Goal: Task Accomplishment & Management: Use online tool/utility

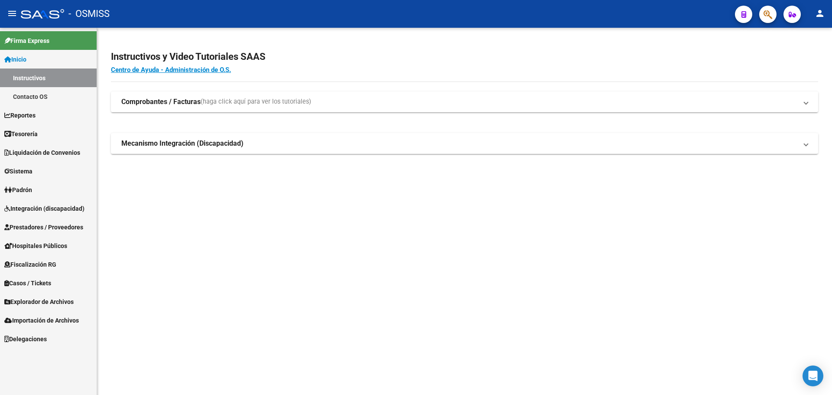
click at [38, 133] on span "Tesorería" at bounding box center [20, 134] width 33 height 10
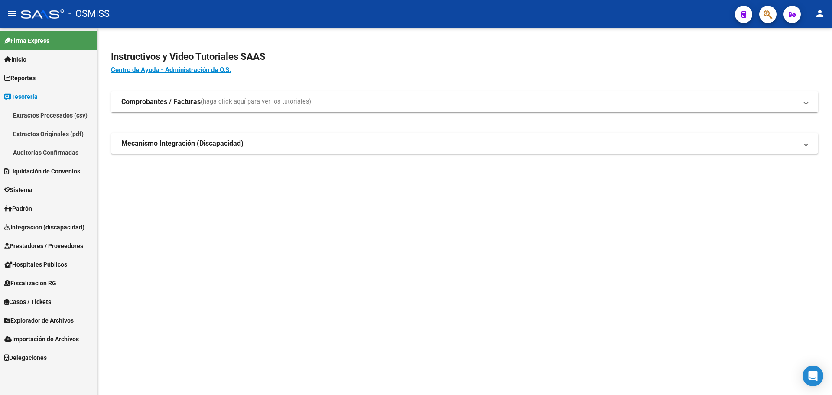
click at [42, 148] on link "Auditorías Confirmadas" at bounding box center [48, 152] width 97 height 19
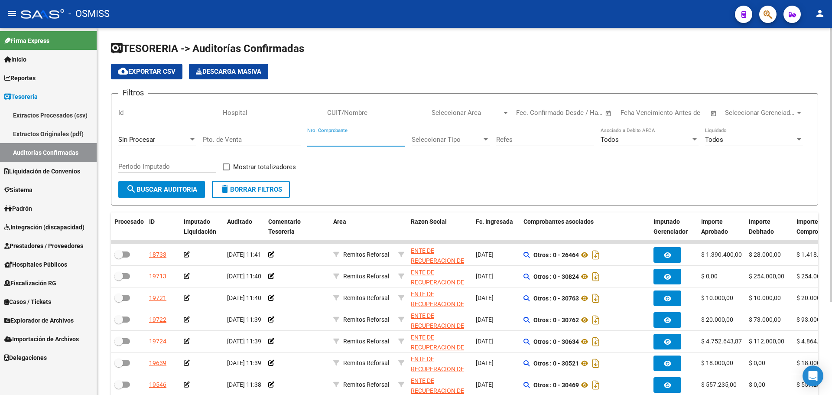
click at [317, 140] on input "Nro. Comprobante" at bounding box center [356, 140] width 98 height 8
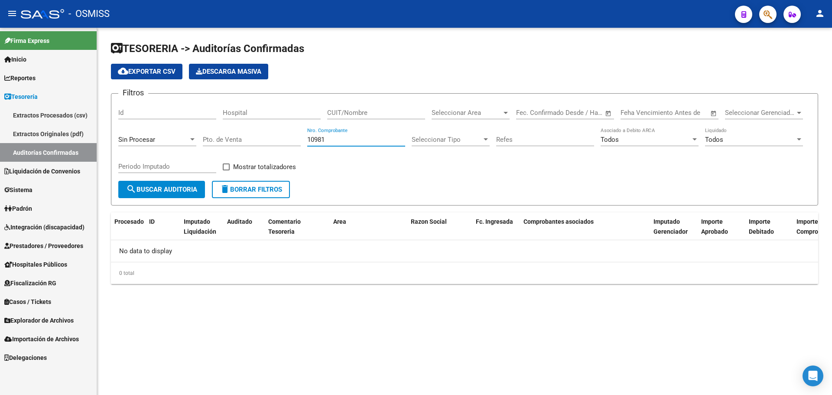
type input "10981"
click at [140, 134] on div "Sin Procesar" at bounding box center [157, 136] width 78 height 19
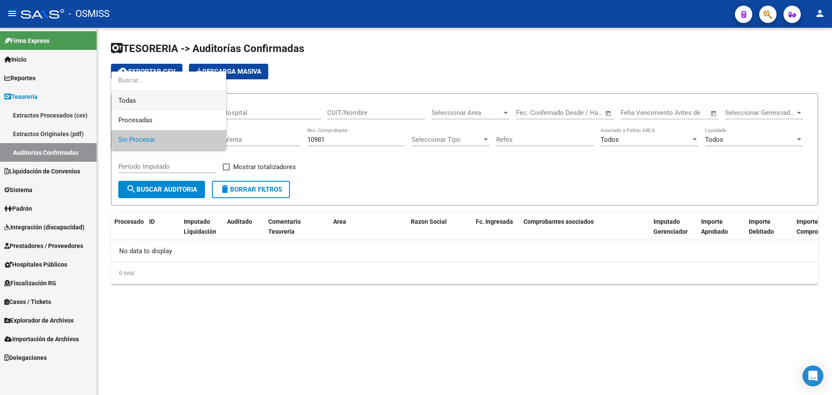
click at [157, 99] on span "Todas" at bounding box center [168, 101] width 101 height 20
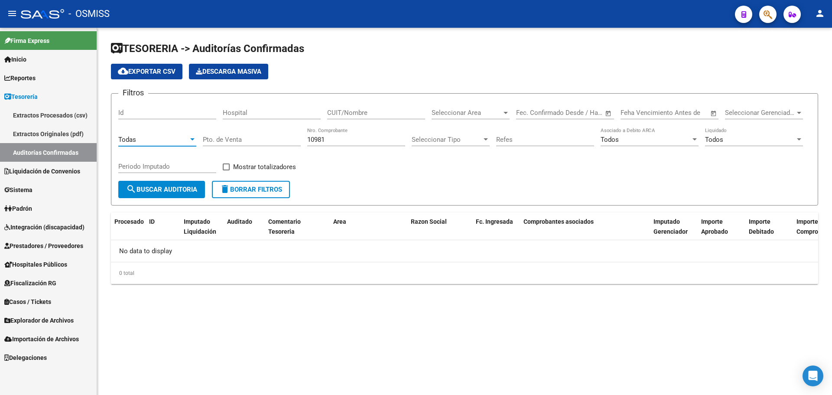
click at [159, 186] on span "search Buscar Auditoria" at bounding box center [161, 190] width 71 height 8
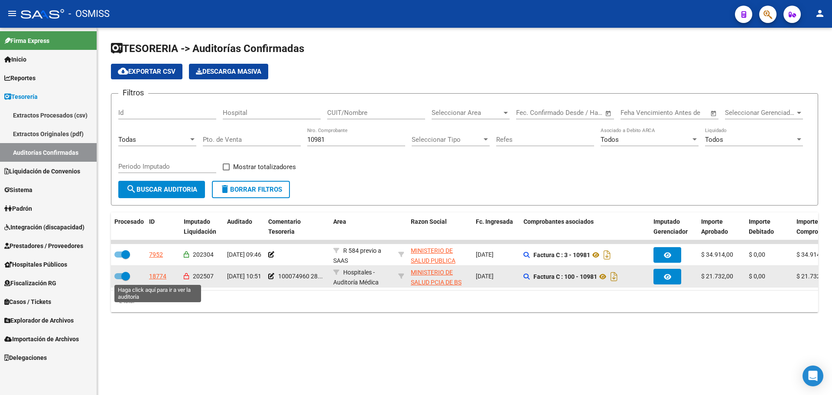
click at [160, 276] on div "18774" at bounding box center [157, 276] width 17 height 10
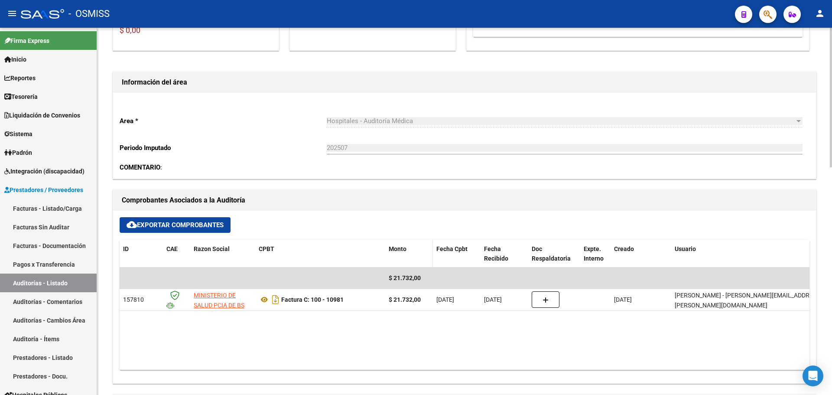
scroll to position [217, 0]
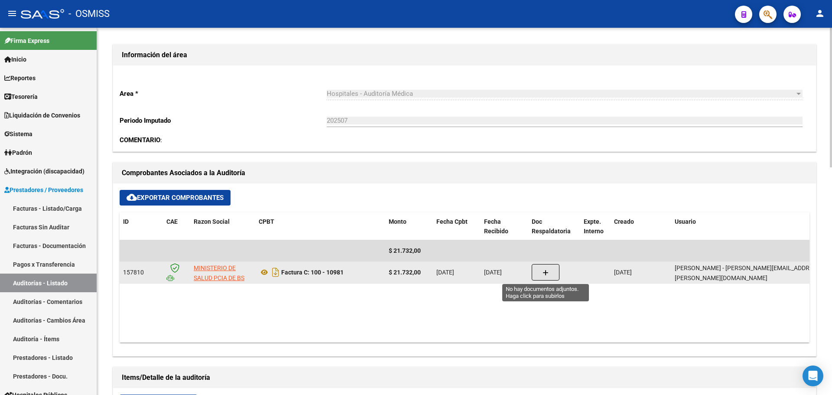
click at [552, 268] on button "button" at bounding box center [546, 272] width 28 height 16
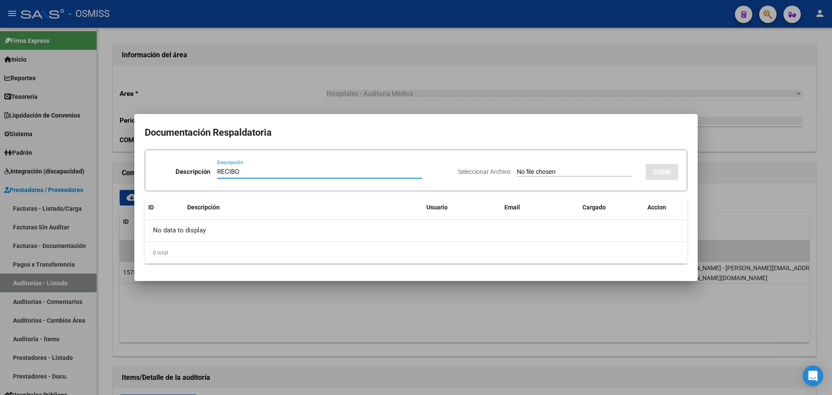
type input "RECIBO"
click at [533, 176] on input "Seleccionar Archivo" at bounding box center [574, 172] width 115 height 8
type input "C:\fakepath\FC. VARIAS HOSPITAL EVITA PUEBLO MIN BS AS R. 3398.pdf"
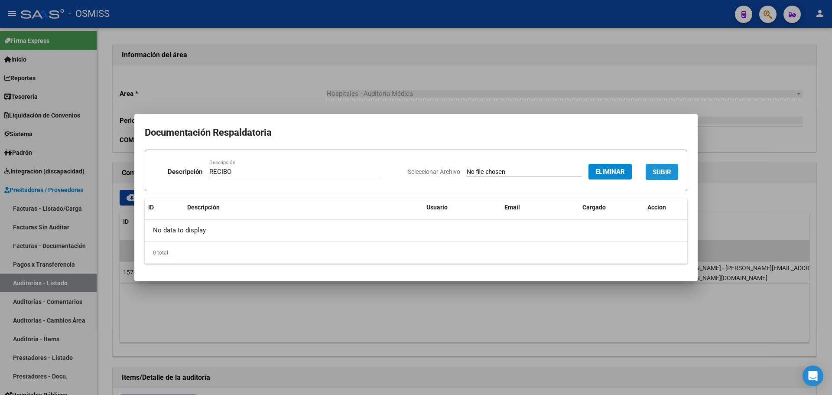
click at [666, 170] on span "SUBIR" at bounding box center [662, 172] width 19 height 8
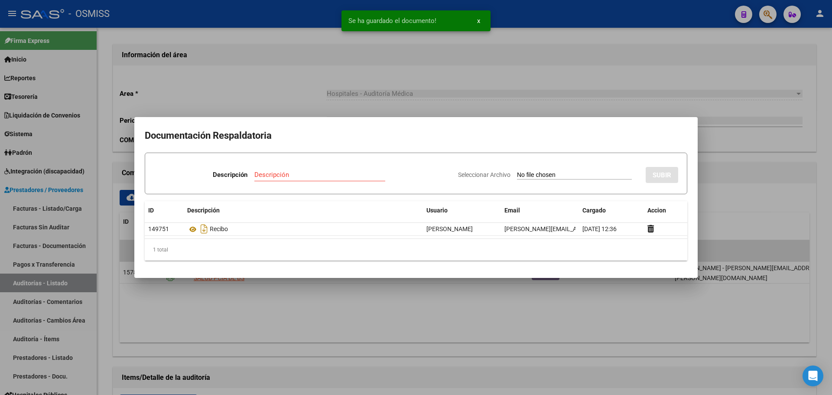
click at [398, 85] on div at bounding box center [416, 197] width 832 height 395
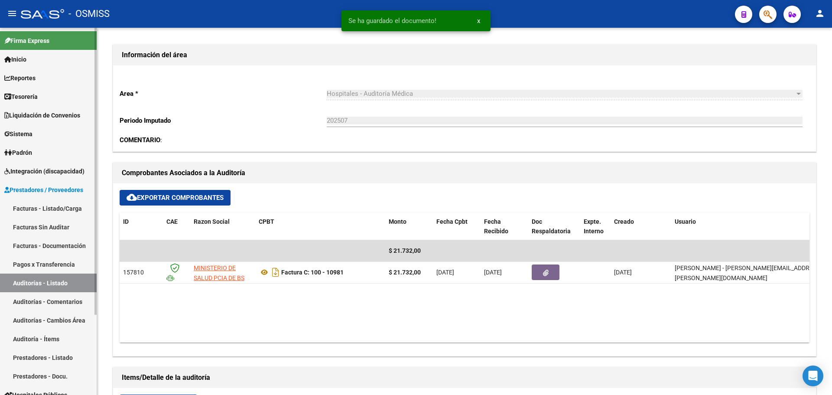
click at [57, 93] on link "Tesorería" at bounding box center [48, 96] width 97 height 19
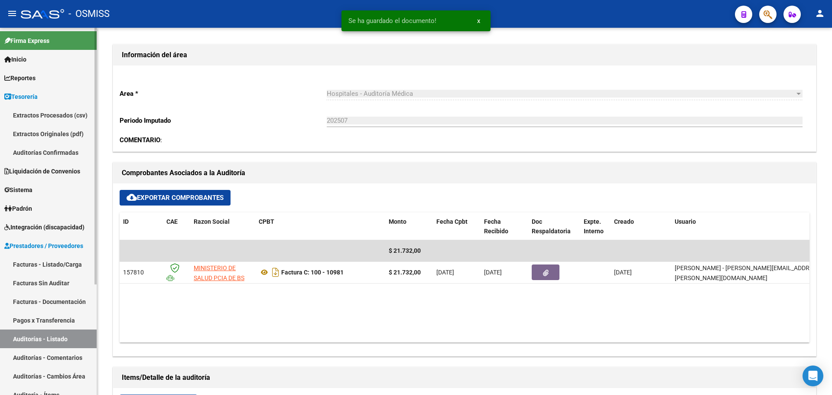
click at [47, 147] on link "Auditorías Confirmadas" at bounding box center [48, 152] width 97 height 19
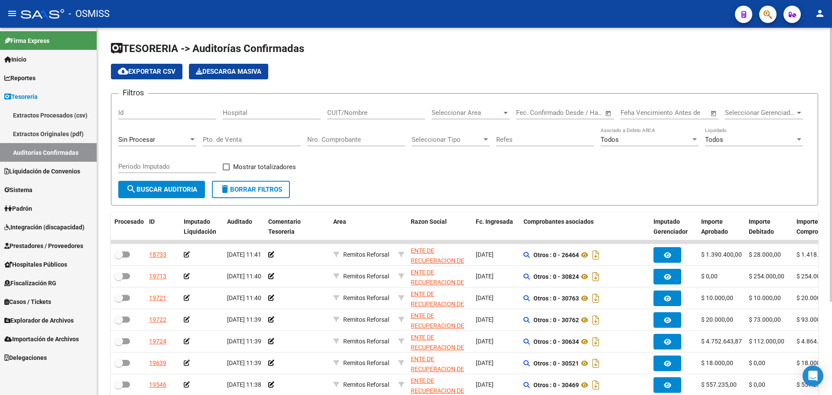
click at [178, 138] on div "Sin Procesar" at bounding box center [153, 140] width 70 height 8
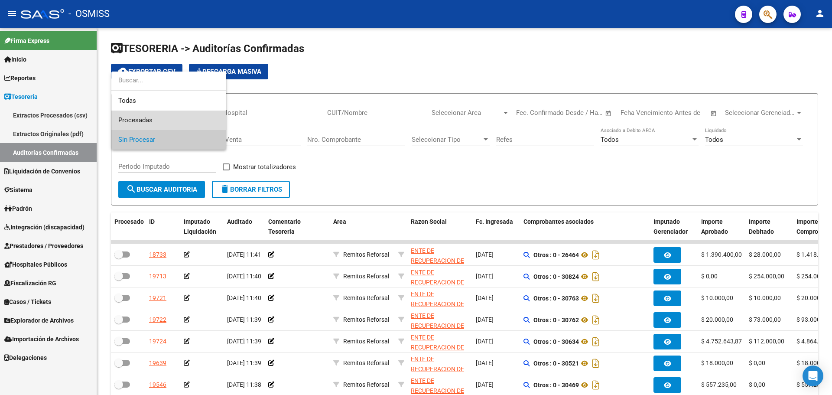
click at [171, 120] on span "Procesadas" at bounding box center [168, 121] width 101 height 20
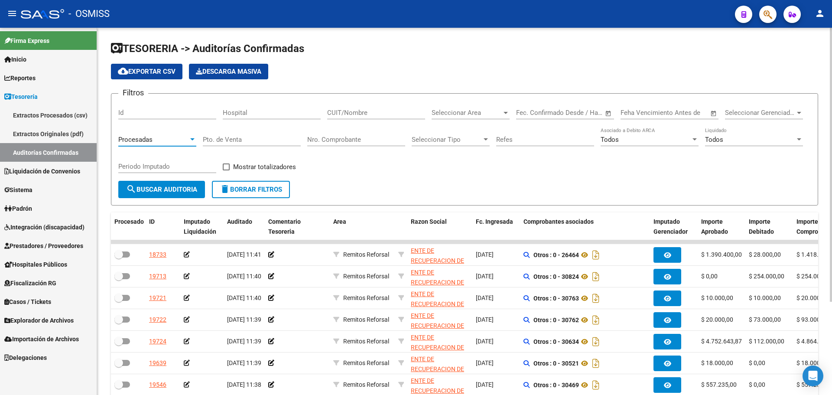
click at [336, 137] on input "Nro. Comprobante" at bounding box center [356, 140] width 98 height 8
type input "11101"
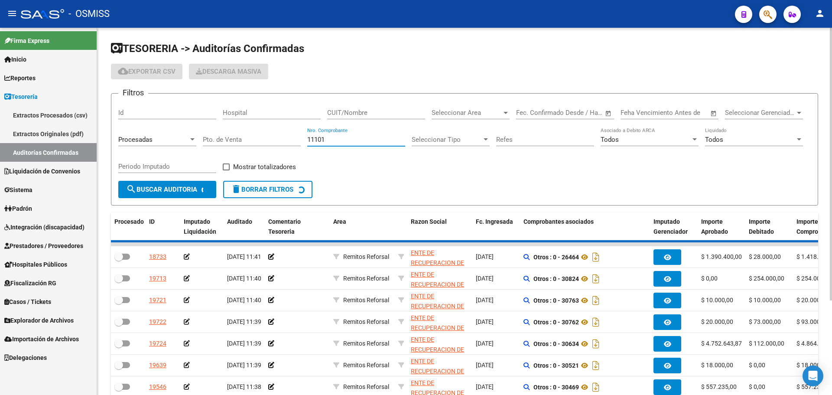
checkbox input "true"
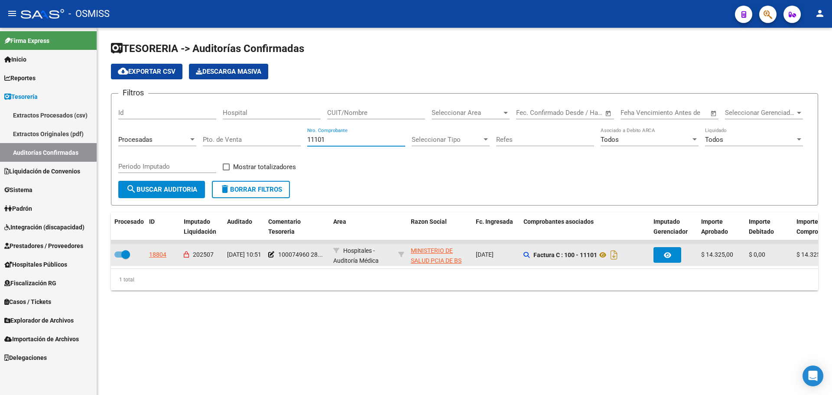
type input "11101"
click at [157, 254] on div "18804" at bounding box center [157, 255] width 17 height 10
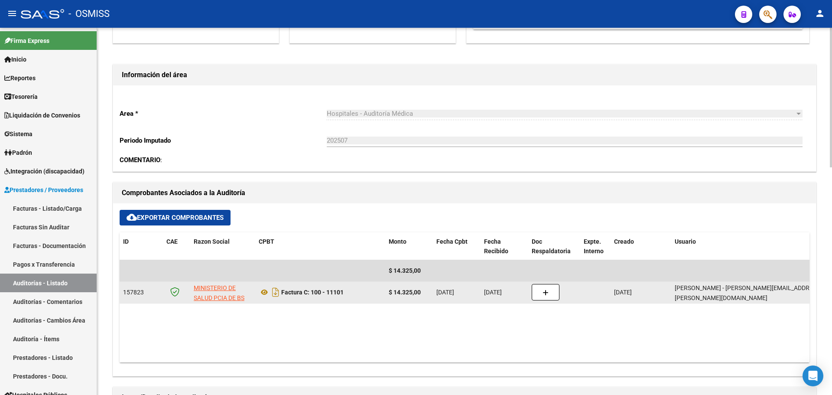
scroll to position [217, 0]
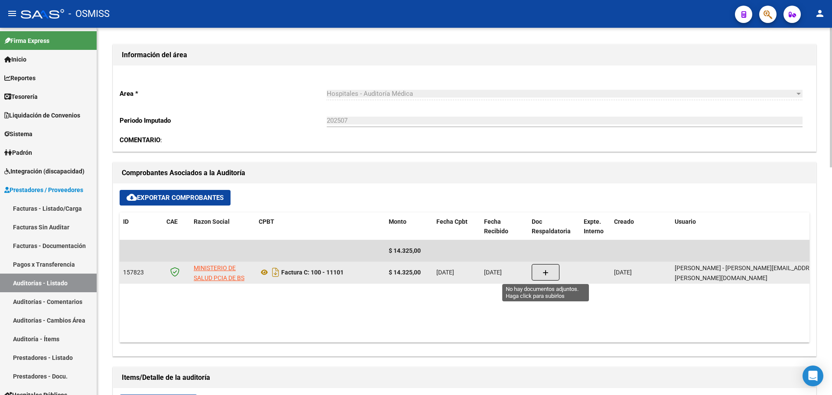
click at [544, 273] on icon "button" at bounding box center [546, 273] width 6 height 7
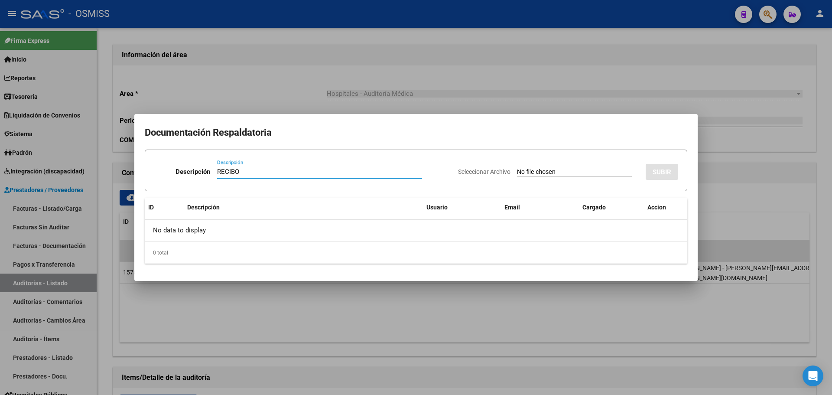
type input "RECIBO"
click at [519, 172] on input "Seleccionar Archivo" at bounding box center [574, 172] width 115 height 8
type input "C:\fakepath\FC. VARIAS HOSPITAL EVITA PUEBLO MIN BS AS R. 3398.pdf"
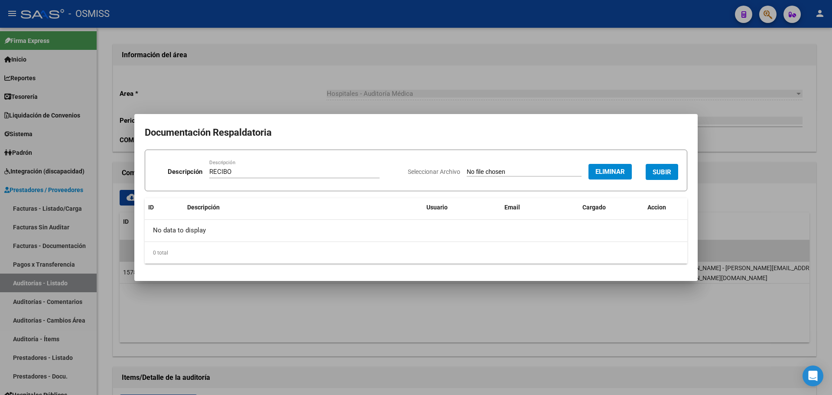
click at [661, 166] on button "SUBIR" at bounding box center [662, 172] width 33 height 16
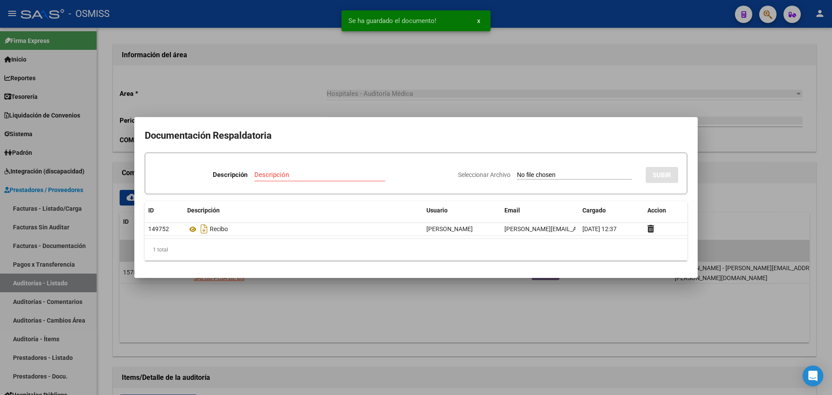
click at [248, 76] on div at bounding box center [416, 197] width 832 height 395
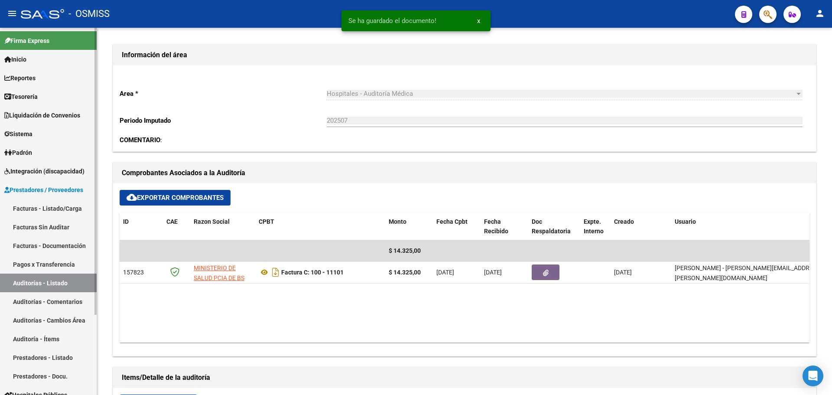
click at [66, 93] on link "Tesorería" at bounding box center [48, 96] width 97 height 19
click at [66, 98] on link "Tesorería" at bounding box center [48, 96] width 97 height 19
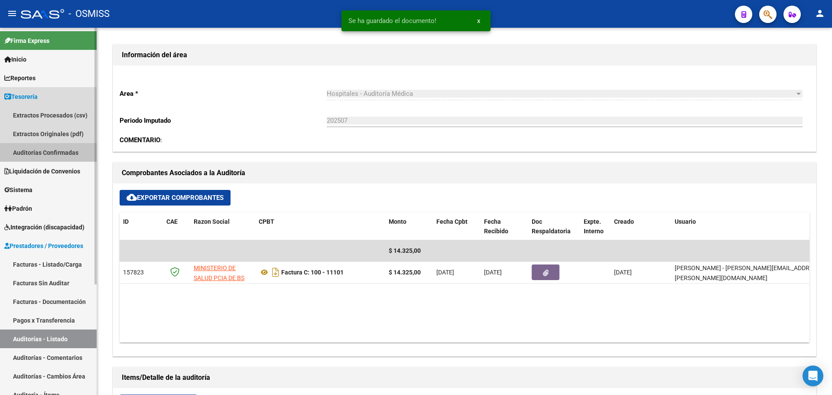
click at [59, 149] on link "Auditorías Confirmadas" at bounding box center [48, 152] width 97 height 19
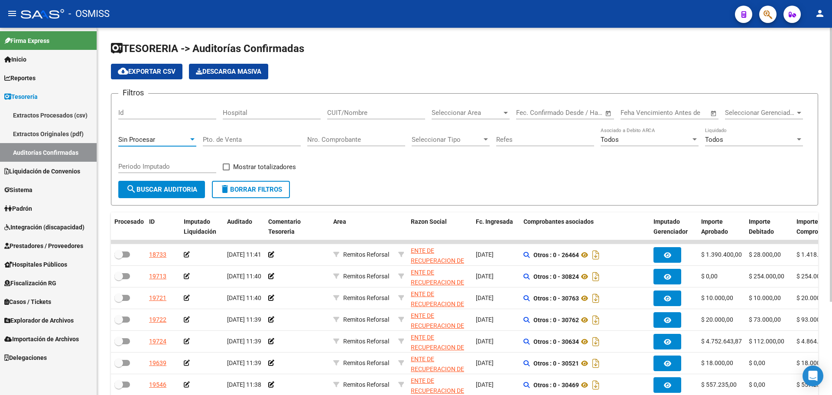
click at [179, 138] on div "Sin Procesar" at bounding box center [153, 140] width 70 height 8
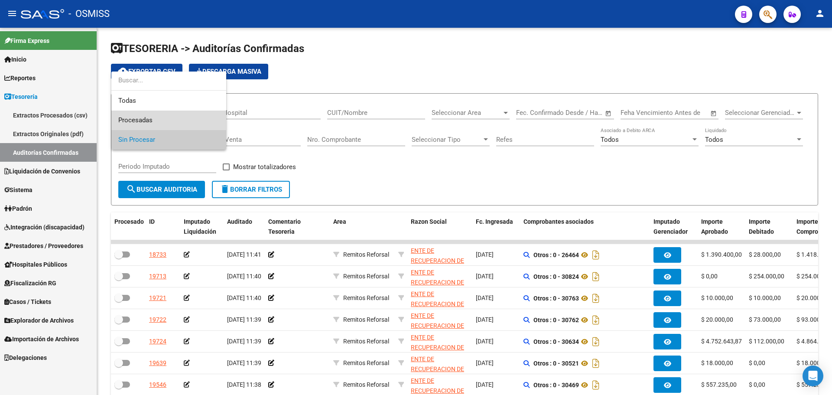
click at [181, 117] on span "Procesadas" at bounding box center [168, 121] width 101 height 20
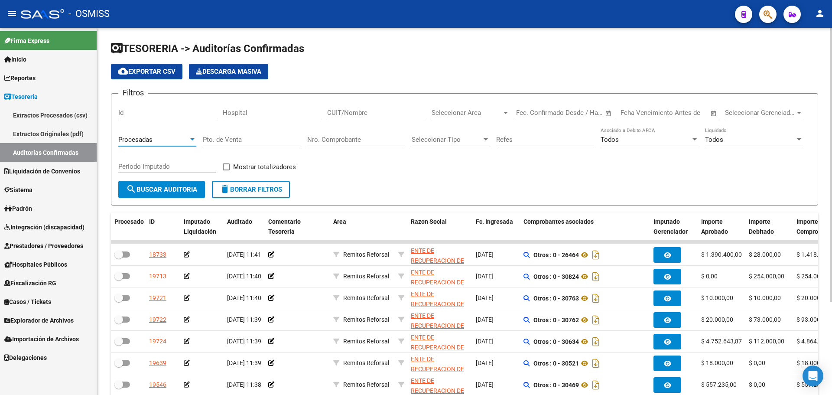
click at [496, 114] on span "Seleccionar Area" at bounding box center [467, 113] width 70 height 8
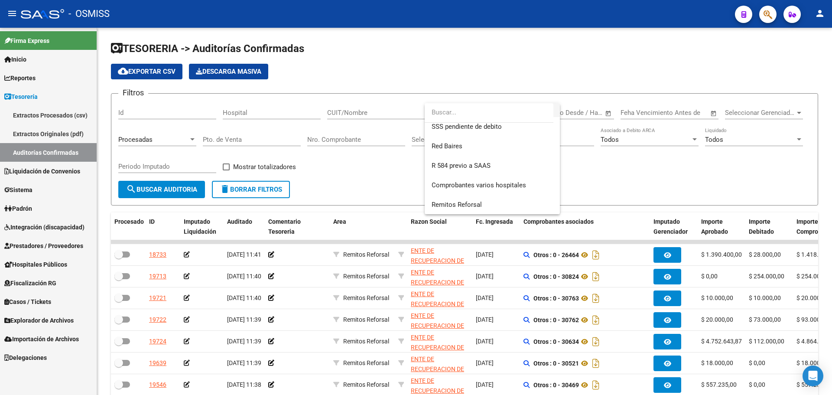
scroll to position [260, 0]
click at [484, 160] on span "R 584 previo a SAAS" at bounding box center [492, 166] width 121 height 20
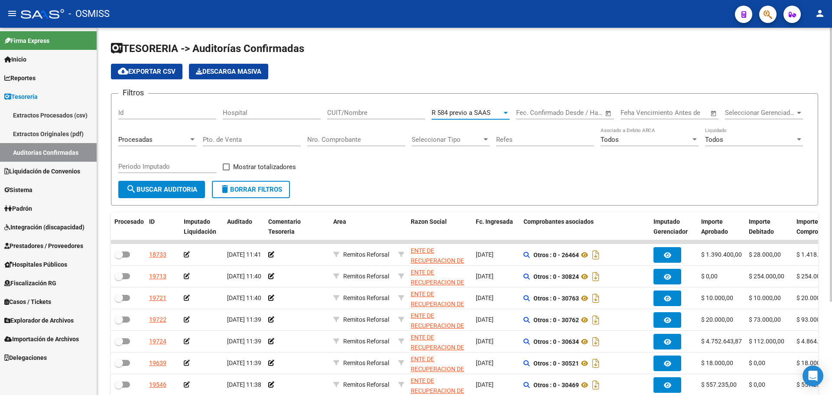
click at [135, 183] on button "search Buscar Auditoria" at bounding box center [161, 189] width 87 height 17
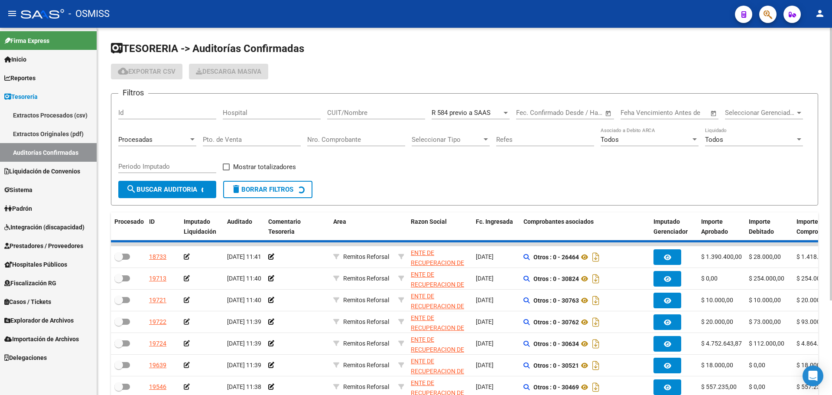
checkbox input "true"
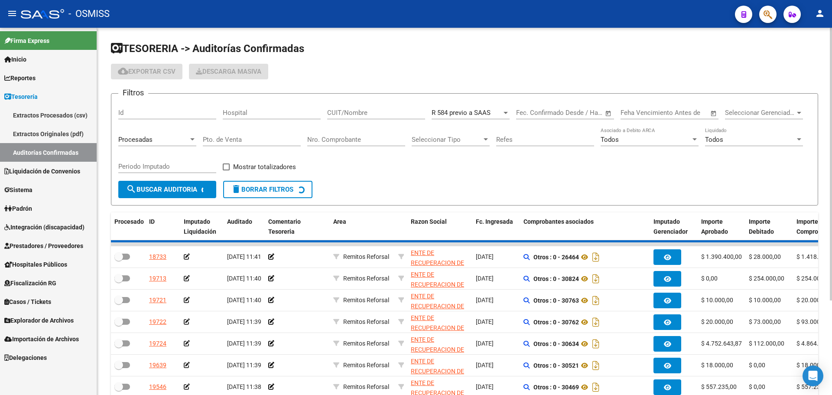
checkbox input "true"
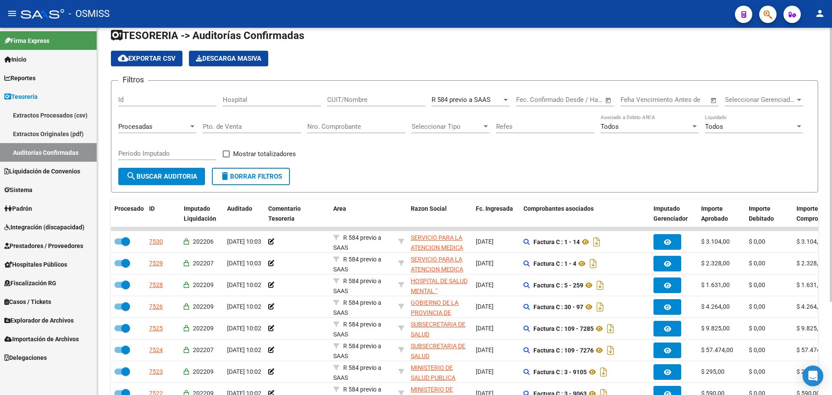
scroll to position [0, 0]
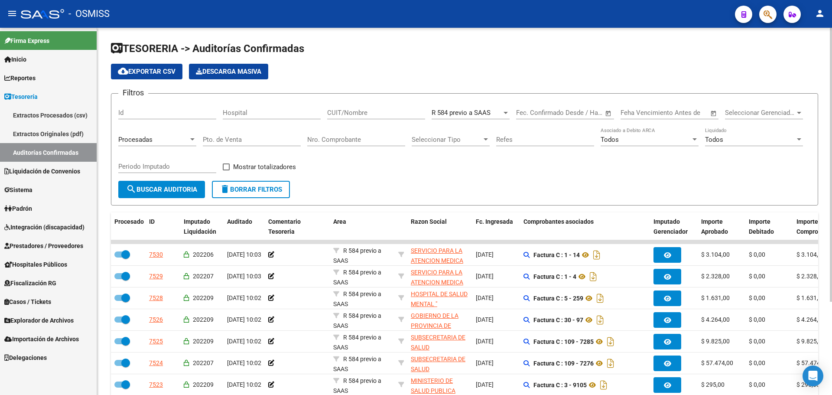
click at [152, 71] on span "cloud_download Exportar CSV" at bounding box center [147, 72] width 58 height 8
click at [12, 99] on span "Tesorería" at bounding box center [20, 97] width 33 height 10
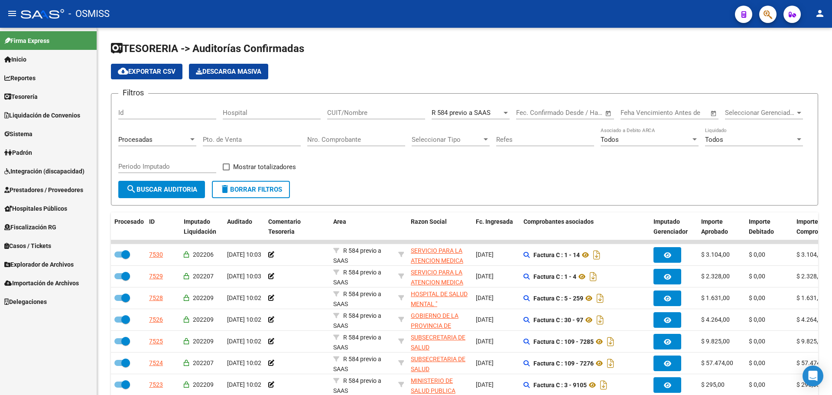
click at [18, 119] on span "Liquidación de Convenios" at bounding box center [42, 116] width 76 height 10
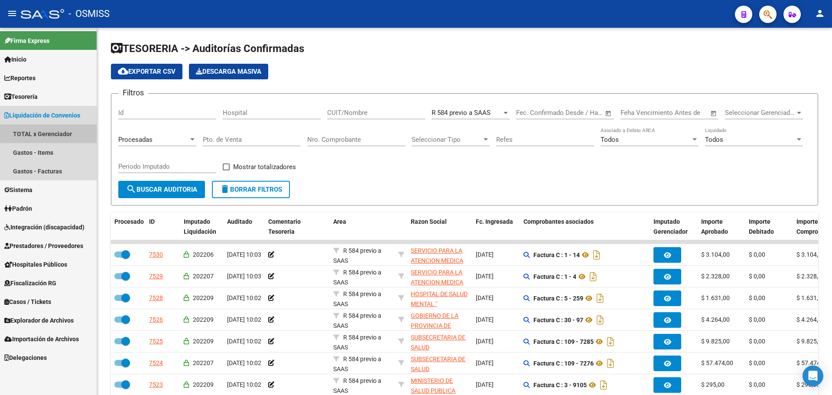
click at [19, 128] on link "TOTAL x Gerenciador" at bounding box center [48, 133] width 97 height 19
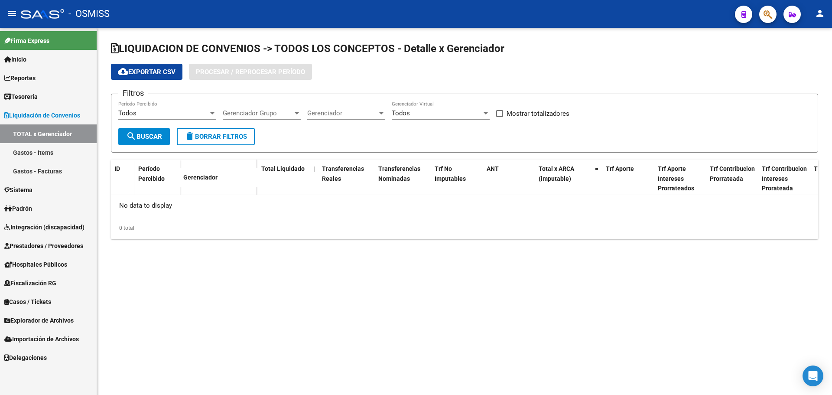
checkbox input "true"
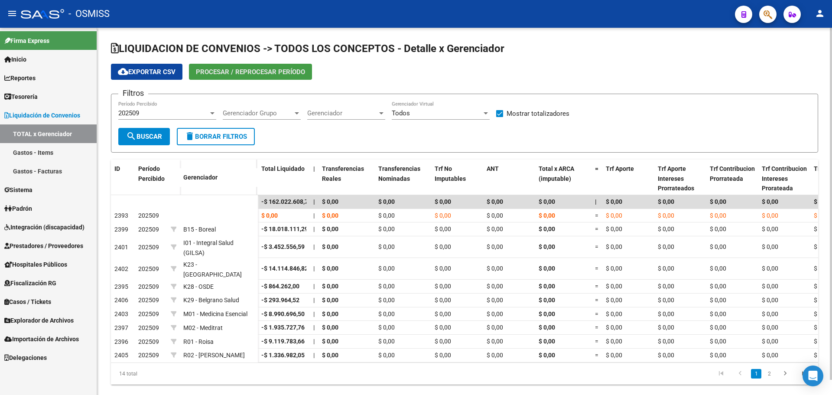
click at [267, 72] on span "Procesar / Reprocesar período" at bounding box center [250, 72] width 109 height 8
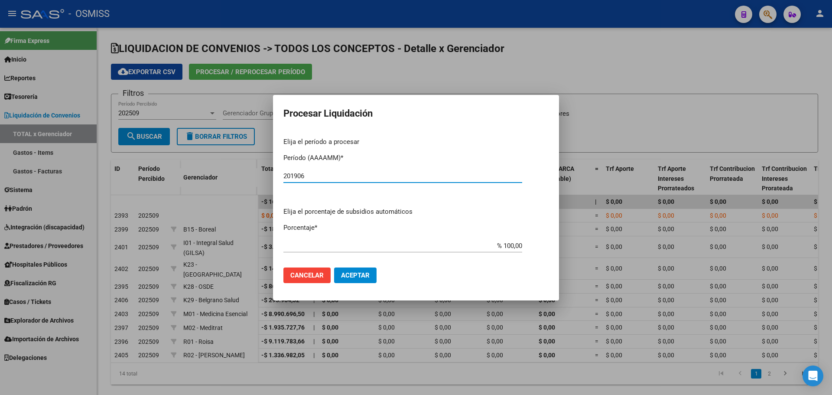
type input "201906"
click at [345, 270] on button "Aceptar" at bounding box center [355, 275] width 42 height 16
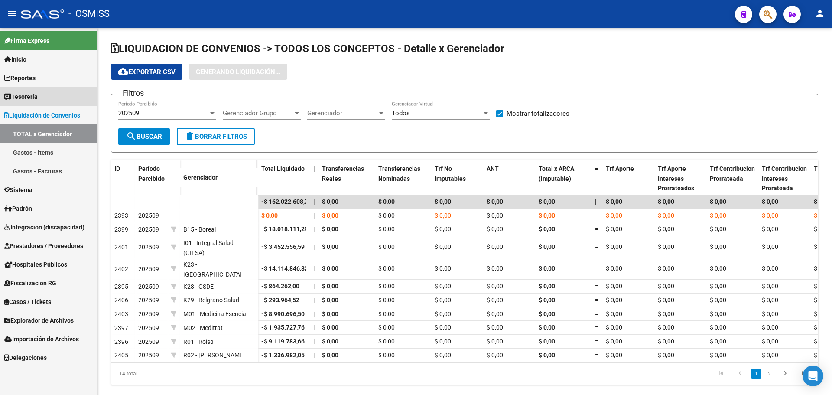
click at [48, 102] on link "Tesorería" at bounding box center [48, 96] width 97 height 19
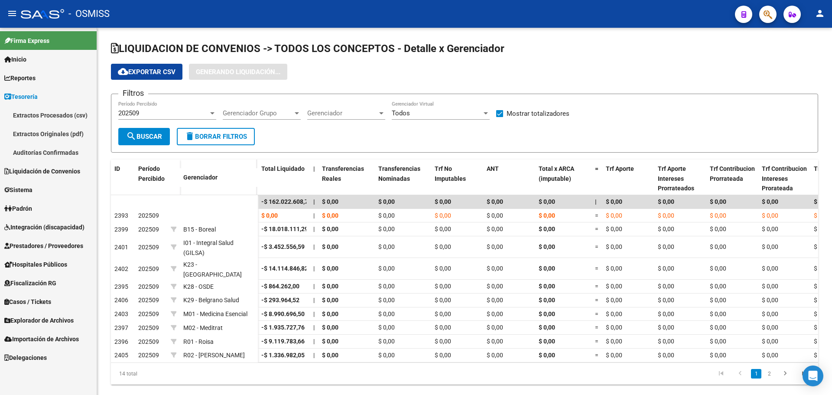
click at [47, 148] on link "Auditorías Confirmadas" at bounding box center [48, 152] width 97 height 19
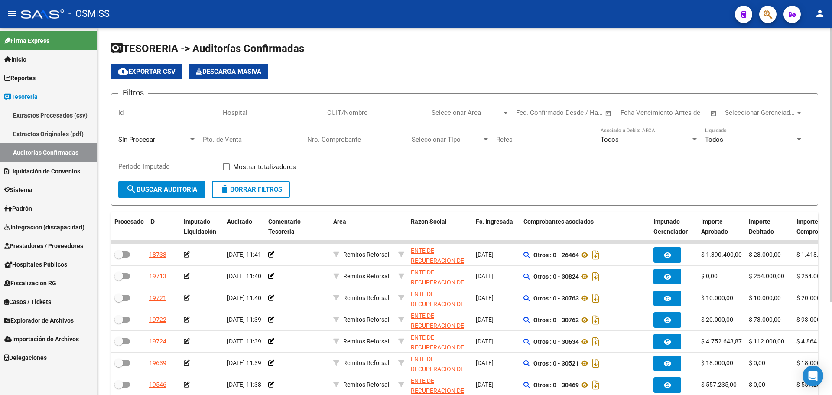
click at [176, 142] on div "Sin Procesar" at bounding box center [153, 140] width 70 height 8
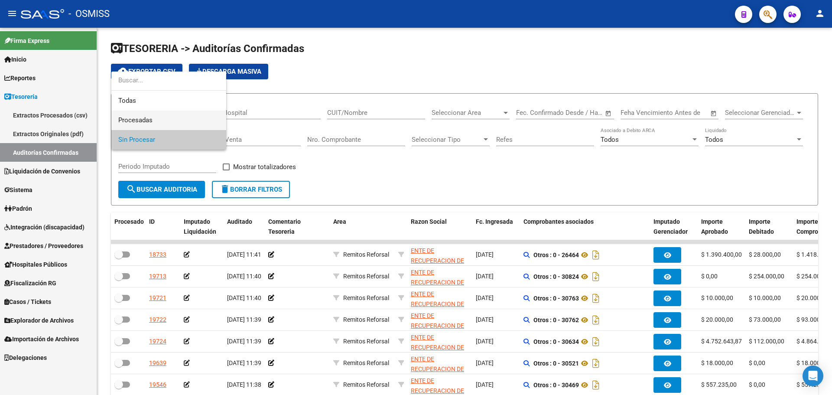
click at [176, 127] on span "Procesadas" at bounding box center [168, 121] width 101 height 20
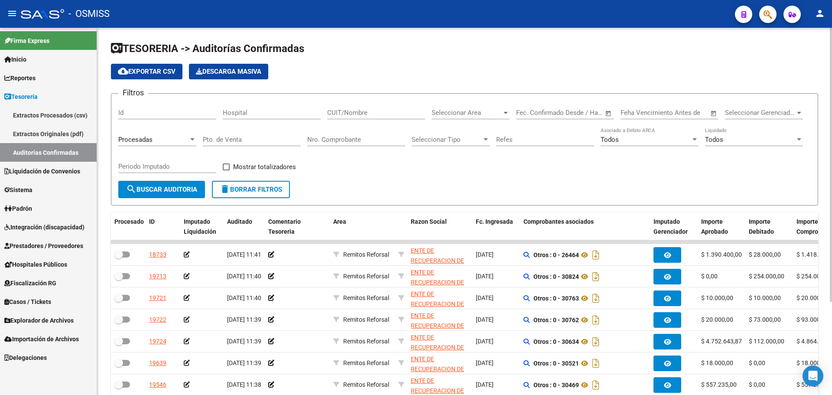
click at [456, 105] on div "Seleccionar Area Seleccionar Area" at bounding box center [471, 110] width 78 height 19
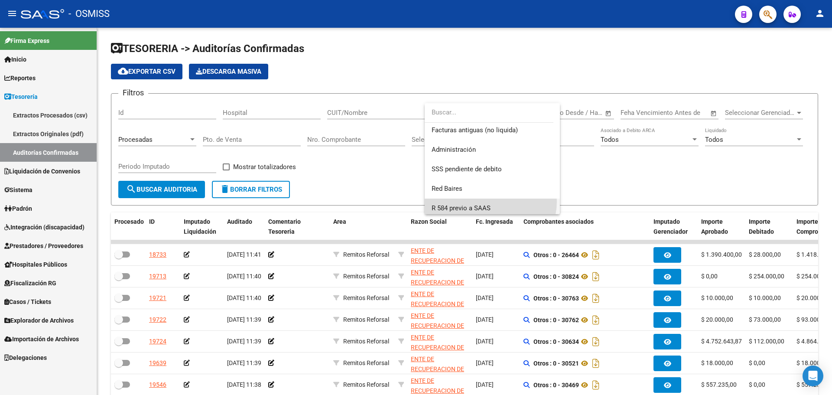
click at [490, 202] on span "R 584 previo a SAAS" at bounding box center [492, 209] width 121 height 20
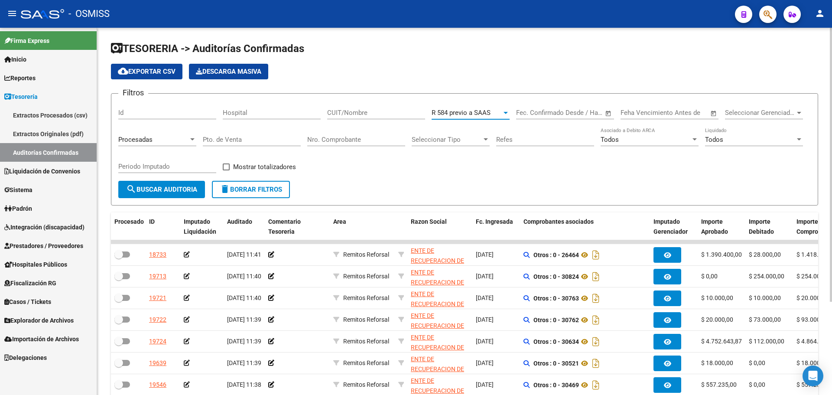
click at [185, 187] on span "search Buscar Auditoria" at bounding box center [161, 190] width 71 height 8
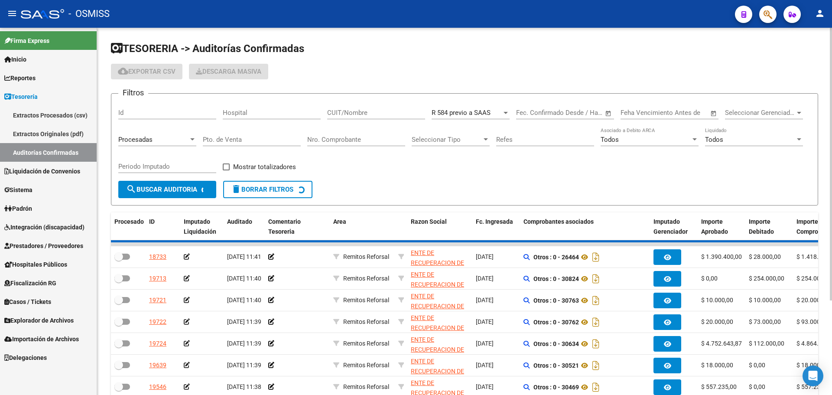
checkbox input "true"
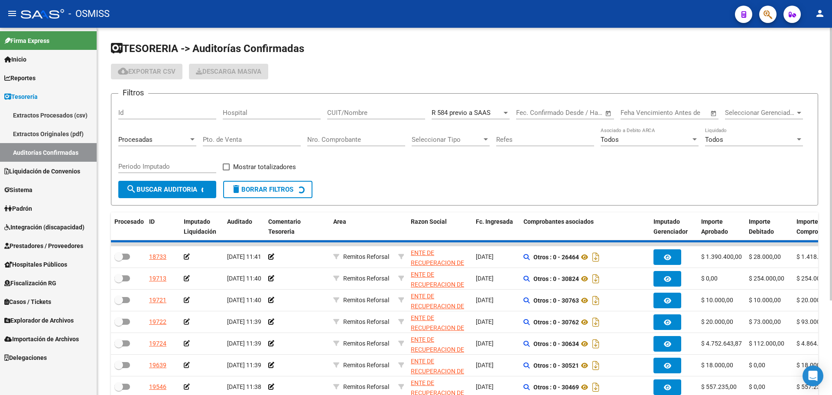
checkbox input "true"
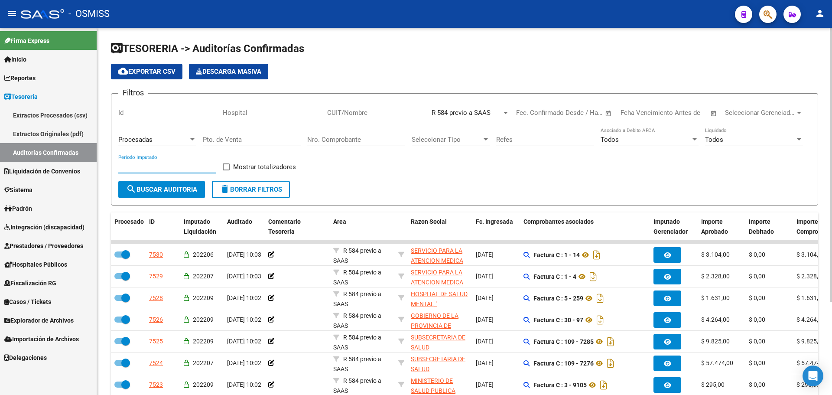
click at [177, 167] on input "Periodo Imputado" at bounding box center [167, 167] width 98 height 8
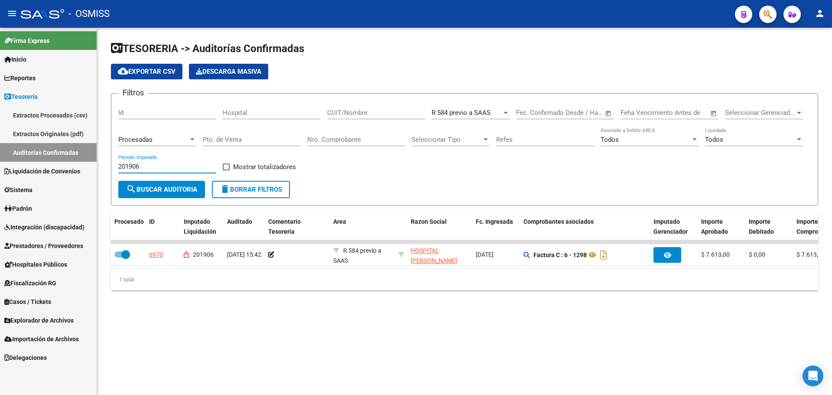
type input "201906"
click at [49, 169] on span "Liquidación de Convenios" at bounding box center [42, 171] width 76 height 10
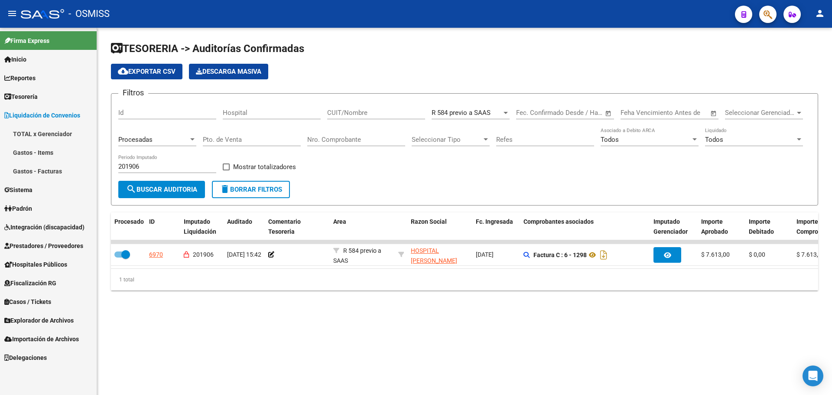
click at [38, 100] on span "Tesorería" at bounding box center [20, 97] width 33 height 10
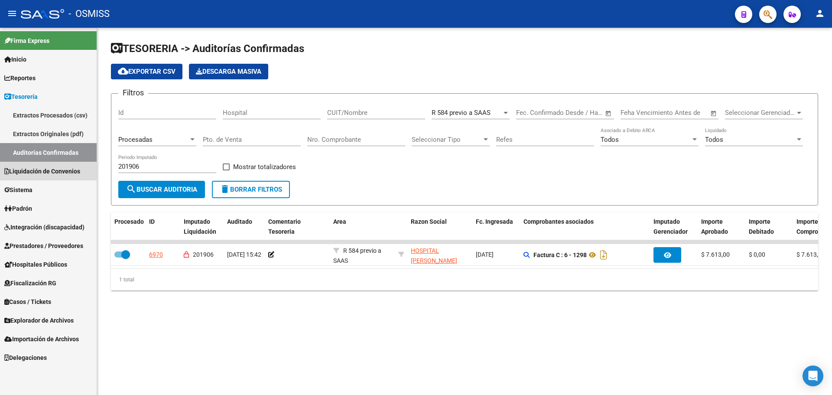
click at [37, 170] on span "Liquidación de Convenios" at bounding box center [42, 171] width 76 height 10
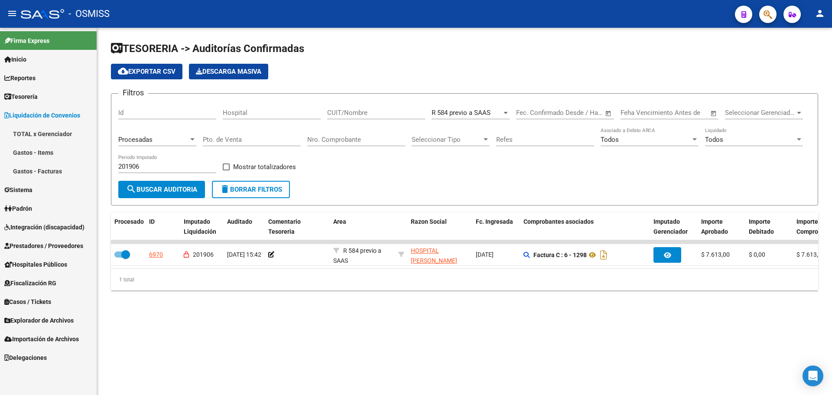
click at [42, 134] on link "TOTAL x Gerenciador" at bounding box center [48, 133] width 97 height 19
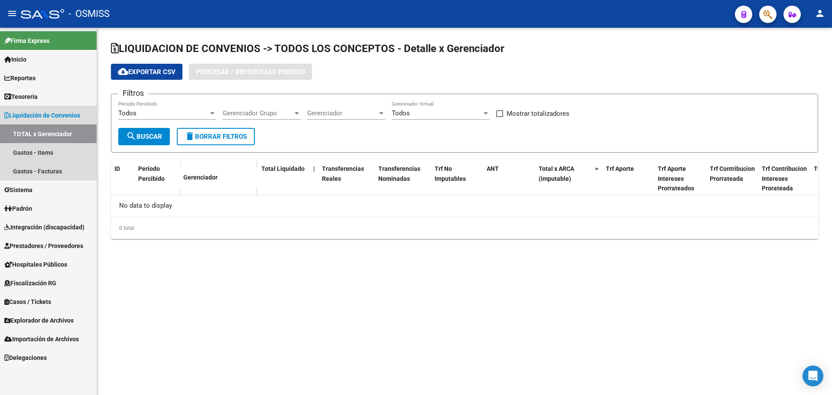
checkbox input "true"
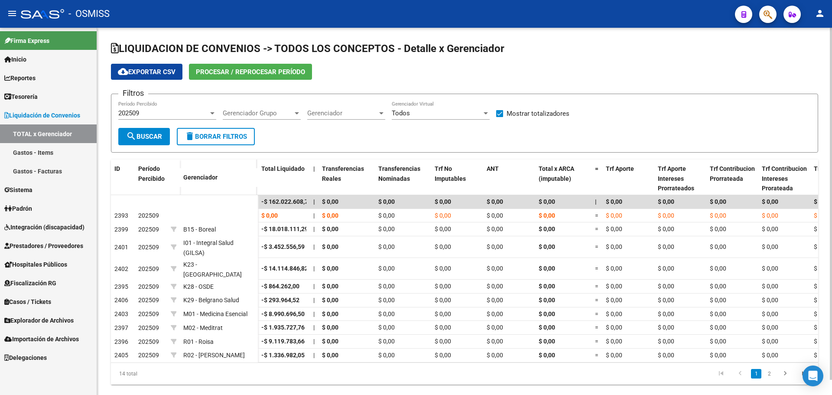
click at [236, 78] on button "Procesar / Reprocesar período" at bounding box center [250, 72] width 123 height 16
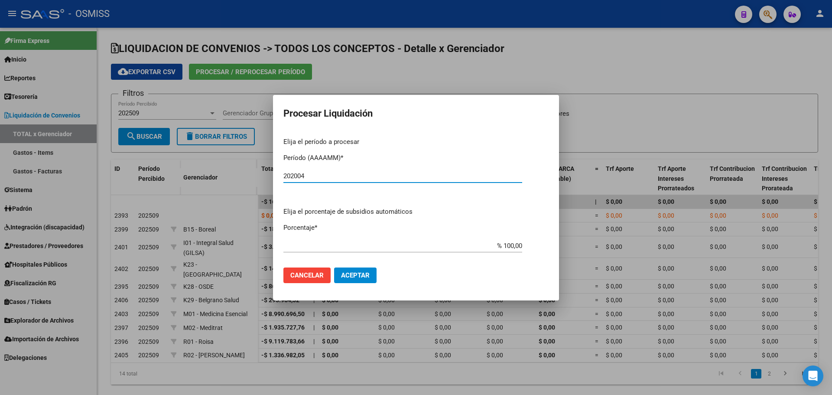
type input "202004"
click at [350, 269] on button "Aceptar" at bounding box center [355, 275] width 42 height 16
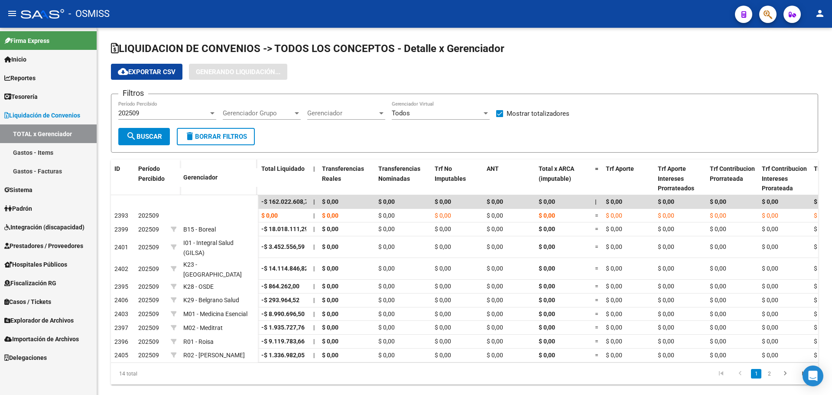
click at [59, 164] on link "Gastos - Facturas" at bounding box center [48, 171] width 97 height 19
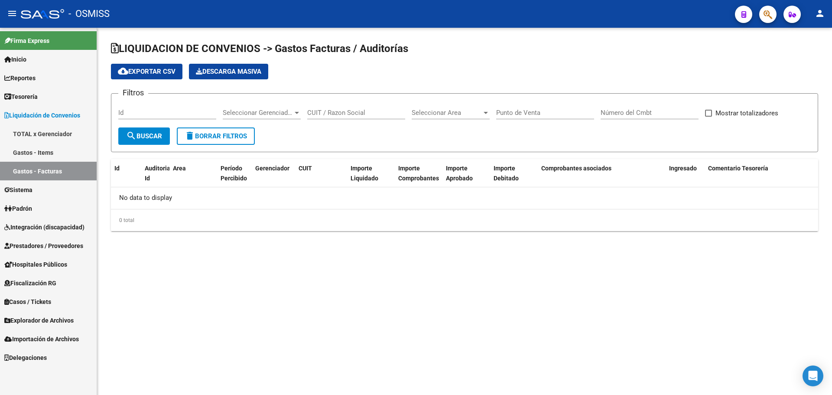
checkbox input "true"
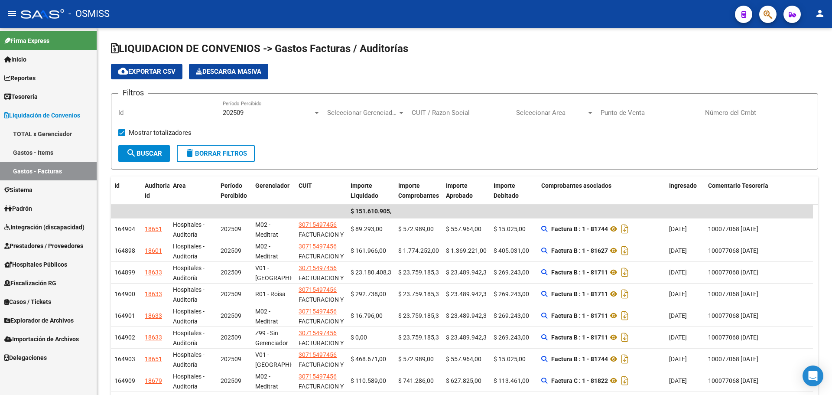
click at [67, 132] on link "TOTAL x Gerenciador" at bounding box center [48, 133] width 97 height 19
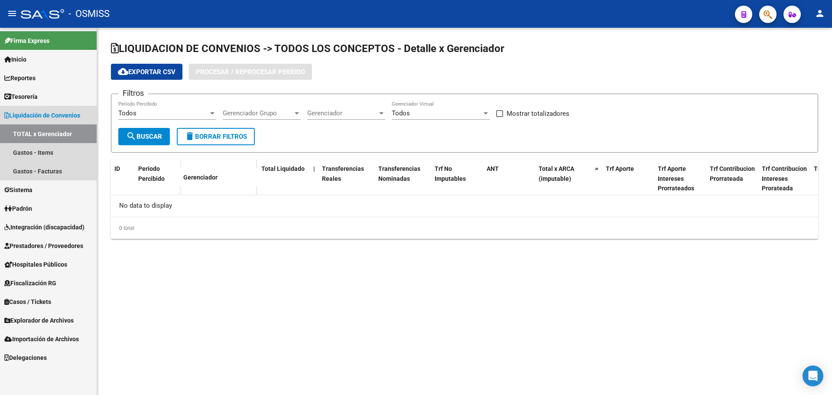
checkbox input "true"
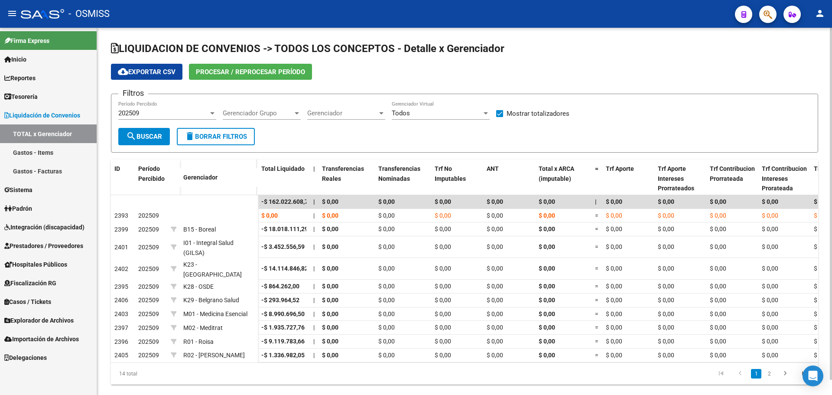
click at [251, 76] on button "Procesar / Reprocesar período" at bounding box center [250, 72] width 123 height 16
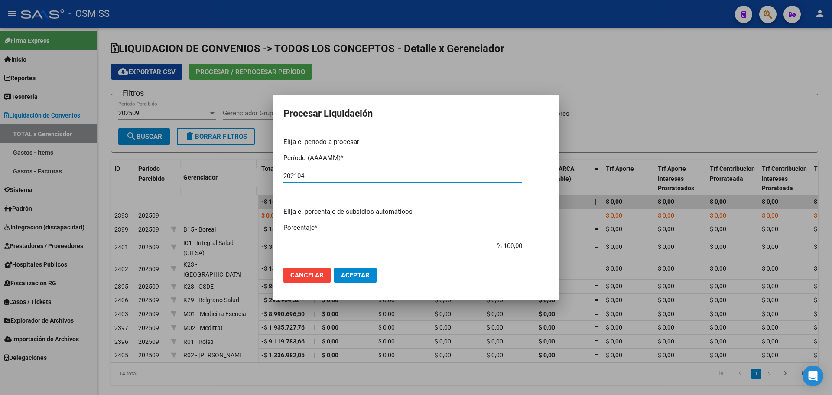
type input "202104"
click at [368, 275] on span "Aceptar" at bounding box center [355, 275] width 29 height 8
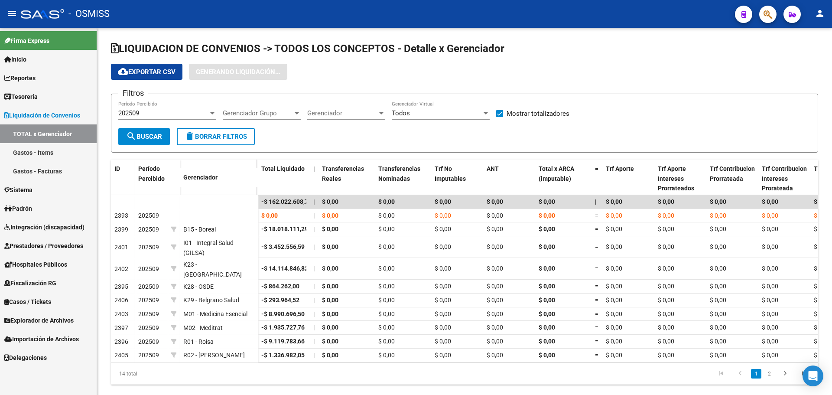
click at [31, 93] on span "Tesorería" at bounding box center [20, 97] width 33 height 10
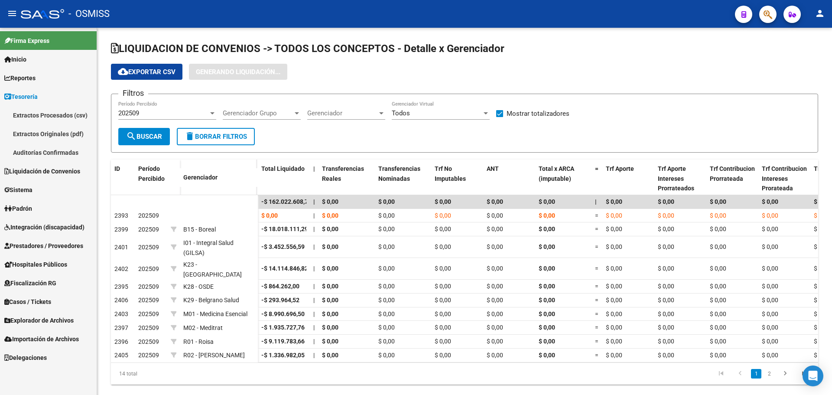
click at [38, 150] on link "Auditorías Confirmadas" at bounding box center [48, 152] width 97 height 19
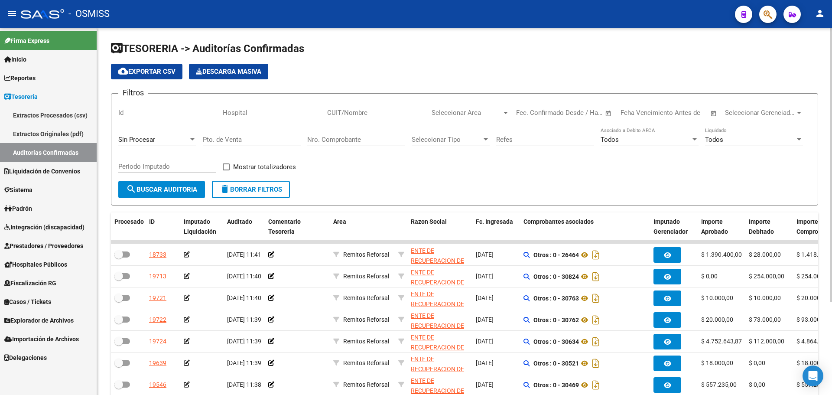
click at [159, 132] on div "Sin Procesar" at bounding box center [157, 136] width 78 height 19
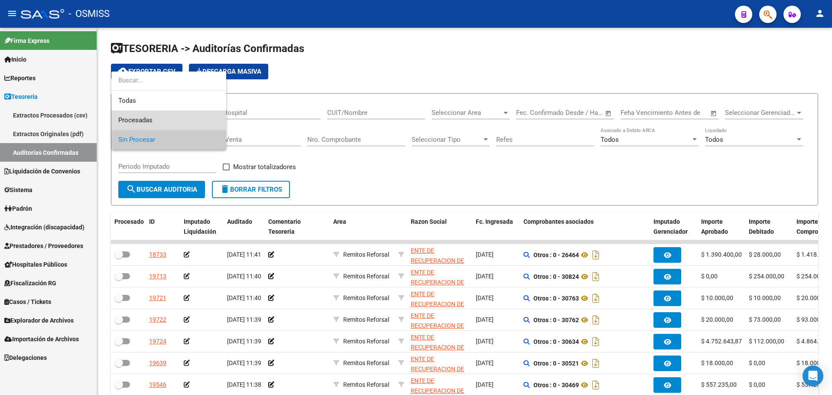
click at [160, 120] on span "Procesadas" at bounding box center [168, 121] width 101 height 20
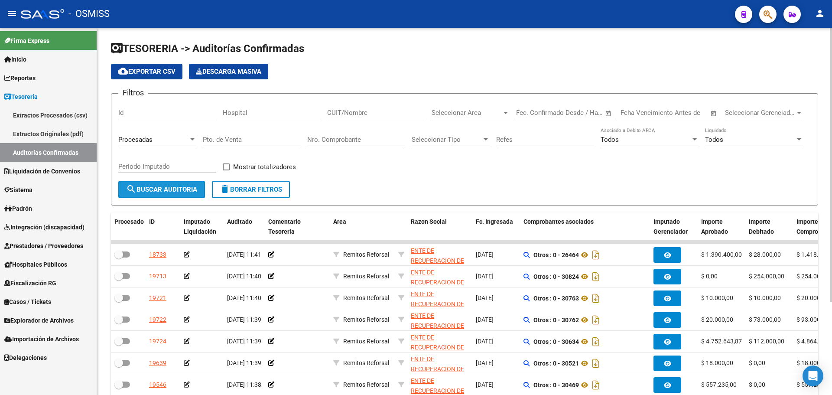
click at [154, 185] on button "search Buscar Auditoria" at bounding box center [161, 189] width 87 height 17
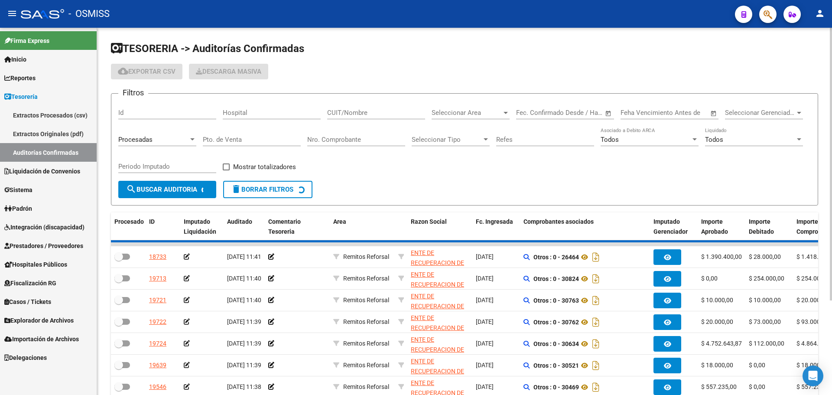
checkbox input "true"
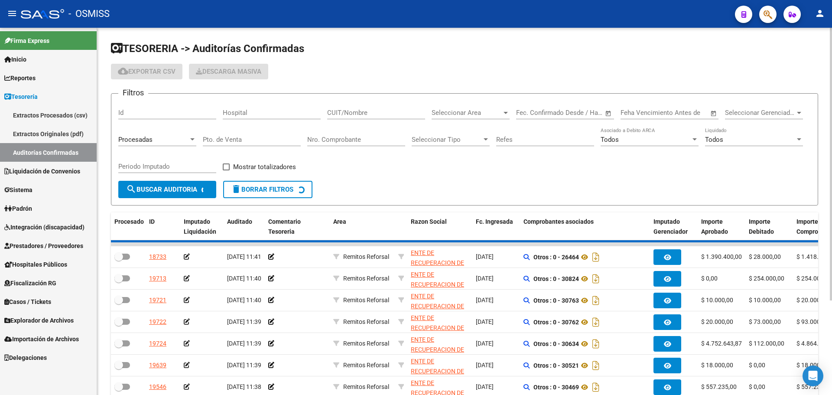
checkbox input "true"
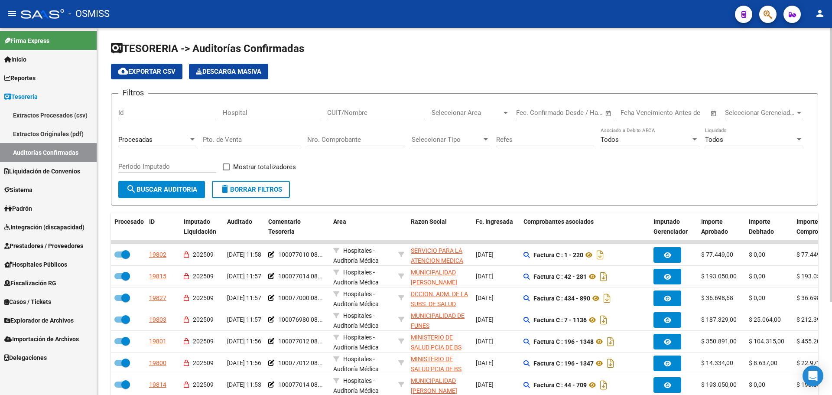
click at [152, 136] on span "Procesadas" at bounding box center [135, 140] width 34 height 8
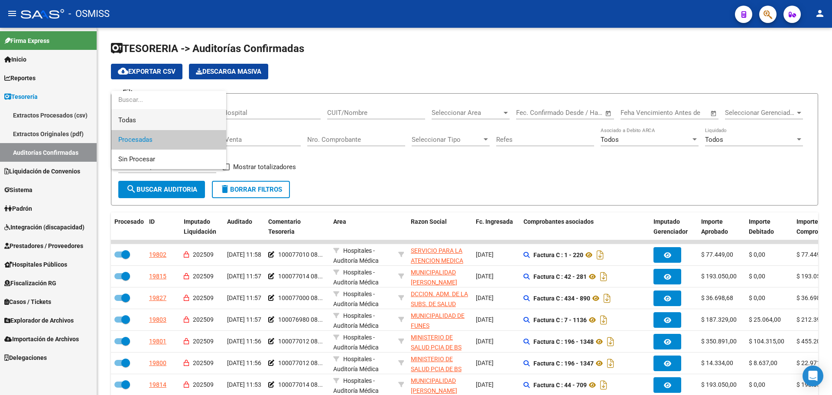
click at [152, 122] on span "Todas" at bounding box center [168, 121] width 101 height 20
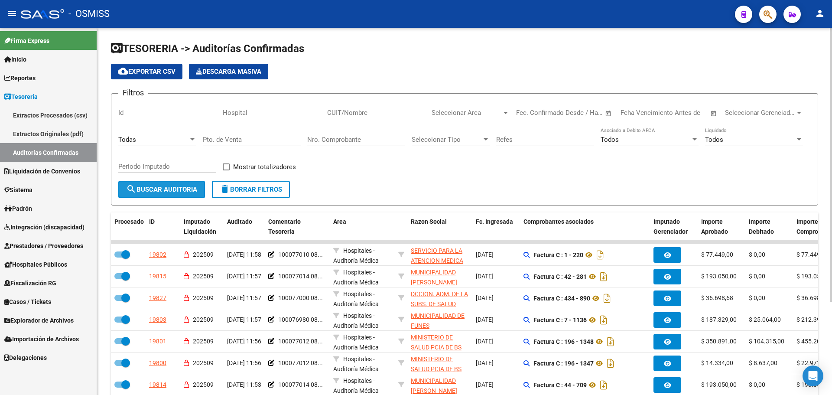
click at [166, 188] on span "search Buscar Auditoria" at bounding box center [161, 190] width 71 height 8
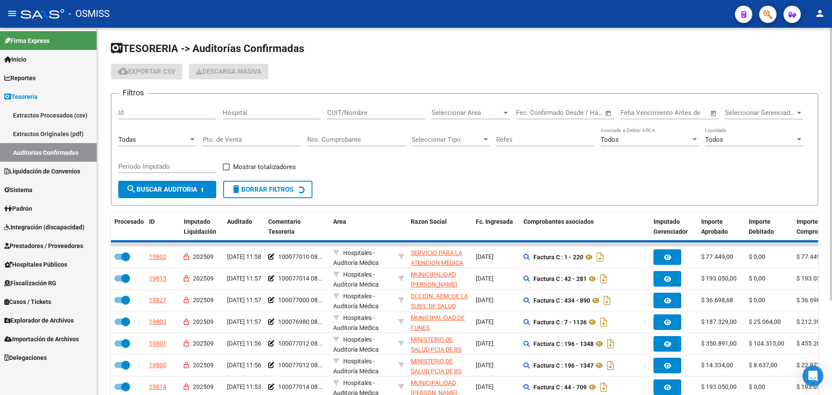
checkbox input "false"
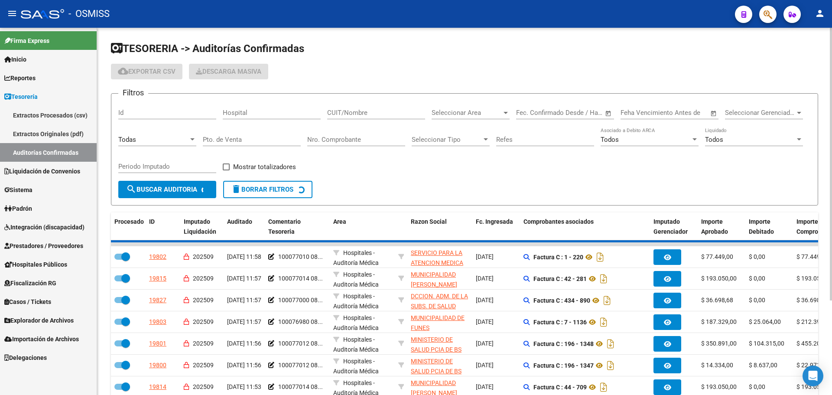
checkbox input "false"
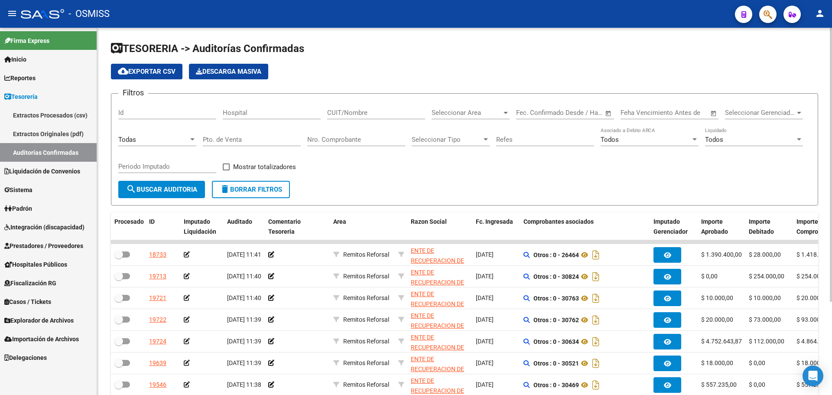
click at [473, 114] on span "Seleccionar Area" at bounding box center [467, 113] width 70 height 8
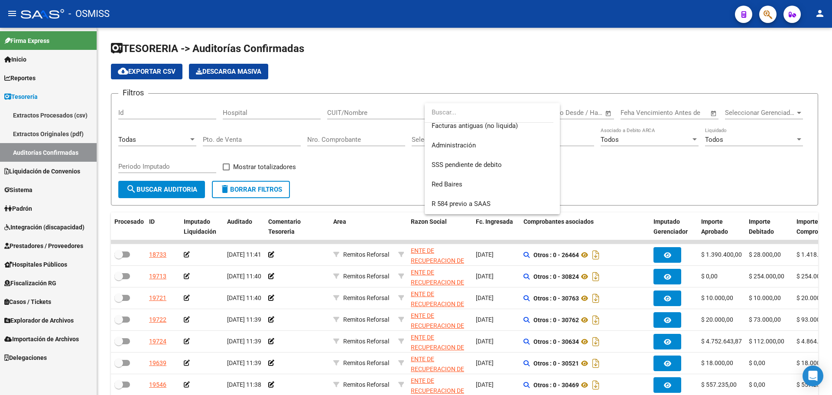
scroll to position [260, 0]
click at [482, 162] on span "R 584 previo a SAAS" at bounding box center [461, 165] width 59 height 8
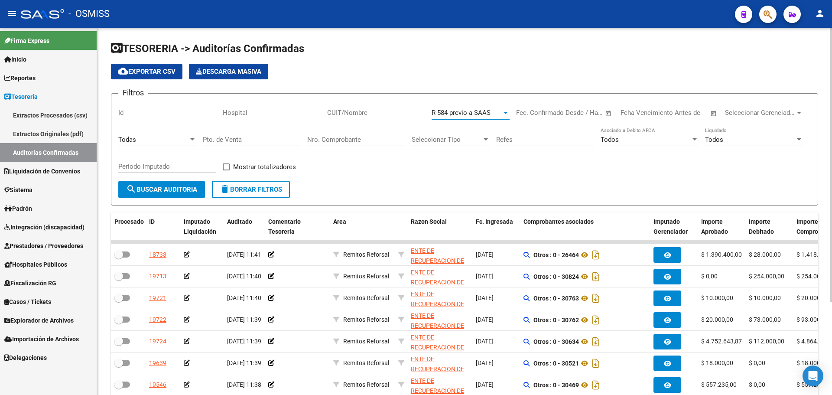
click at [161, 137] on div "Todas" at bounding box center [153, 140] width 70 height 8
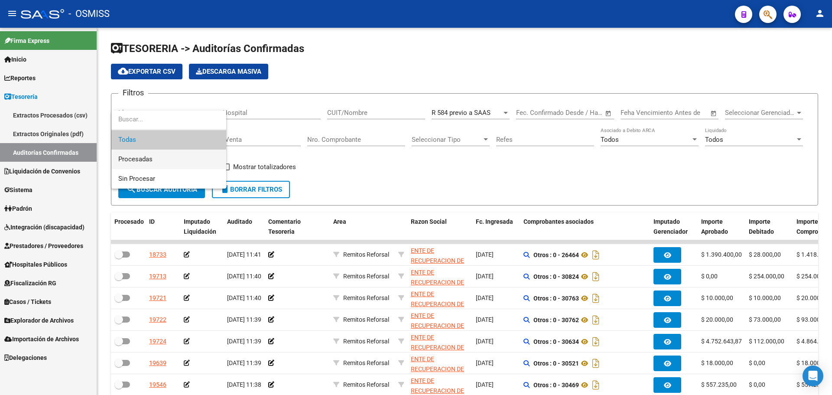
click at [160, 163] on span "Procesadas" at bounding box center [168, 160] width 101 height 20
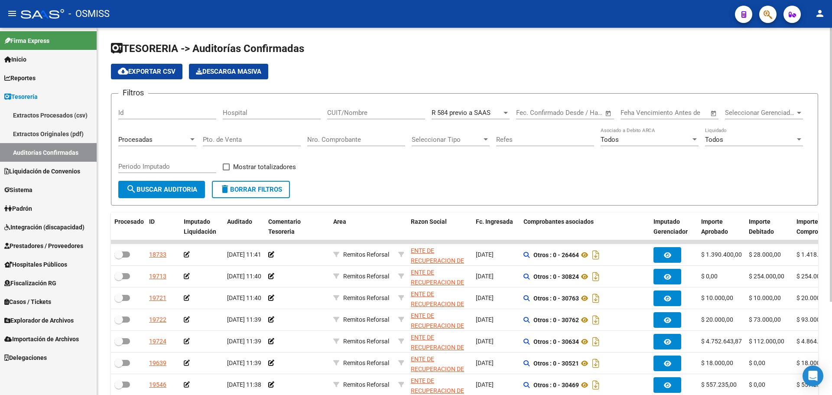
click at [158, 179] on div "Periodo Imputado" at bounding box center [167, 167] width 98 height 27
click at [160, 189] on span "search Buscar Auditoria" at bounding box center [161, 190] width 71 height 8
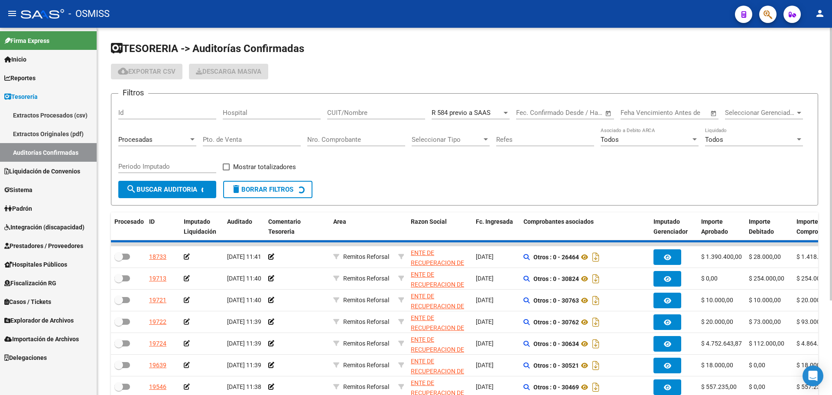
checkbox input "true"
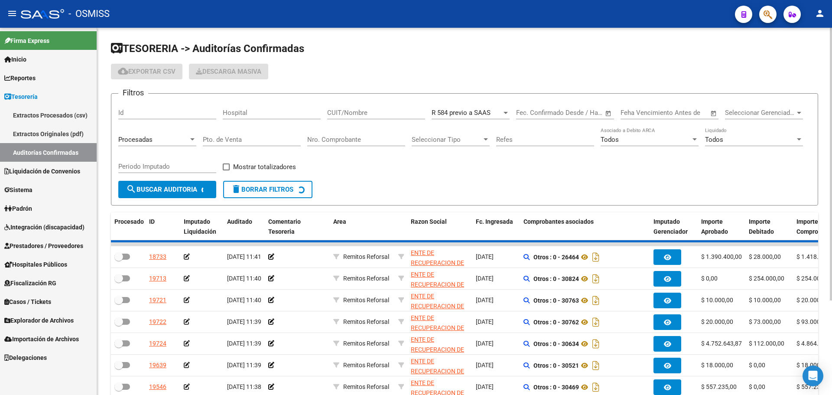
checkbox input "true"
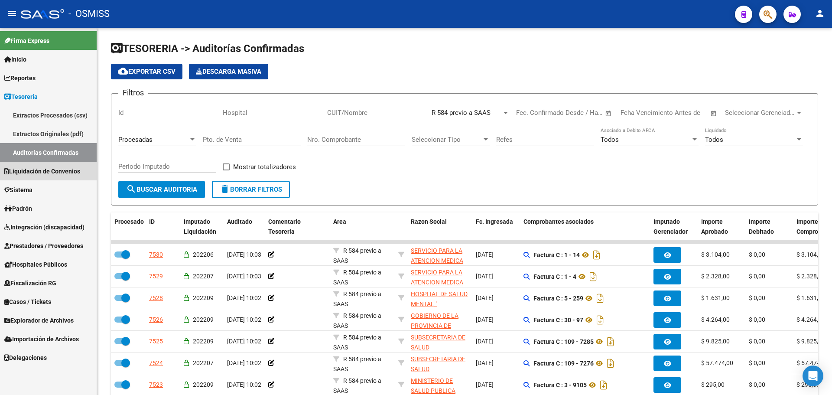
click at [43, 171] on span "Liquidación de Convenios" at bounding box center [42, 171] width 76 height 10
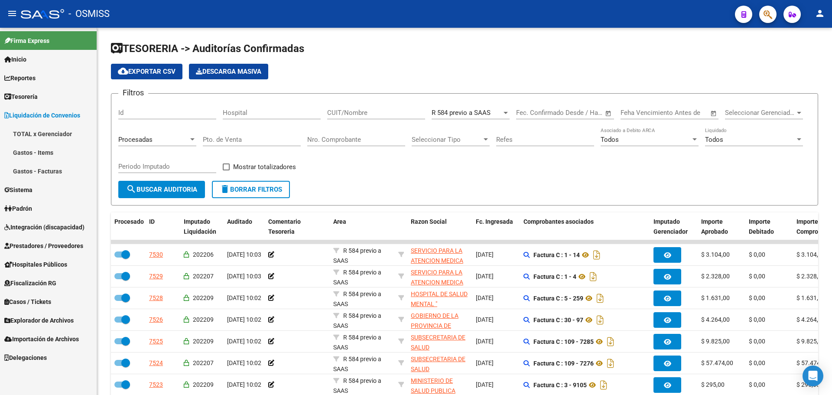
click at [54, 143] on link "TOTAL x Gerenciador" at bounding box center [48, 133] width 97 height 19
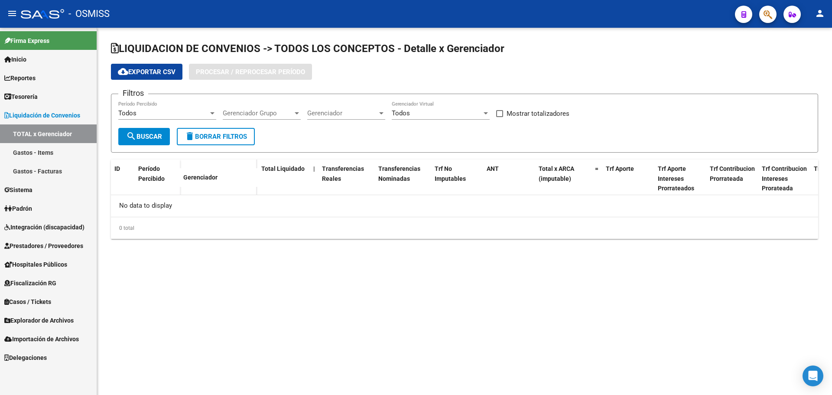
checkbox input "true"
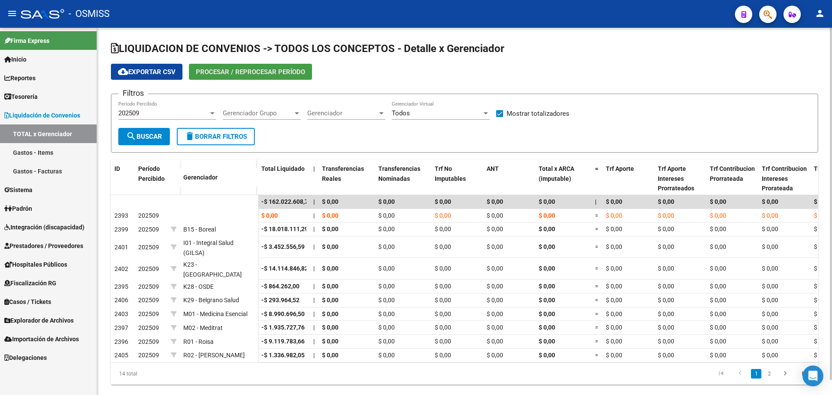
click at [263, 80] on button "Procesar / Reprocesar período" at bounding box center [250, 72] width 123 height 16
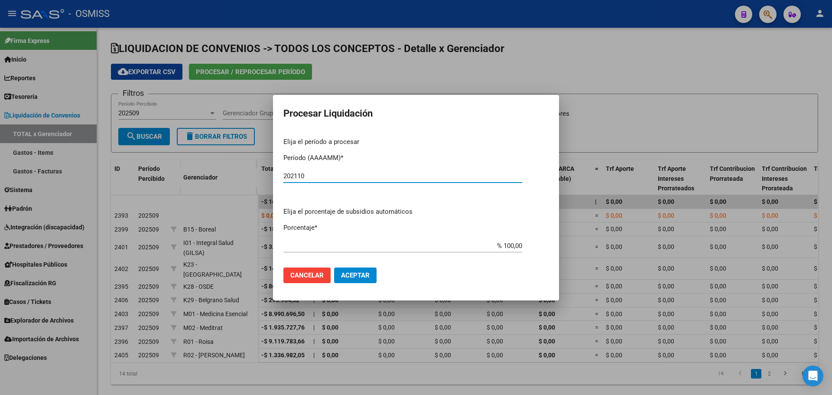
type input "202110"
click at [360, 275] on span "Aceptar" at bounding box center [355, 275] width 29 height 8
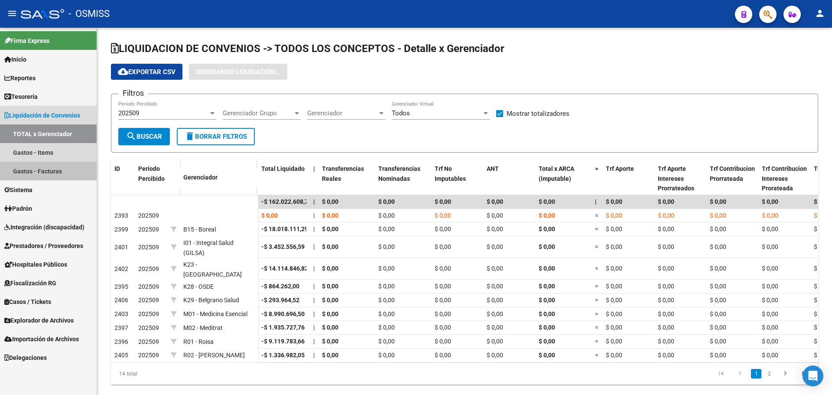
click at [70, 174] on link "Gastos - Facturas" at bounding box center [48, 171] width 97 height 19
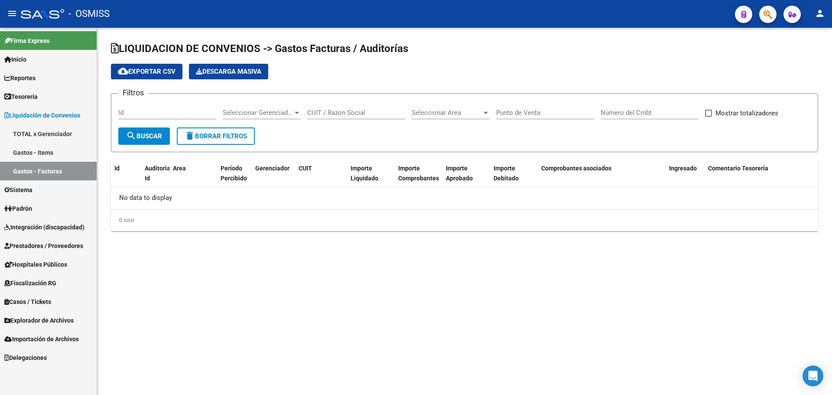
checkbox input "true"
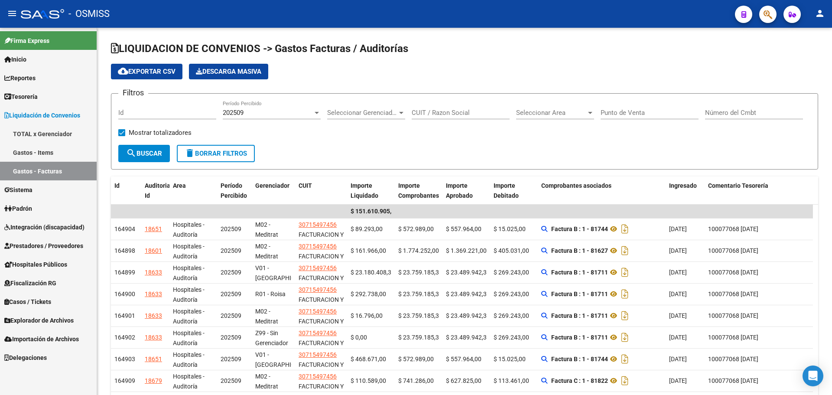
click at [65, 131] on link "TOTAL x Gerenciador" at bounding box center [48, 133] width 97 height 19
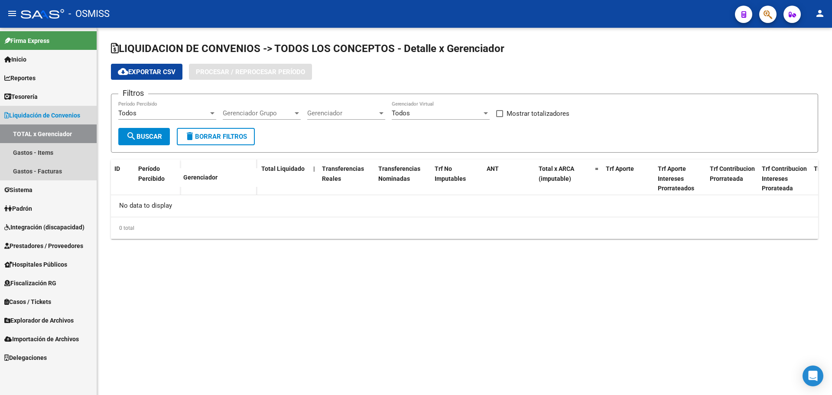
checkbox input "true"
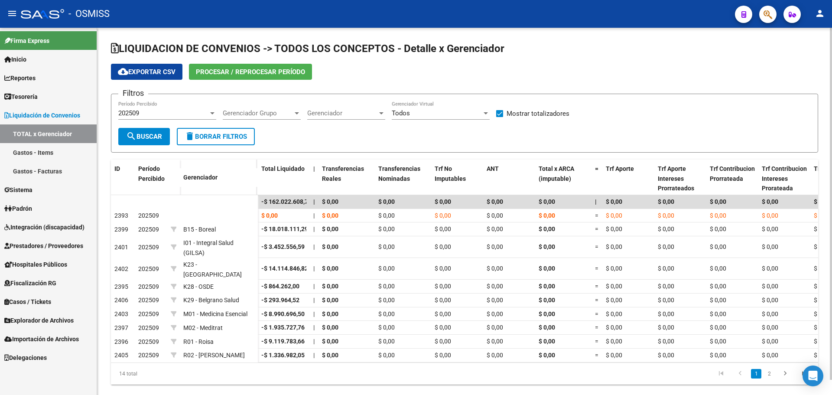
click at [288, 74] on span "Procesar / Reprocesar período" at bounding box center [250, 72] width 109 height 8
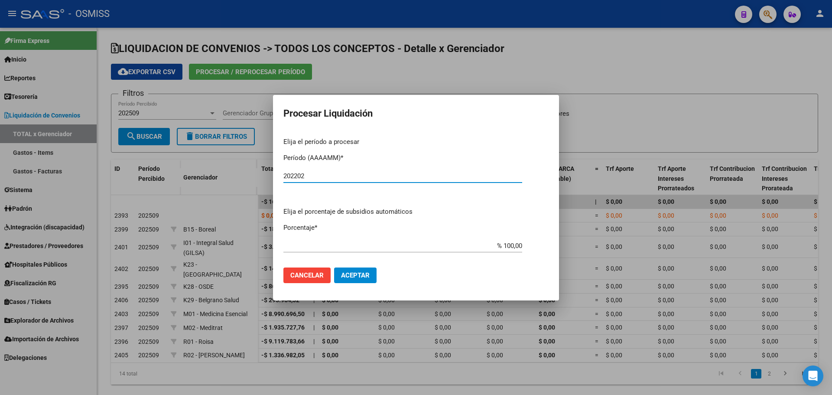
type input "202202"
click at [360, 281] on button "Aceptar" at bounding box center [355, 275] width 42 height 16
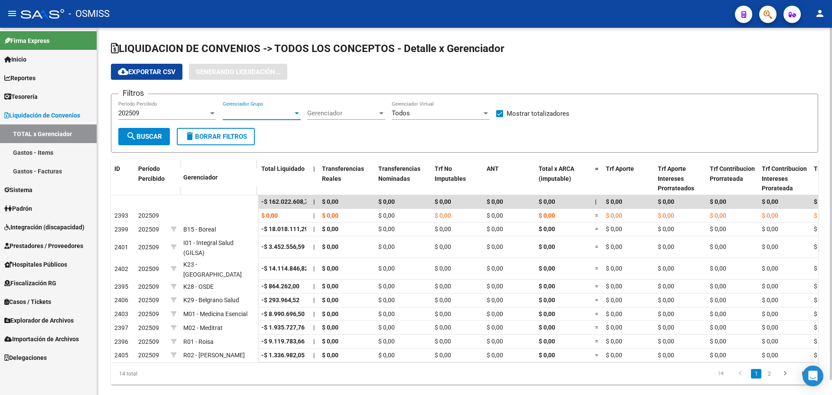
click at [287, 111] on span "Gerenciador Grupo" at bounding box center [258, 113] width 70 height 8
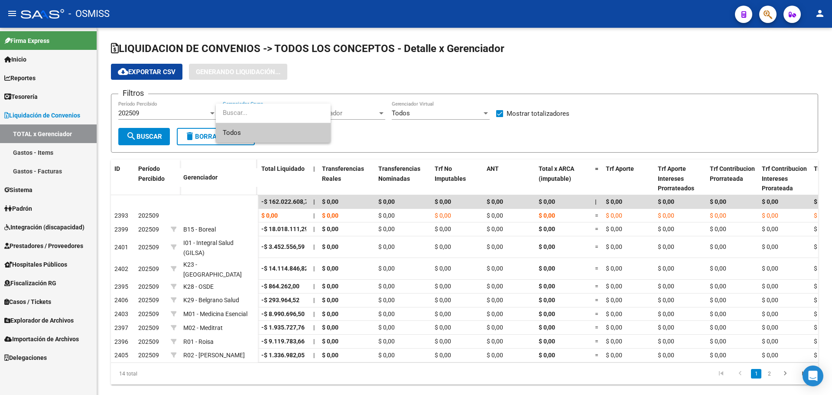
click at [398, 120] on div at bounding box center [416, 197] width 832 height 395
click at [62, 168] on link "Gastos - Facturas" at bounding box center [48, 171] width 97 height 19
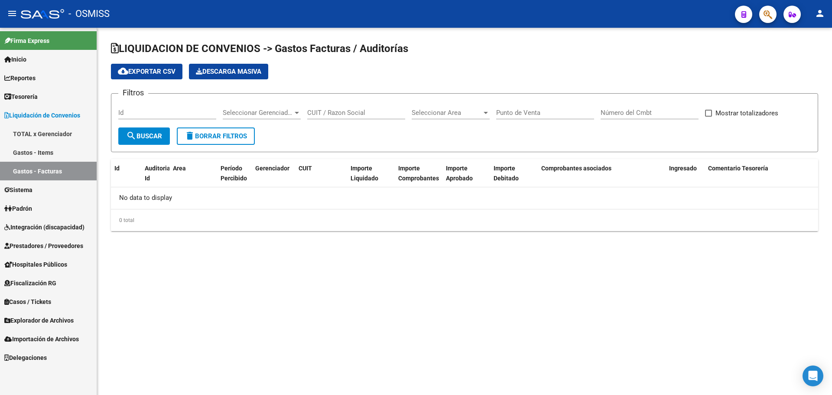
checkbox input "true"
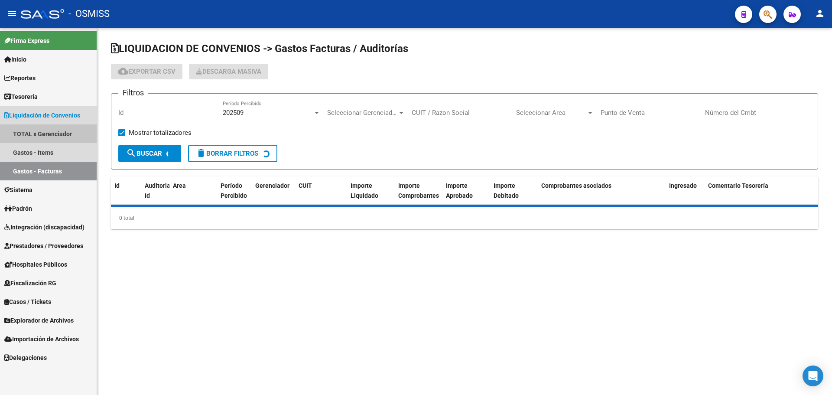
click at [72, 139] on link "TOTAL x Gerenciador" at bounding box center [48, 133] width 97 height 19
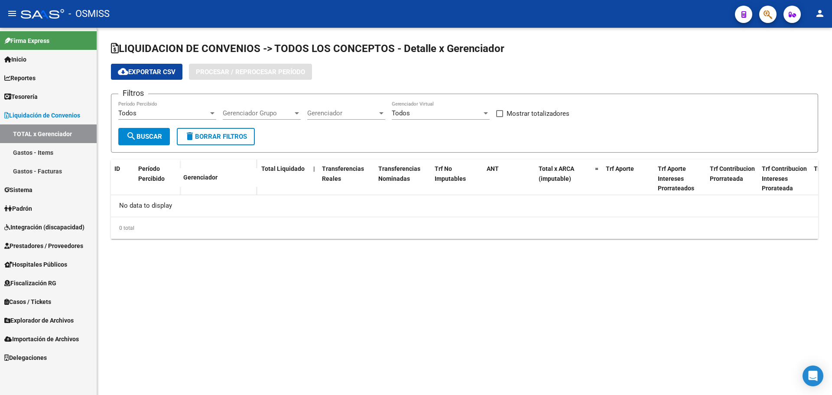
checkbox input "true"
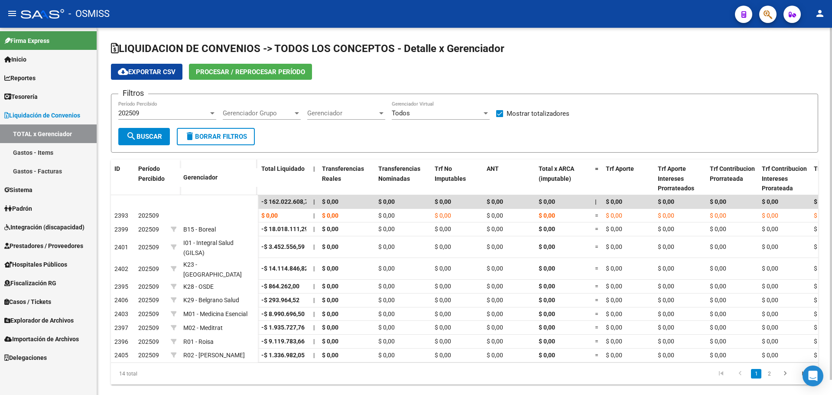
click at [258, 77] on button "Procesar / Reprocesar período" at bounding box center [250, 72] width 123 height 16
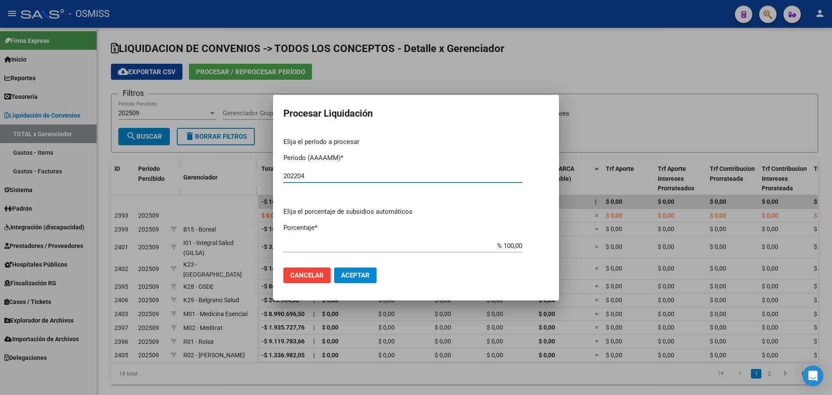
type input "202204"
click at [376, 278] on button "Aceptar" at bounding box center [355, 275] width 42 height 16
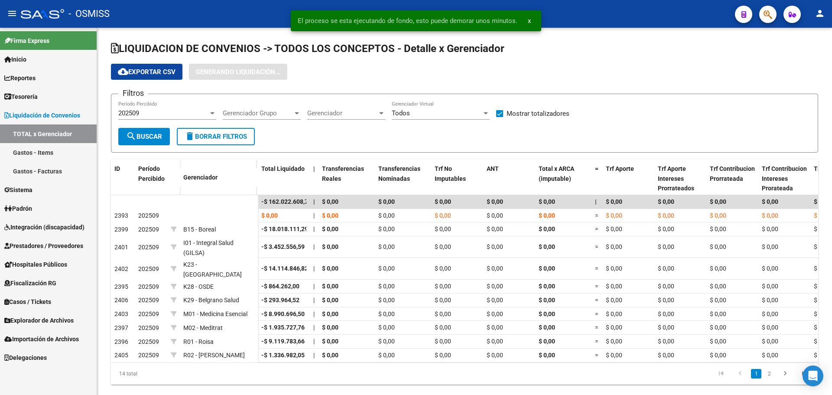
click at [50, 174] on link "Gastos - Facturas" at bounding box center [48, 171] width 97 height 19
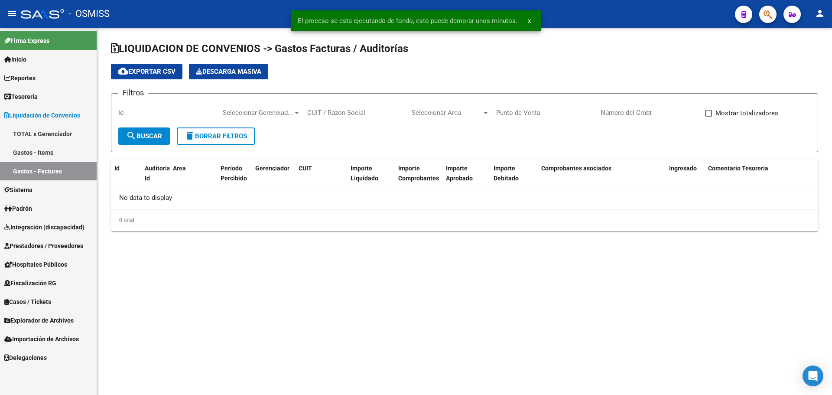
checkbox input "true"
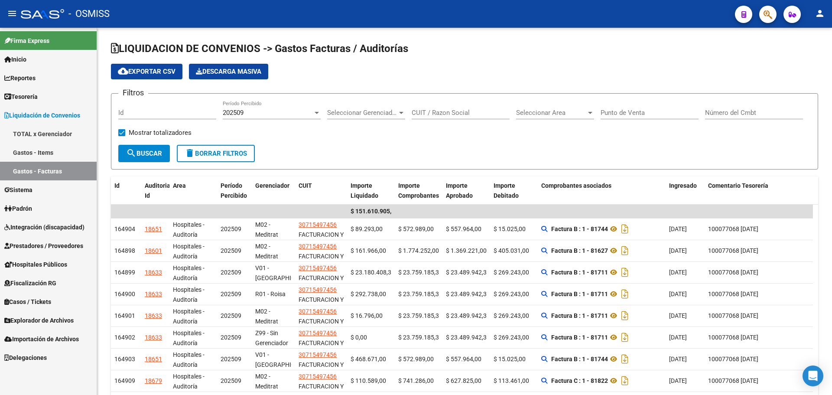
click at [62, 133] on link "TOTAL x Gerenciador" at bounding box center [48, 133] width 97 height 19
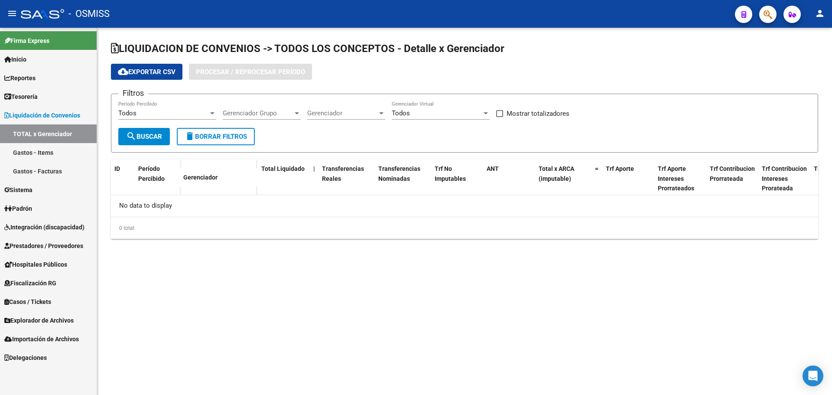
checkbox input "true"
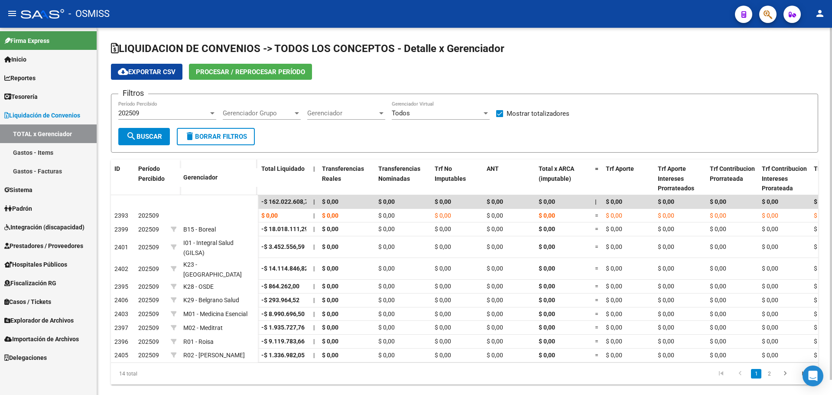
click at [246, 73] on span "Procesar / Reprocesar período" at bounding box center [250, 72] width 109 height 8
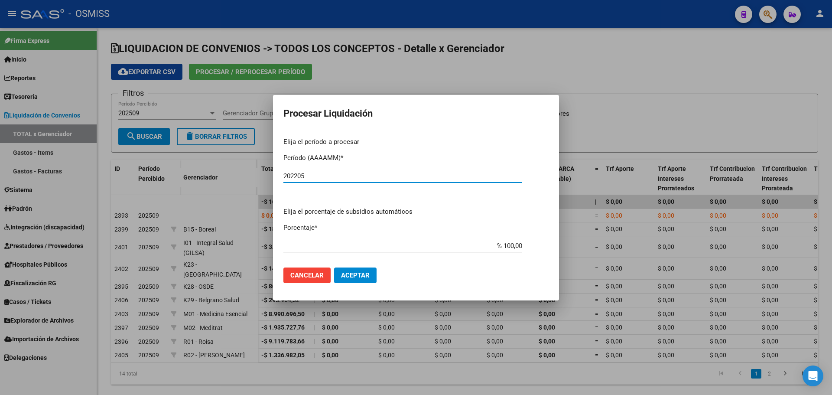
type input "202205"
click at [345, 271] on span "Aceptar" at bounding box center [355, 275] width 29 height 8
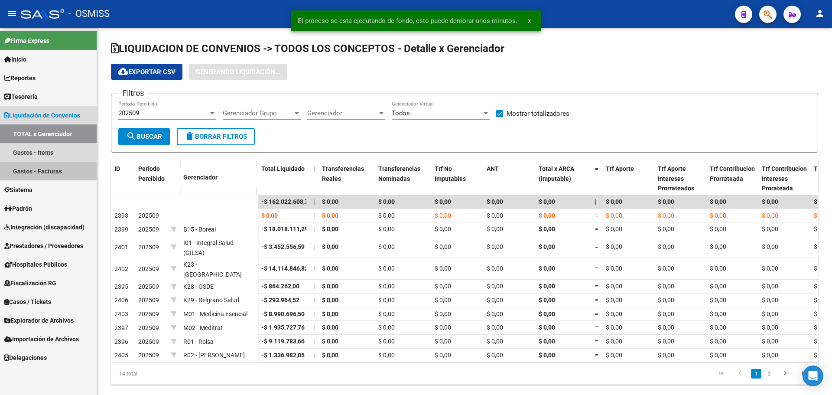
click at [66, 174] on link "Gastos - Facturas" at bounding box center [48, 171] width 97 height 19
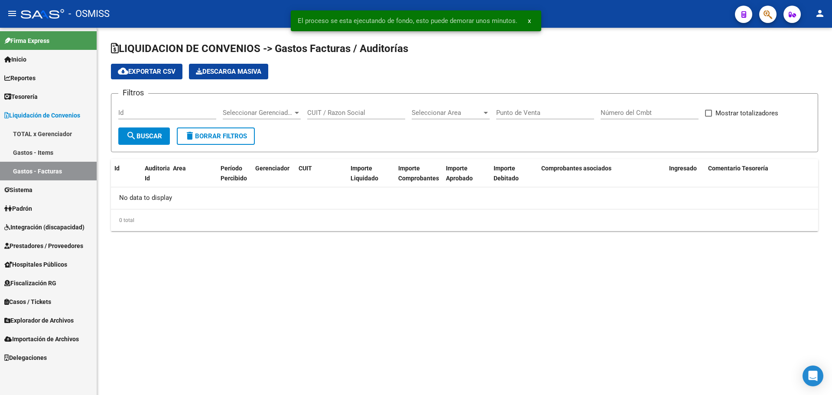
checkbox input "true"
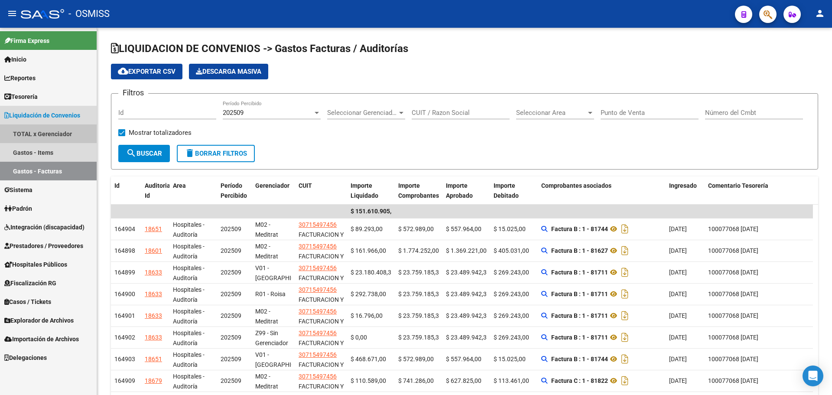
click at [68, 134] on link "TOTAL x Gerenciador" at bounding box center [48, 133] width 97 height 19
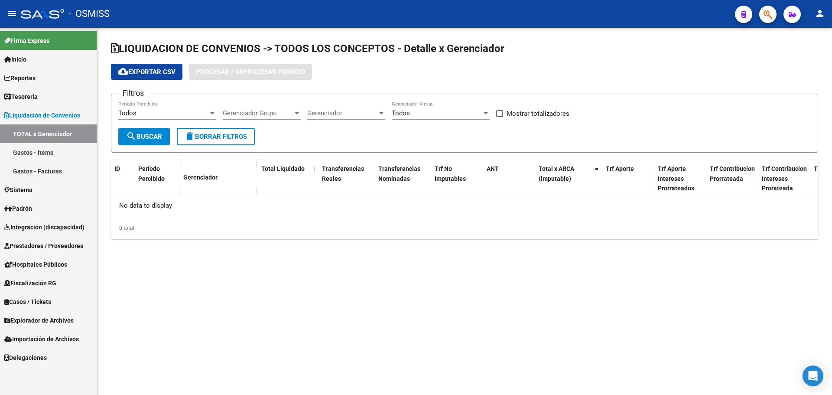
checkbox input "true"
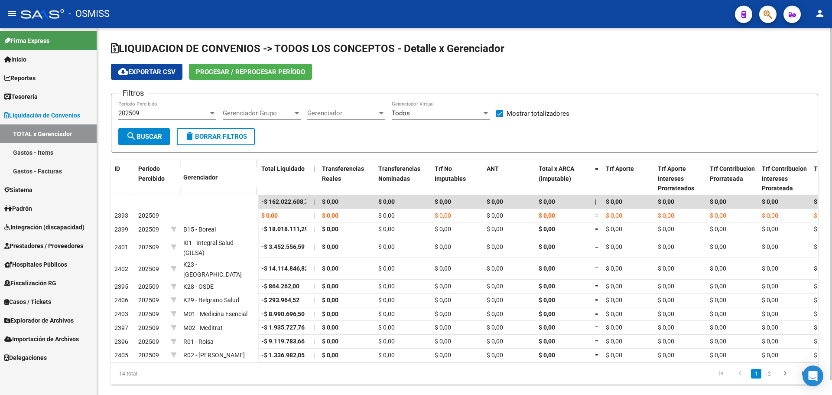
click at [250, 71] on span "Procesar / Reprocesar período" at bounding box center [250, 72] width 109 height 8
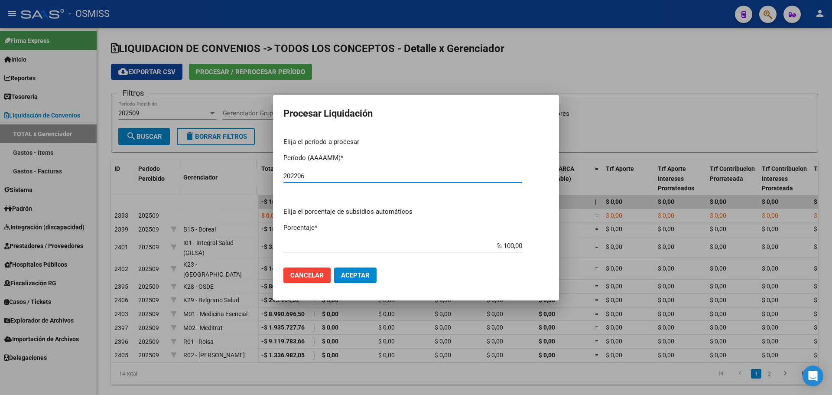
type input "202206"
click at [353, 277] on span "Aceptar" at bounding box center [355, 275] width 29 height 8
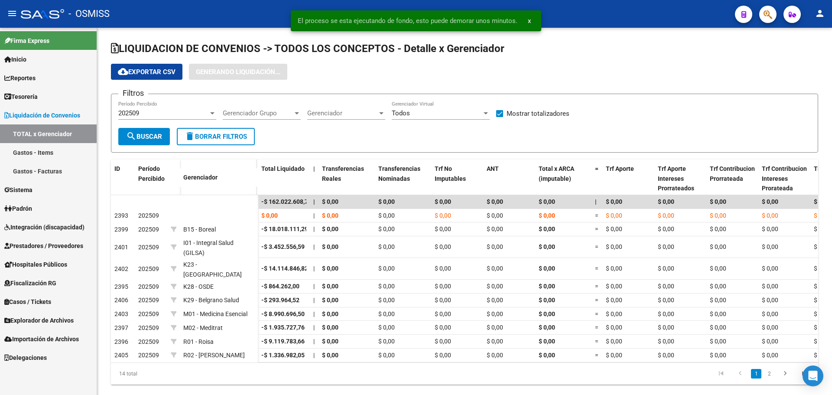
click at [60, 176] on link "Gastos - Facturas" at bounding box center [48, 171] width 97 height 19
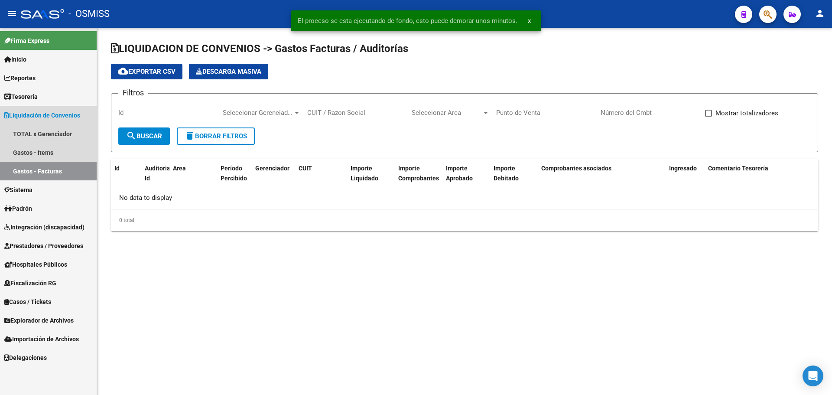
checkbox input "true"
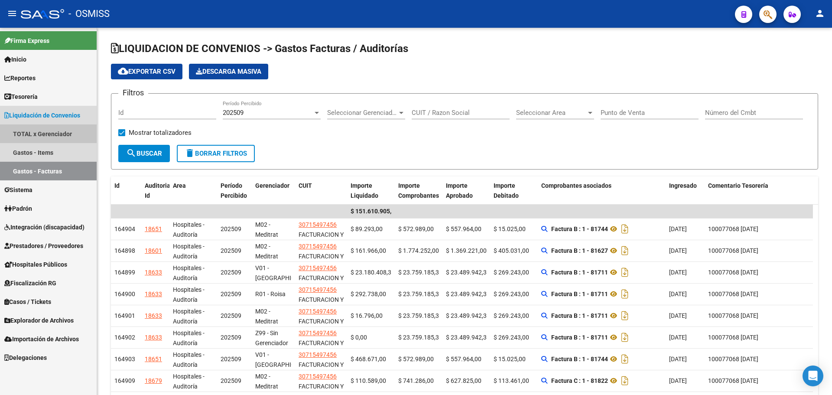
click at [59, 134] on link "TOTAL x Gerenciador" at bounding box center [48, 133] width 97 height 19
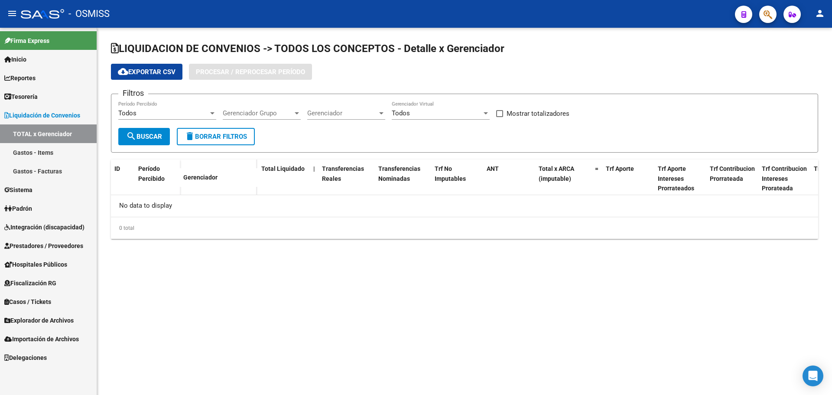
checkbox input "true"
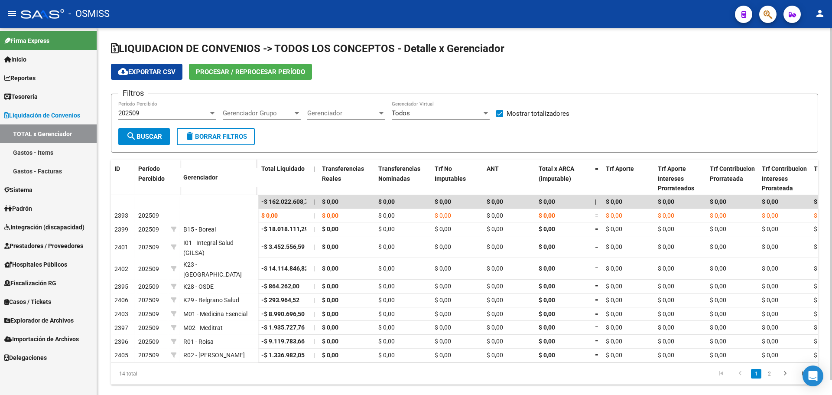
click at [238, 71] on span "Procesar / Reprocesar período" at bounding box center [250, 72] width 109 height 8
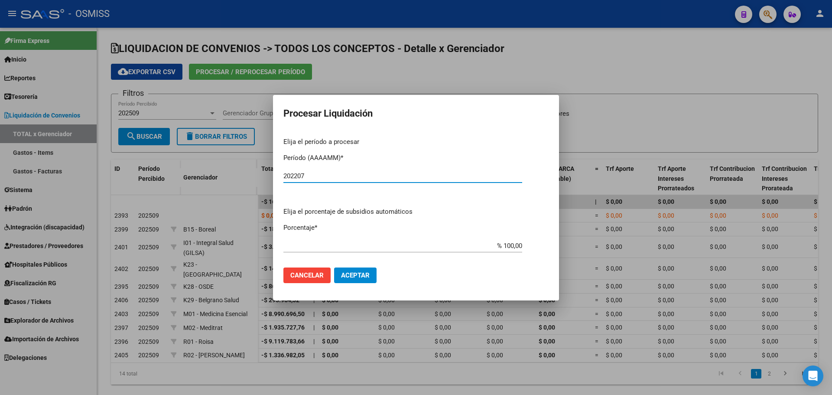
type input "202207"
click at [361, 278] on span "Aceptar" at bounding box center [355, 275] width 29 height 8
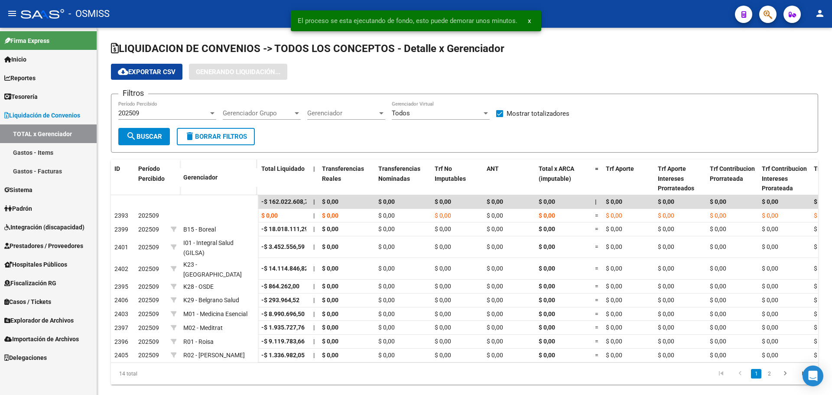
click at [21, 156] on link "Gastos - Items" at bounding box center [48, 152] width 97 height 19
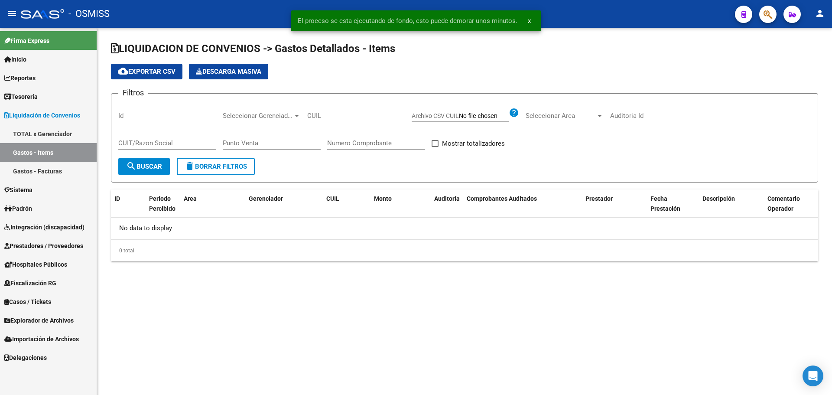
click at [45, 170] on link "Gastos - Facturas" at bounding box center [48, 171] width 97 height 19
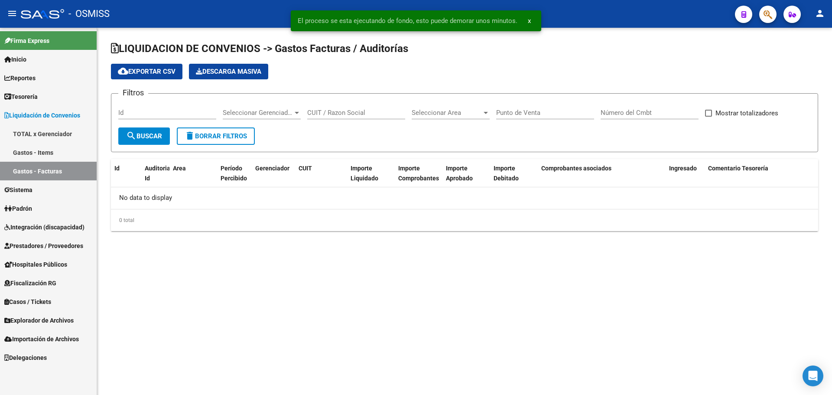
checkbox input "true"
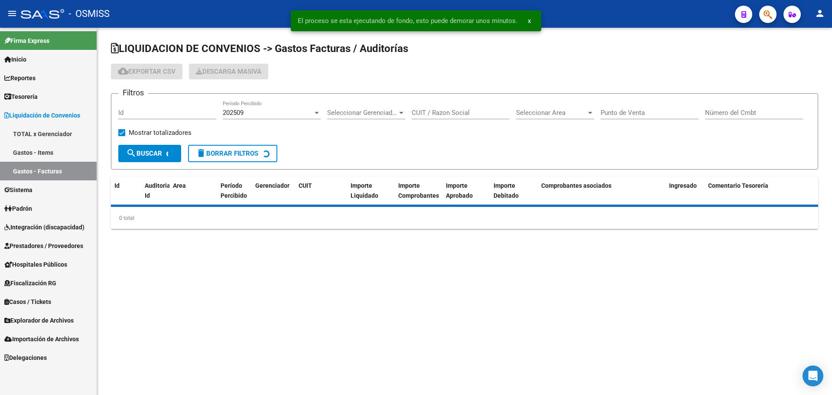
click at [53, 131] on link "TOTAL x Gerenciador" at bounding box center [48, 133] width 97 height 19
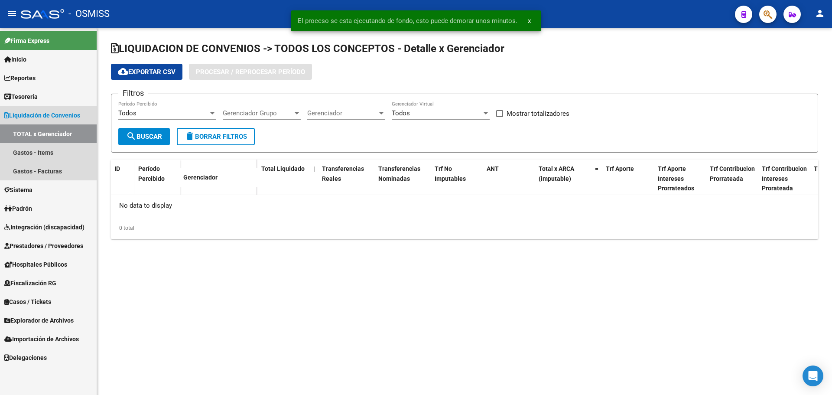
checkbox input "true"
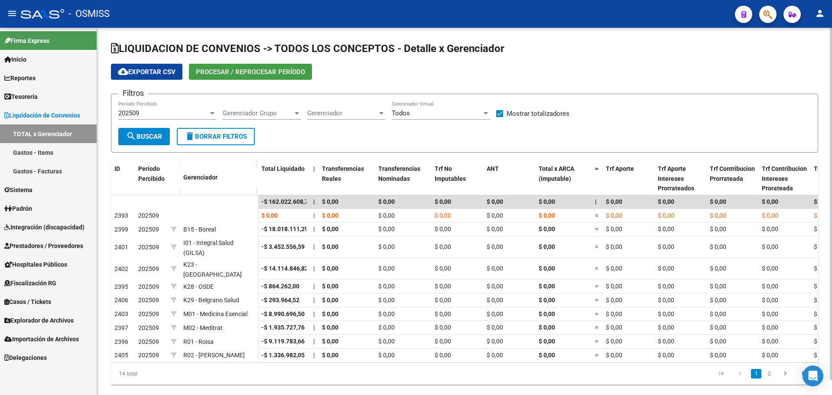
click at [276, 67] on button "Procesar / Reprocesar período" at bounding box center [250, 72] width 123 height 16
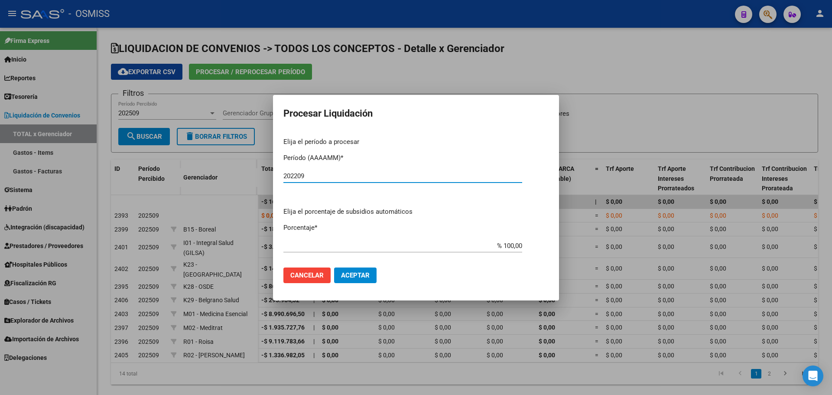
type input "202209"
click at [356, 278] on span "Aceptar" at bounding box center [355, 275] width 29 height 8
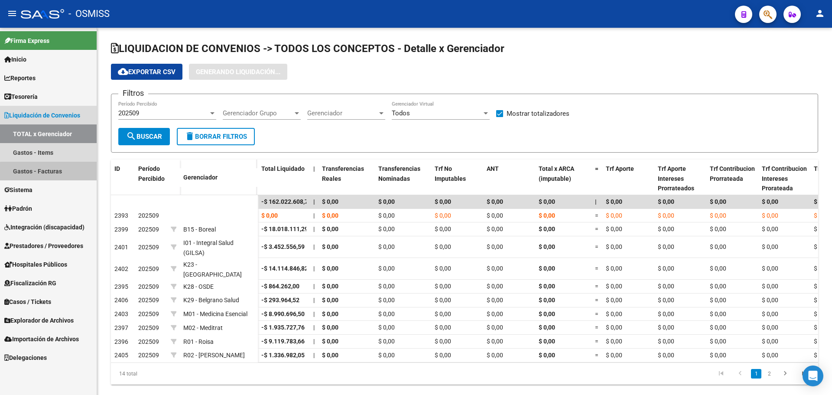
click at [68, 173] on link "Gastos - Facturas" at bounding box center [48, 171] width 97 height 19
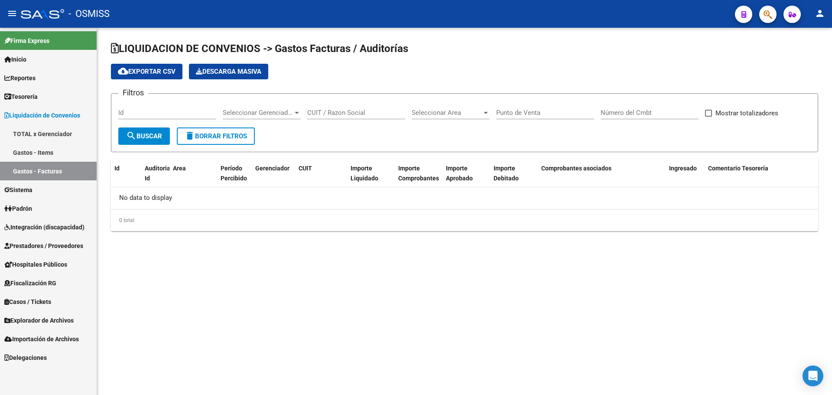
checkbox input "true"
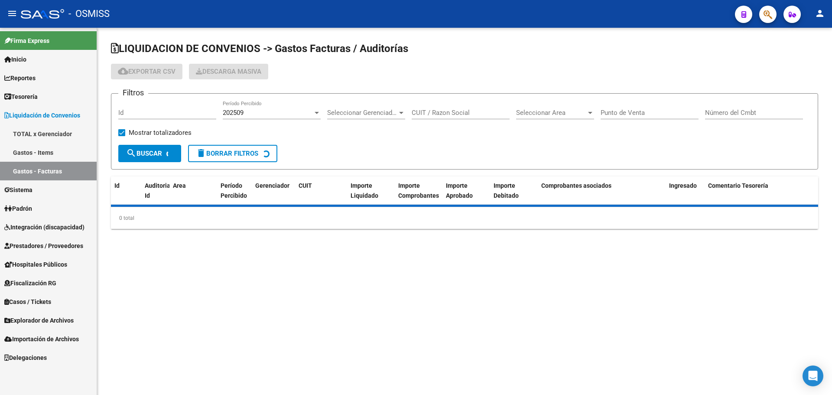
click at [72, 137] on link "TOTAL x Gerenciador" at bounding box center [48, 133] width 97 height 19
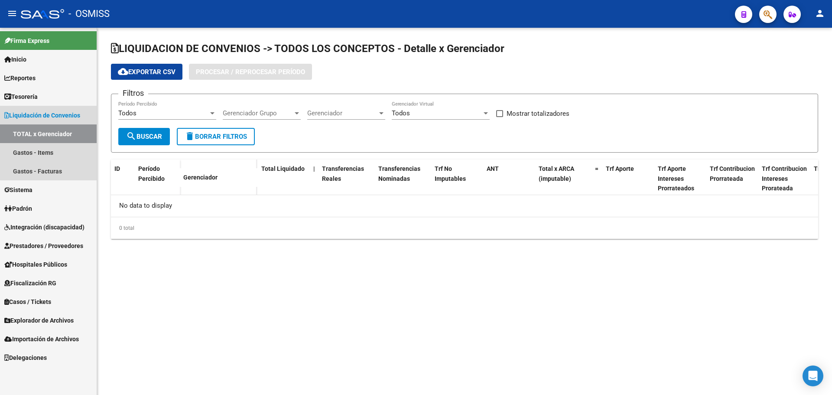
checkbox input "true"
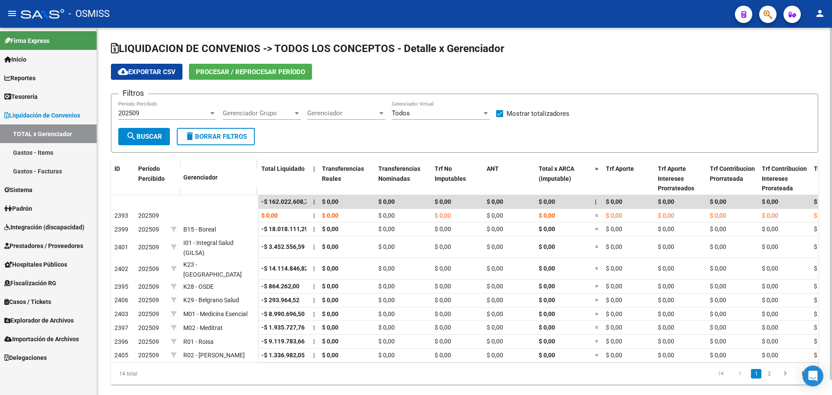
click at [257, 73] on span "Procesar / Reprocesar período" at bounding box center [250, 72] width 109 height 8
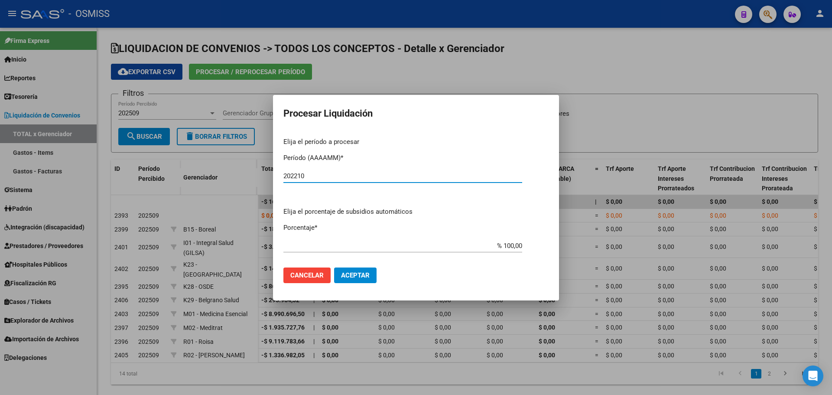
type input "202210"
click at [368, 278] on span "Aceptar" at bounding box center [355, 275] width 29 height 8
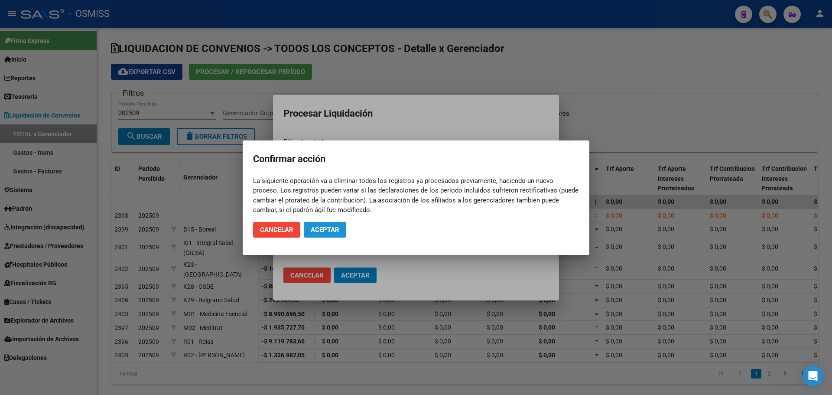
click at [322, 230] on span "Aceptar" at bounding box center [325, 230] width 29 height 8
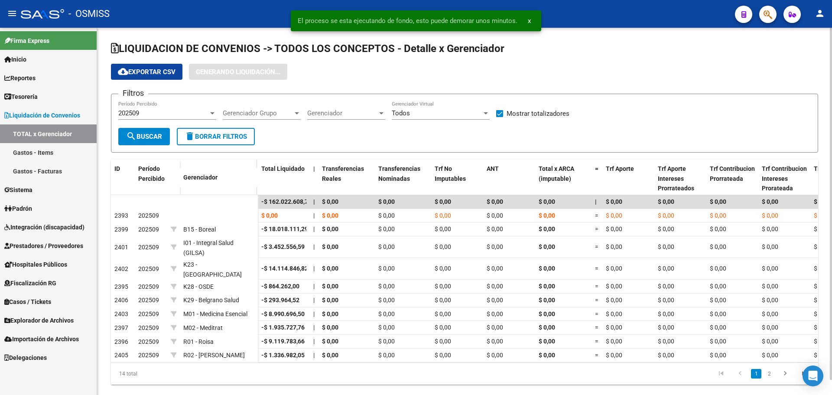
click at [190, 112] on div "202509" at bounding box center [163, 113] width 90 height 8
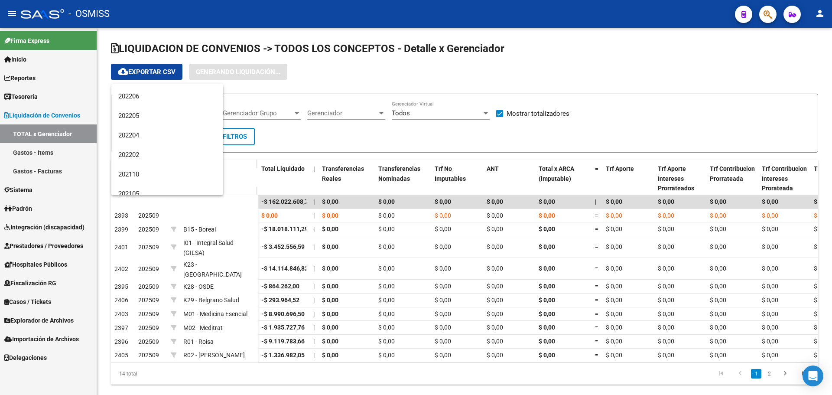
scroll to position [598, 0]
click at [324, 134] on div at bounding box center [416, 197] width 832 height 395
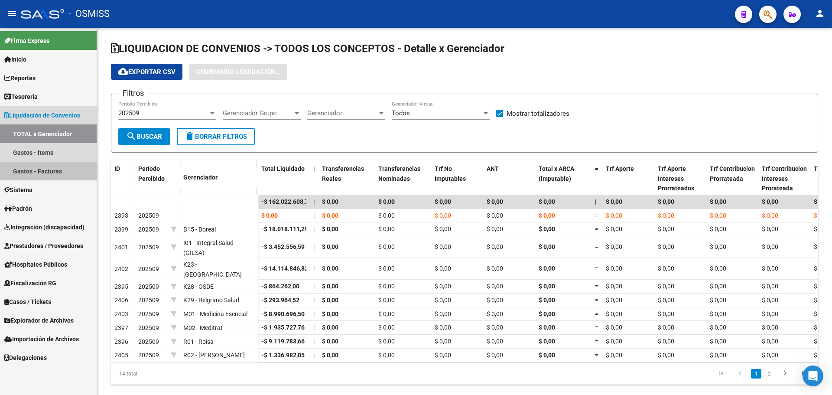
click at [52, 170] on link "Gastos - Facturas" at bounding box center [48, 171] width 97 height 19
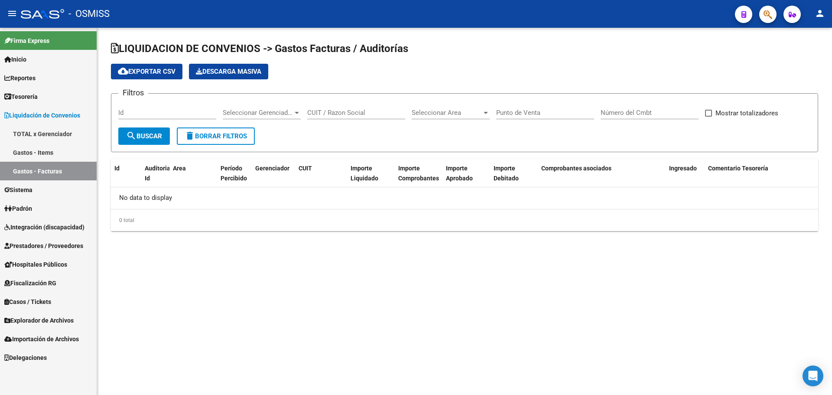
checkbox input "true"
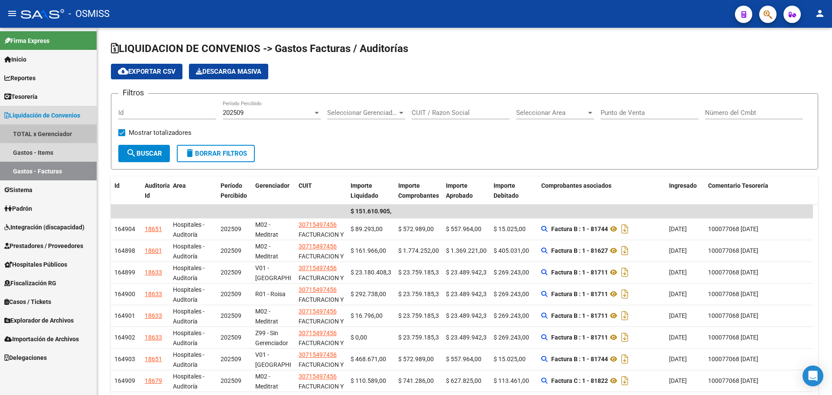
click at [75, 132] on link "TOTAL x Gerenciador" at bounding box center [48, 133] width 97 height 19
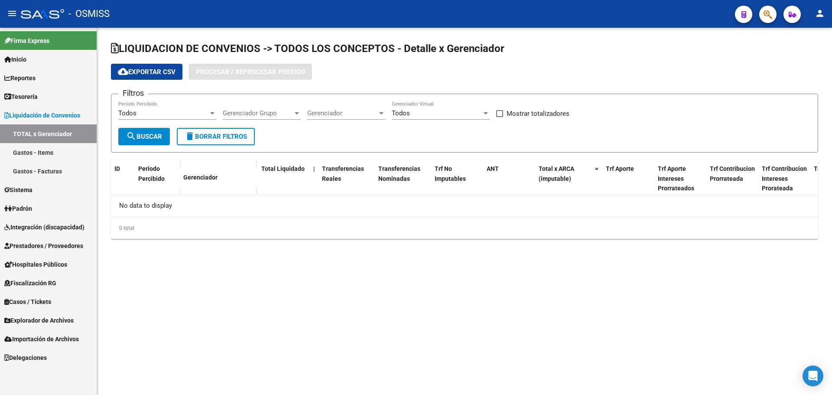
checkbox input "true"
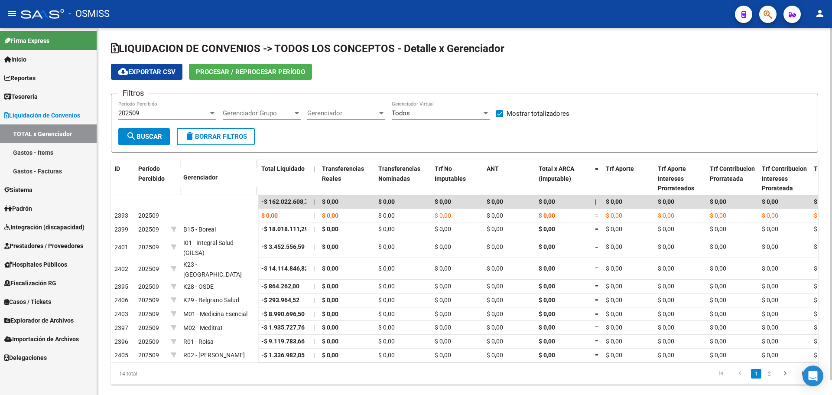
click at [294, 73] on span "Procesar / Reprocesar período" at bounding box center [250, 72] width 109 height 8
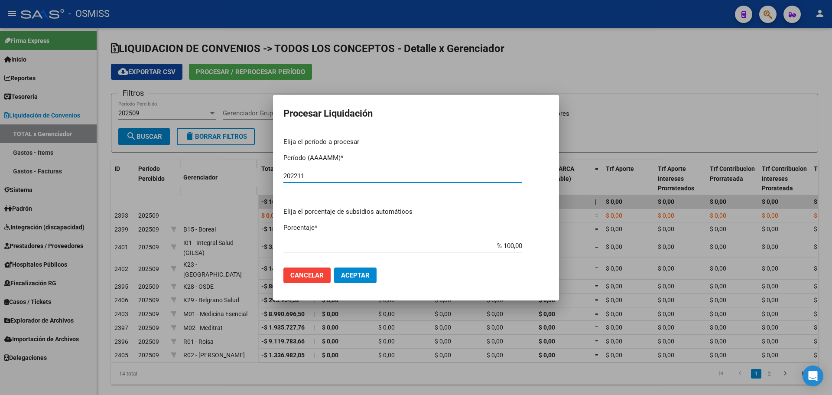
type input "202211"
click at [360, 277] on span "Aceptar" at bounding box center [355, 275] width 29 height 8
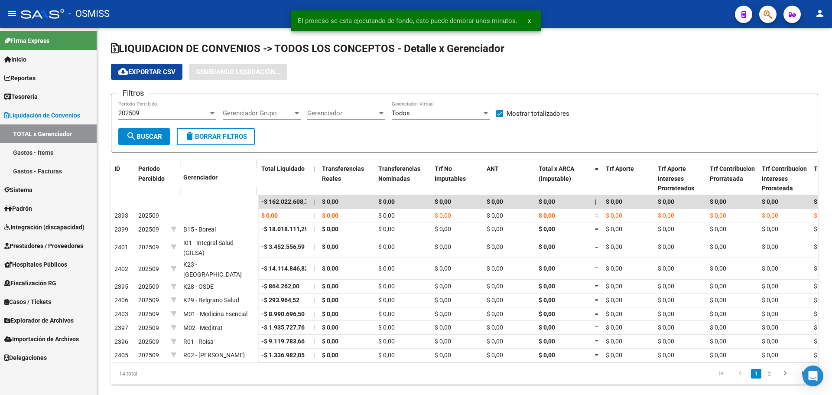
click at [28, 170] on link "Gastos - Facturas" at bounding box center [48, 171] width 97 height 19
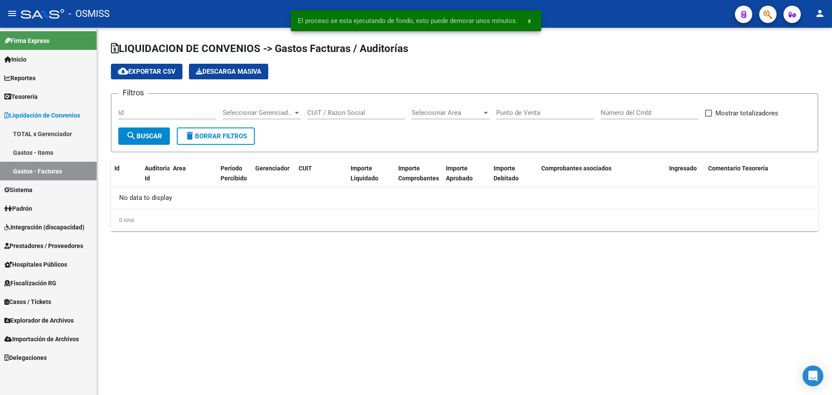
checkbox input "true"
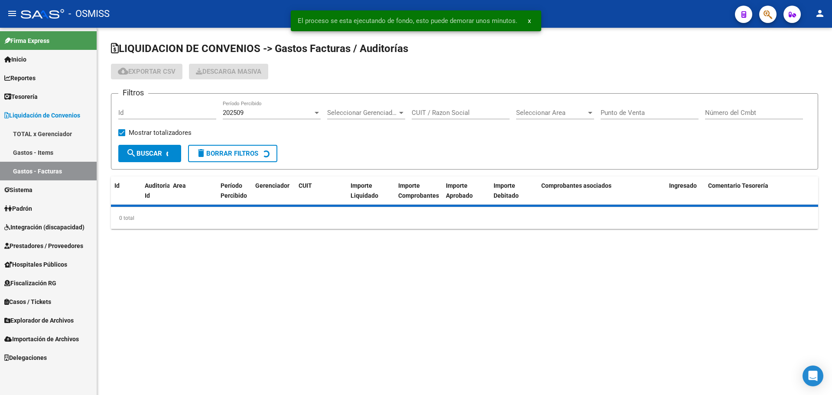
click at [50, 132] on link "TOTAL x Gerenciador" at bounding box center [48, 133] width 97 height 19
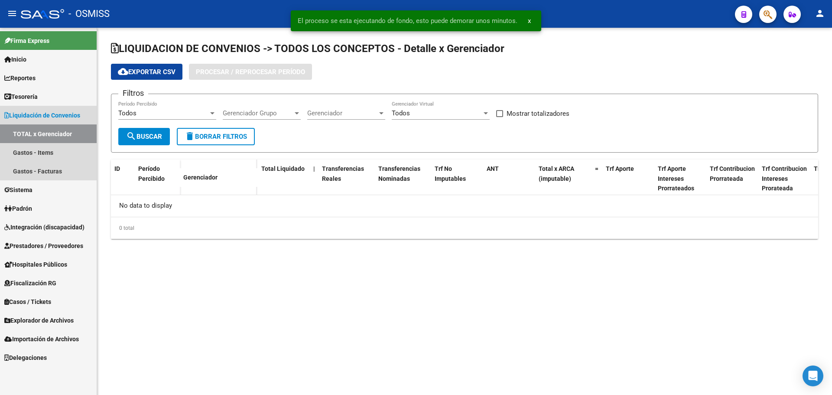
checkbox input "true"
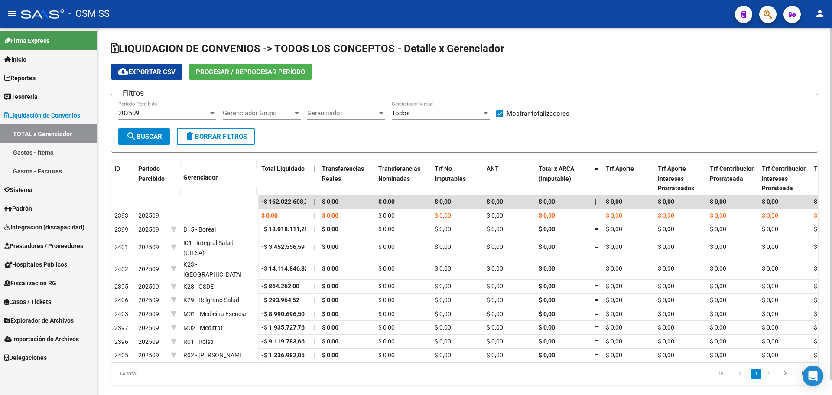
click at [286, 71] on span "Procesar / Reprocesar período" at bounding box center [250, 72] width 109 height 8
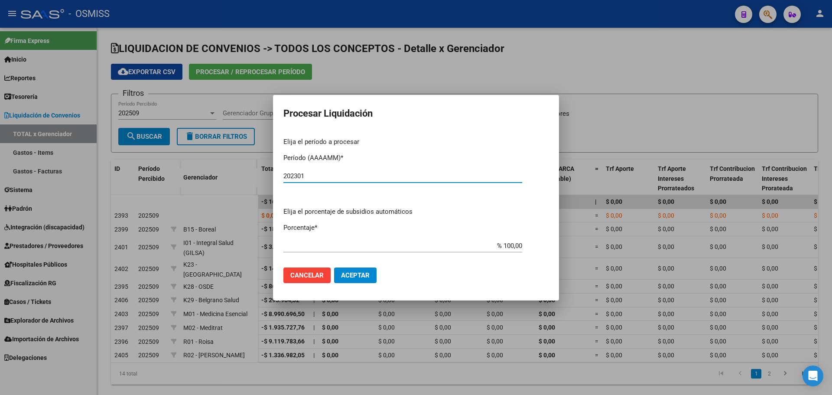
type input "202301"
click at [345, 279] on span "Aceptar" at bounding box center [355, 275] width 29 height 8
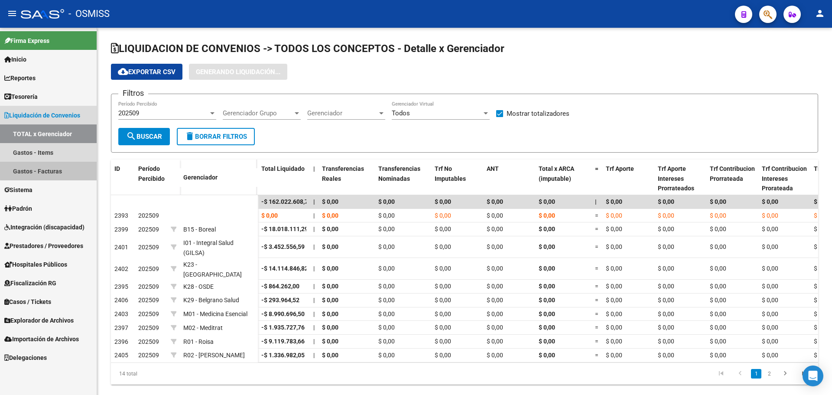
click at [83, 165] on link "Gastos - Facturas" at bounding box center [48, 171] width 97 height 19
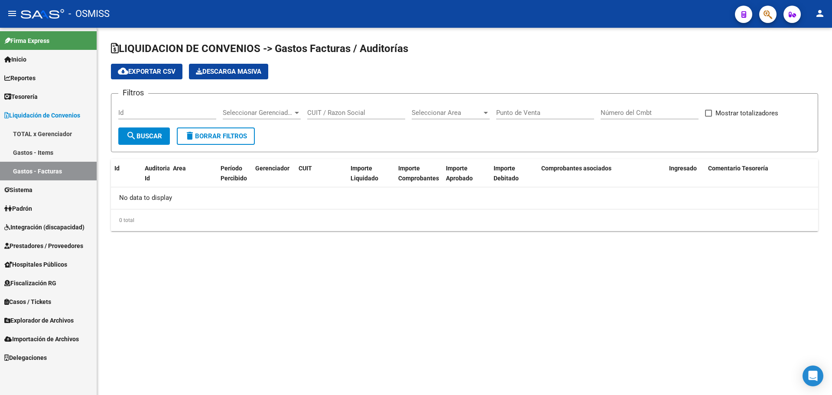
checkbox input "true"
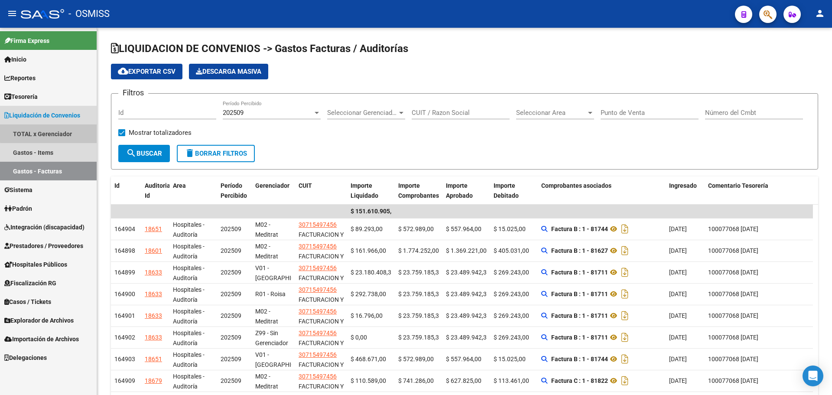
click at [88, 130] on link "TOTAL x Gerenciador" at bounding box center [48, 133] width 97 height 19
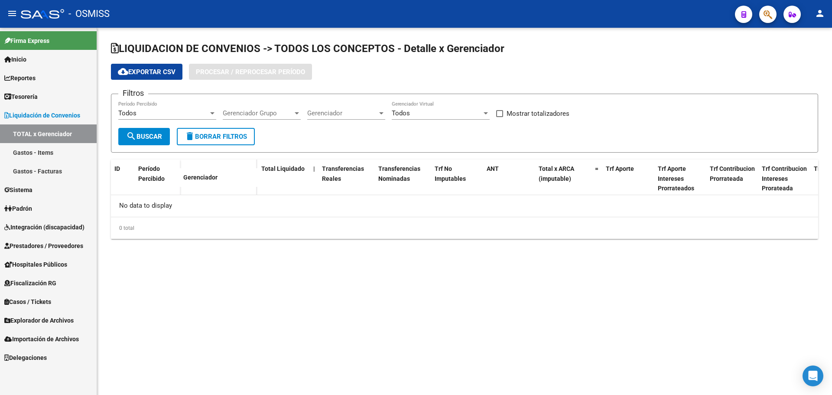
checkbox input "true"
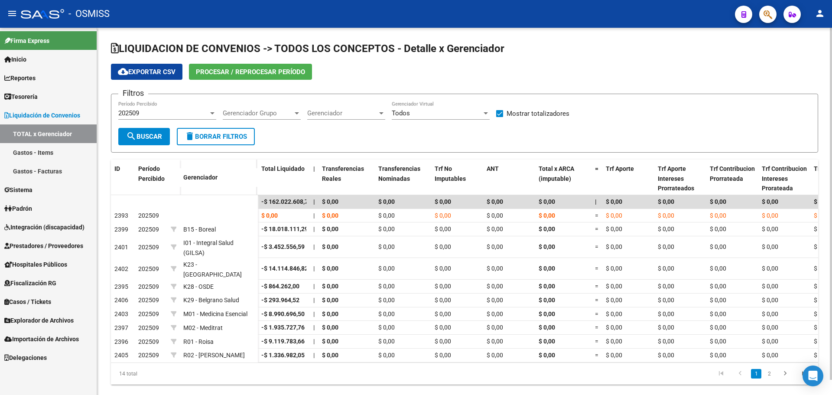
click at [293, 76] on button "Procesar / Reprocesar período" at bounding box center [250, 72] width 123 height 16
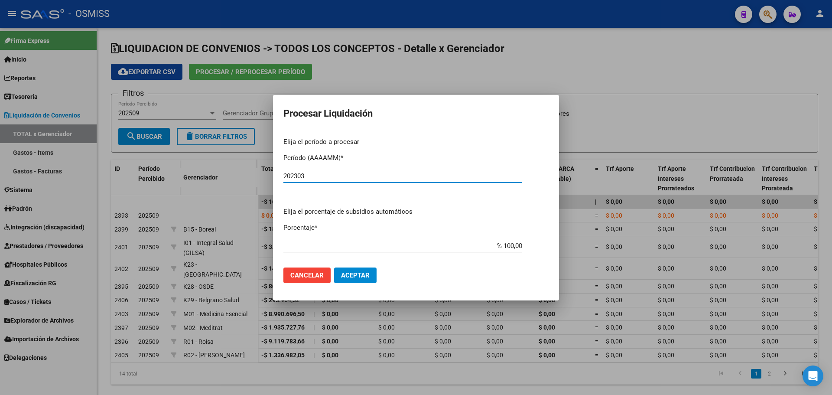
type input "202303"
click at [341, 278] on button "Aceptar" at bounding box center [355, 275] width 42 height 16
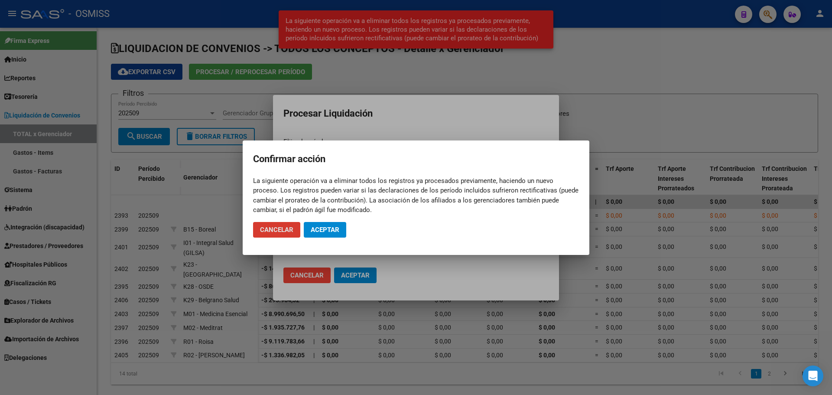
click at [328, 229] on span "Aceptar" at bounding box center [325, 230] width 29 height 8
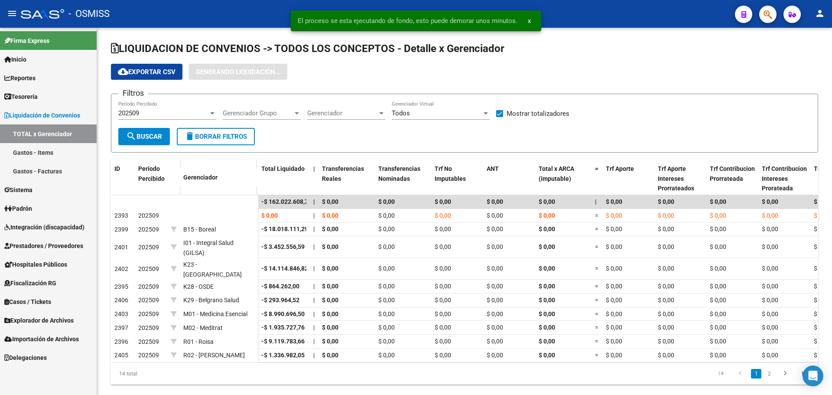
click at [66, 166] on link "Gastos - Facturas" at bounding box center [48, 171] width 97 height 19
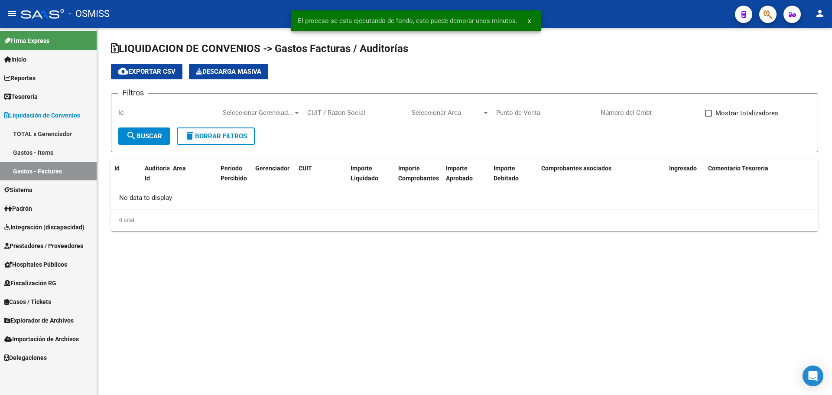
checkbox input "true"
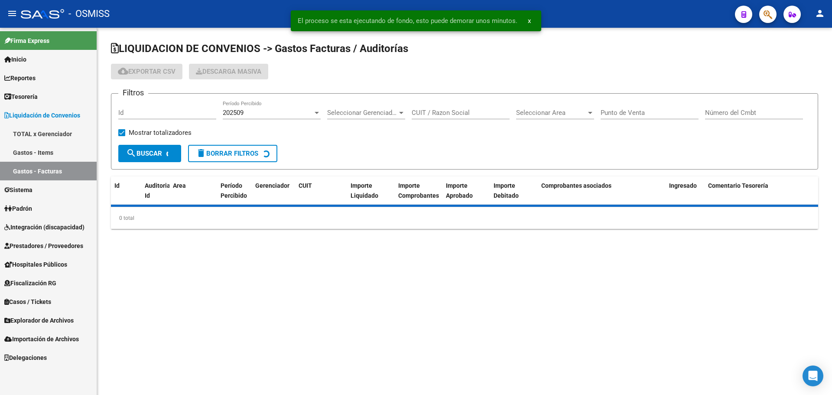
click at [72, 135] on link "TOTAL x Gerenciador" at bounding box center [48, 133] width 97 height 19
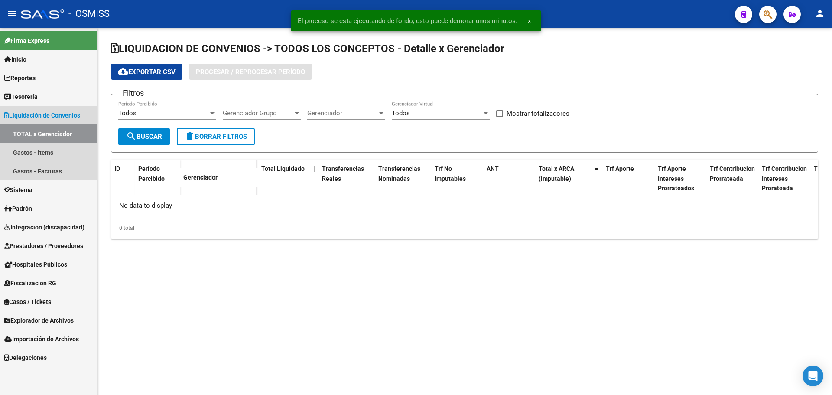
checkbox input "true"
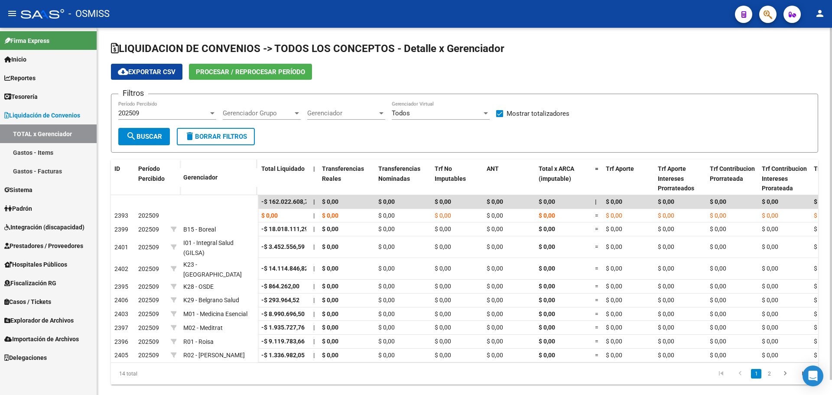
click at [267, 70] on span "Procesar / Reprocesar período" at bounding box center [250, 72] width 109 height 8
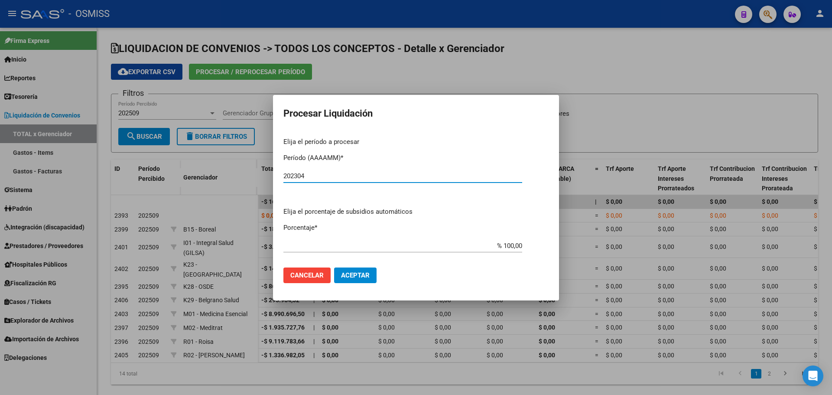
type input "202304"
click at [350, 270] on button "Aceptar" at bounding box center [355, 275] width 42 height 16
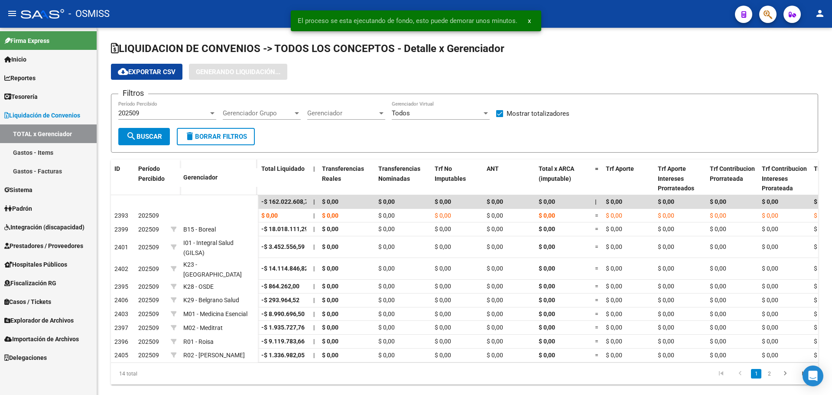
click at [47, 170] on link "Gastos - Facturas" at bounding box center [48, 171] width 97 height 19
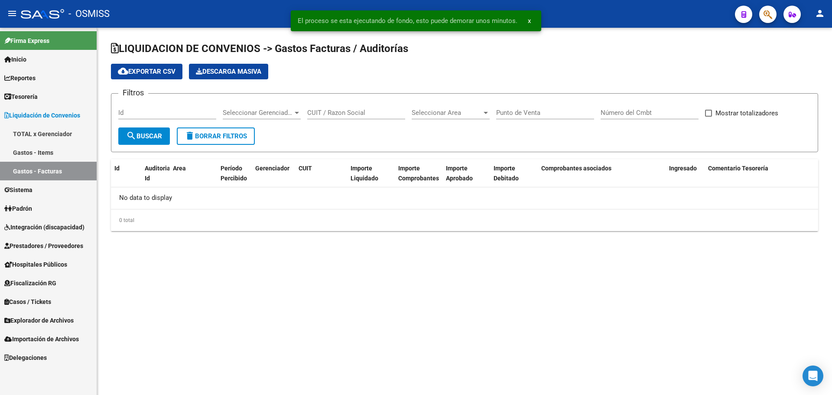
checkbox input "true"
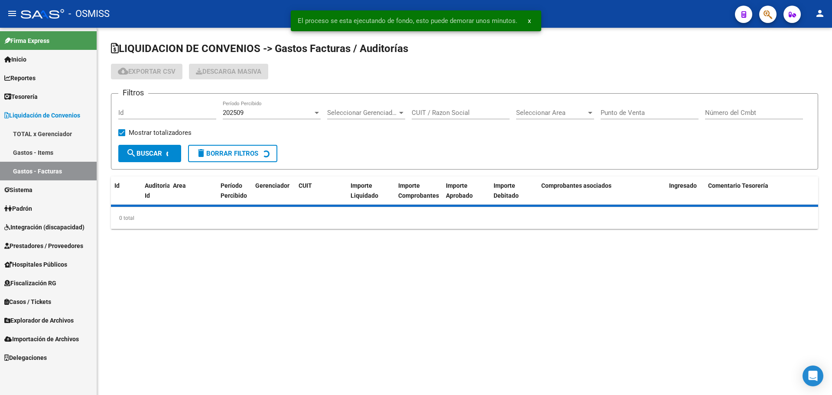
click at [61, 134] on link "TOTAL x Gerenciador" at bounding box center [48, 133] width 97 height 19
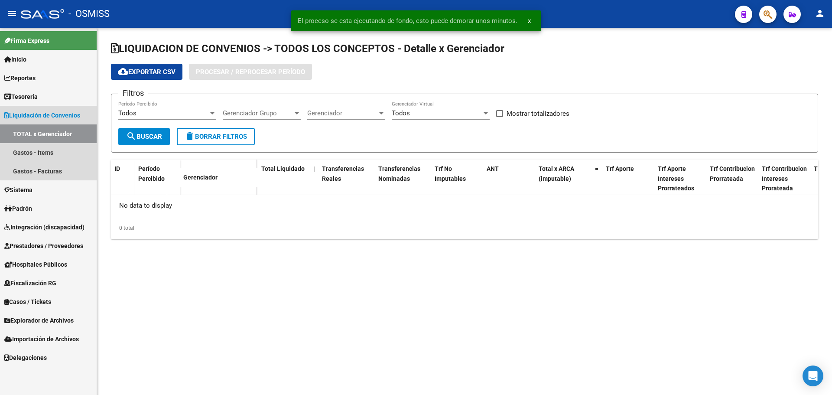
checkbox input "true"
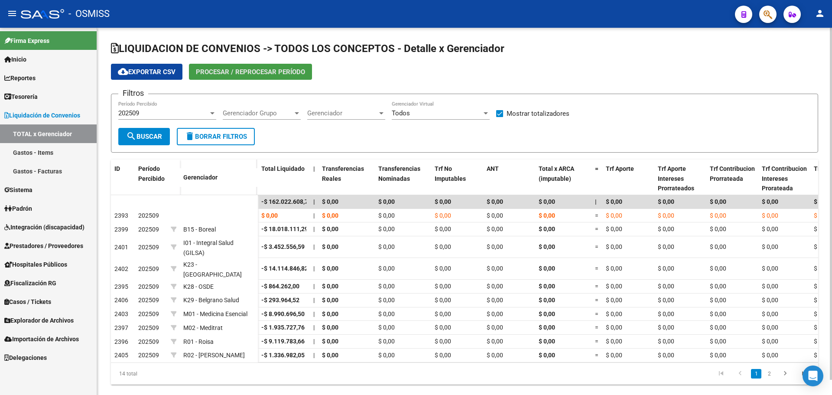
click at [267, 74] on span "Procesar / Reprocesar período" at bounding box center [250, 72] width 109 height 8
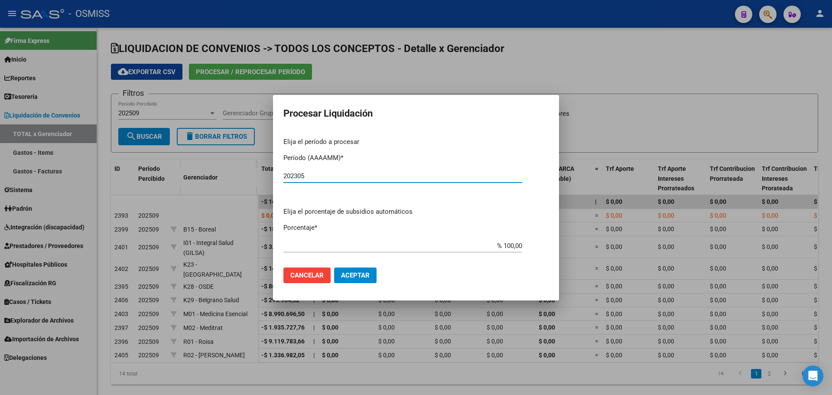
type input "202305"
click at [345, 274] on span "Aceptar" at bounding box center [355, 275] width 29 height 8
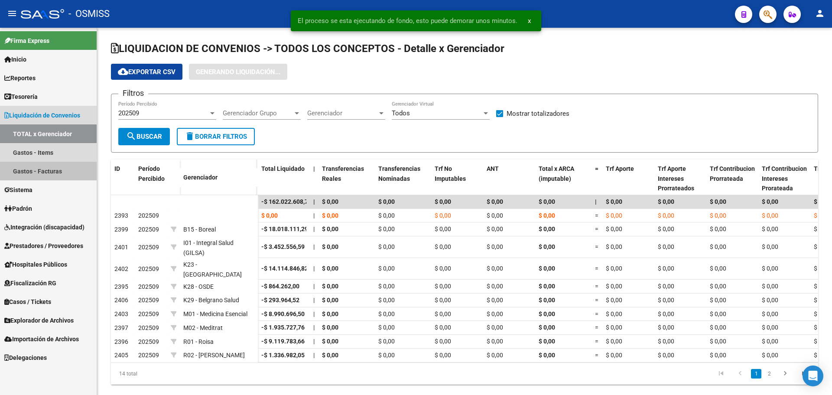
click at [55, 169] on link "Gastos - Facturas" at bounding box center [48, 171] width 97 height 19
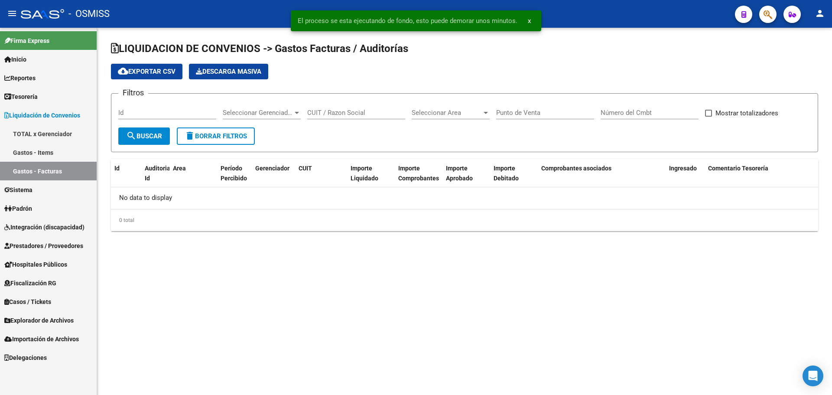
checkbox input "true"
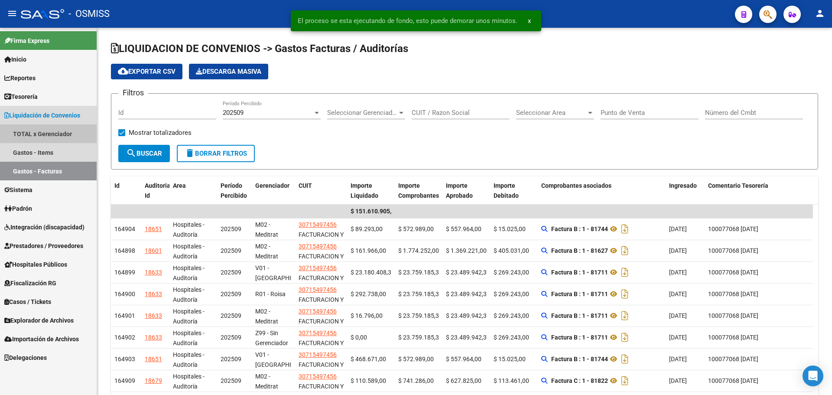
click at [61, 136] on link "TOTAL x Gerenciador" at bounding box center [48, 133] width 97 height 19
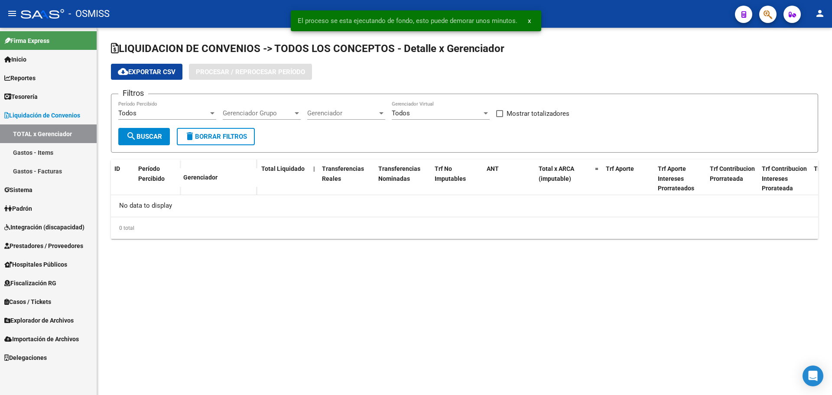
checkbox input "true"
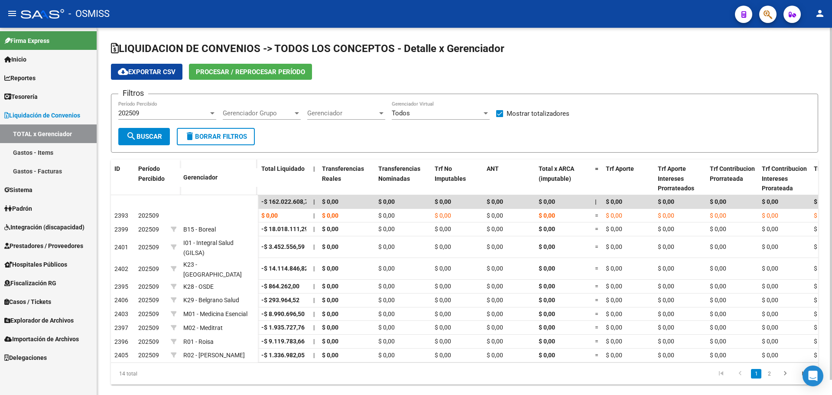
click at [288, 76] on button "Procesar / Reprocesar período" at bounding box center [250, 72] width 123 height 16
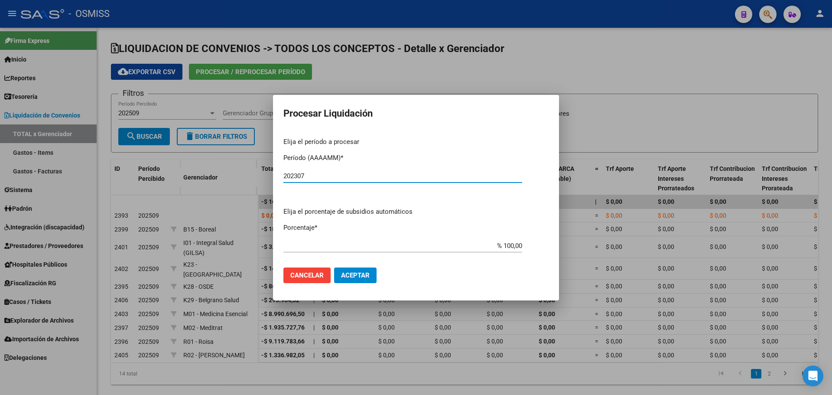
type input "202307"
click at [351, 277] on span "Aceptar" at bounding box center [355, 275] width 29 height 8
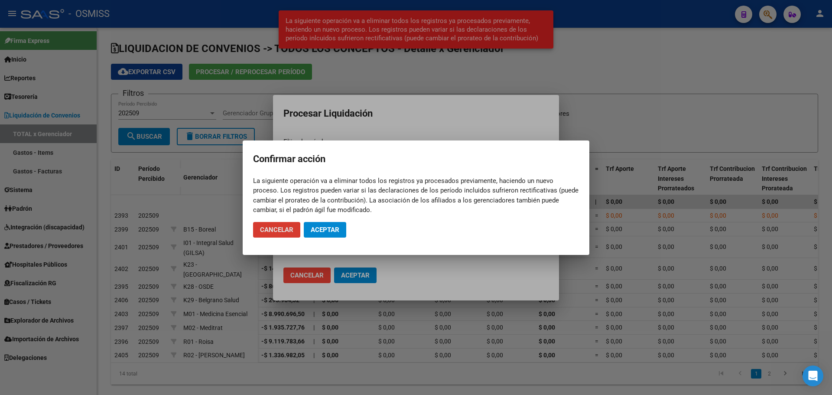
click at [332, 231] on span "Aceptar" at bounding box center [325, 230] width 29 height 8
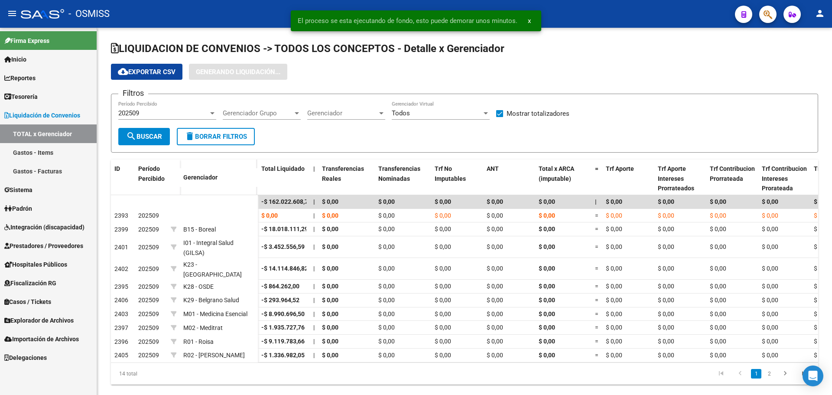
click at [71, 174] on link "Gastos - Facturas" at bounding box center [48, 171] width 97 height 19
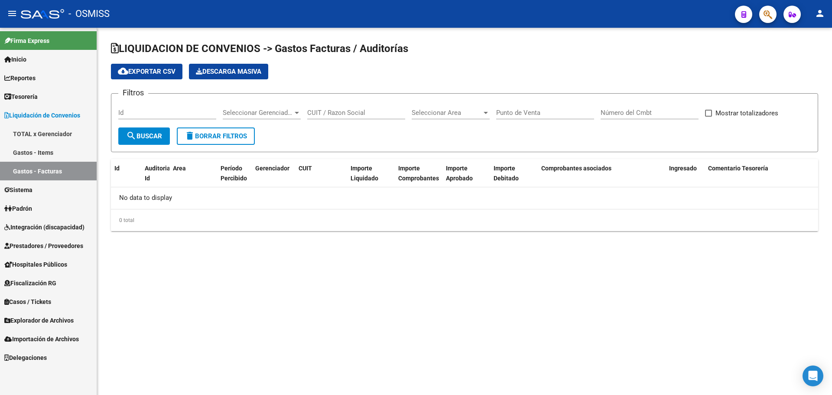
checkbox input "true"
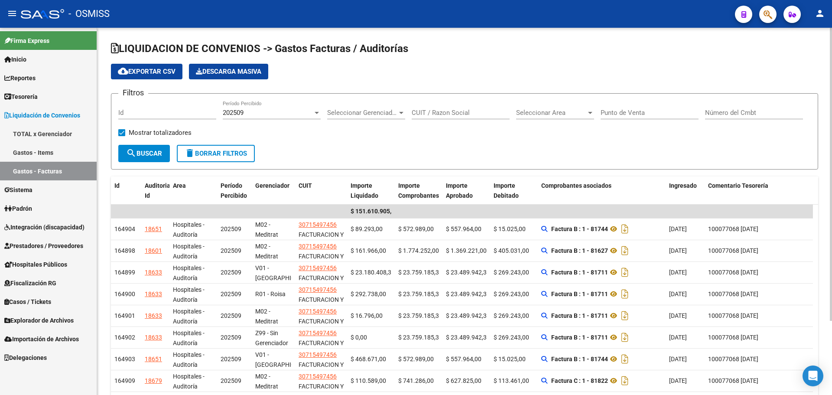
click at [246, 112] on div "202509" at bounding box center [268, 113] width 90 height 8
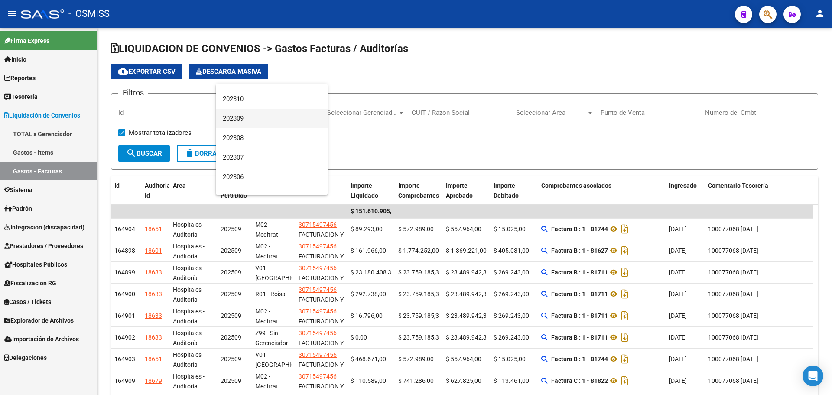
scroll to position [477, 0]
click at [269, 145] on span "202307" at bounding box center [272, 144] width 98 height 20
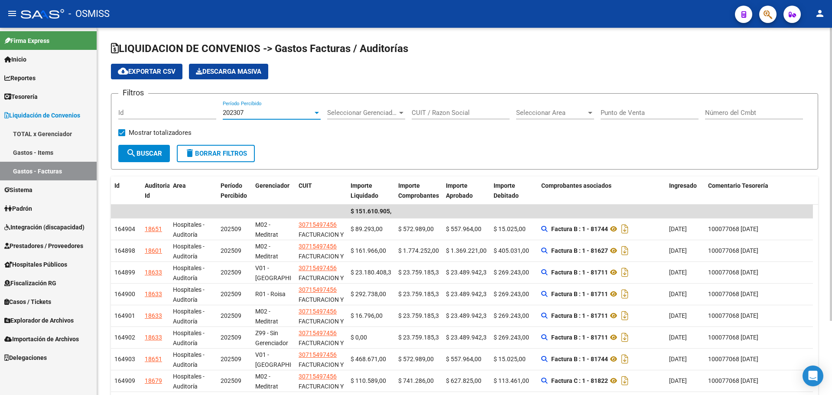
click at [158, 154] on span "search Buscar" at bounding box center [144, 154] width 36 height 8
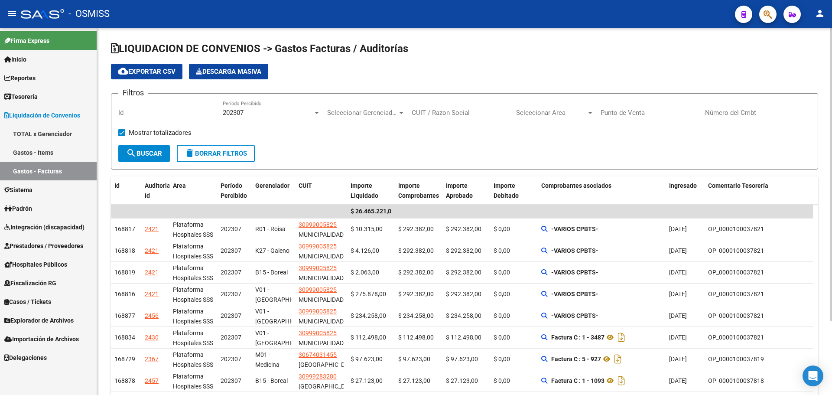
click at [516, 117] on div "Filtros Id 202307 Período Percibido Seleccionar Gerenciador Seleccionar Gerenci…" at bounding box center [464, 123] width 693 height 44
click at [562, 116] on span "Seleccionar Area" at bounding box center [551, 113] width 70 height 8
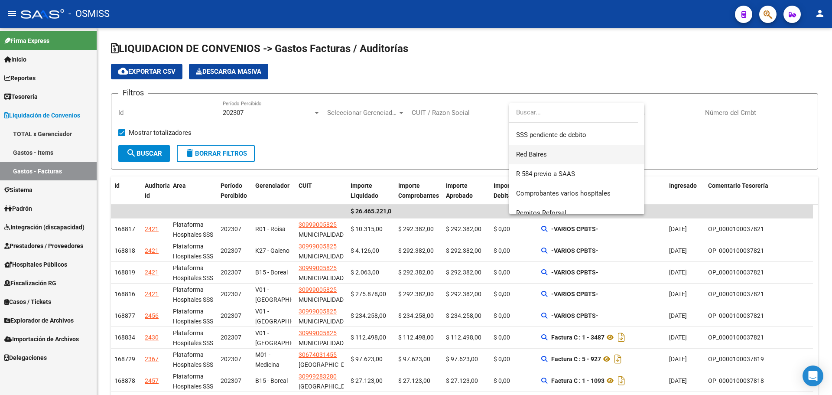
scroll to position [260, 0]
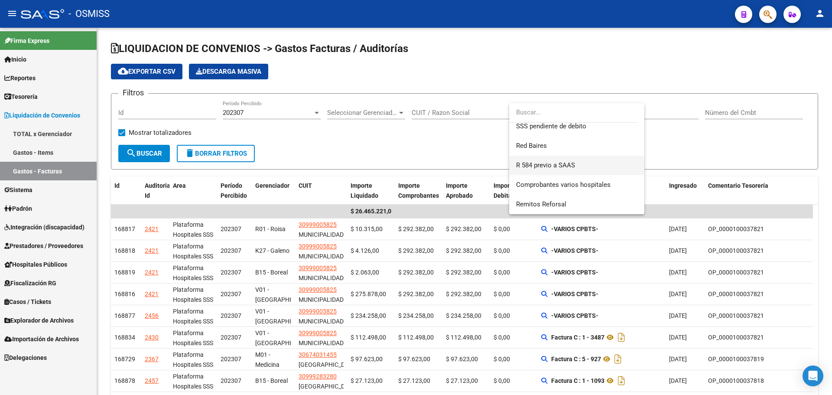
click at [581, 169] on span "R 584 previo a SAAS" at bounding box center [576, 166] width 121 height 20
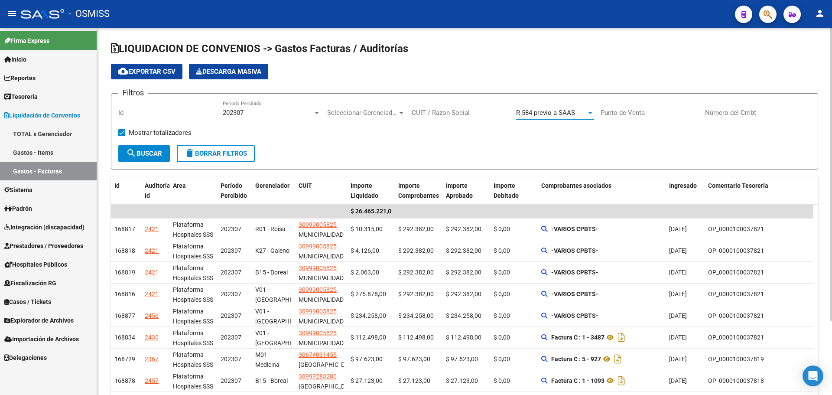
click at [125, 152] on button "search Buscar" at bounding box center [144, 153] width 52 height 17
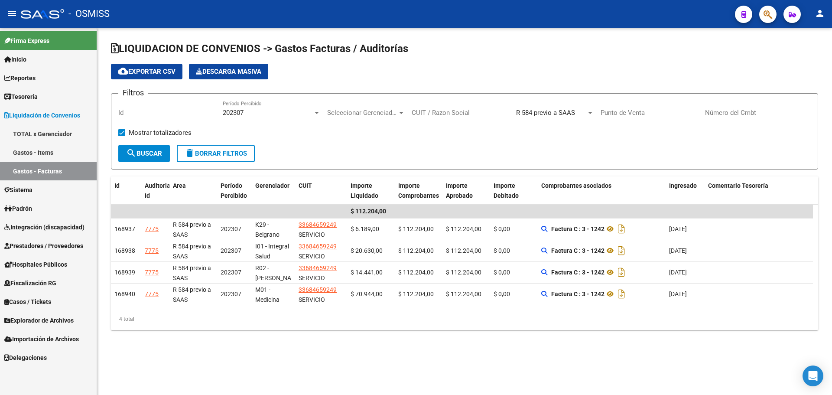
click at [341, 147] on form "Filtros Id 202307 Período Percibido Seleccionar Gerenciador Seleccionar Gerenci…" at bounding box center [464, 131] width 707 height 76
click at [41, 133] on link "TOTAL x Gerenciador" at bounding box center [48, 133] width 97 height 19
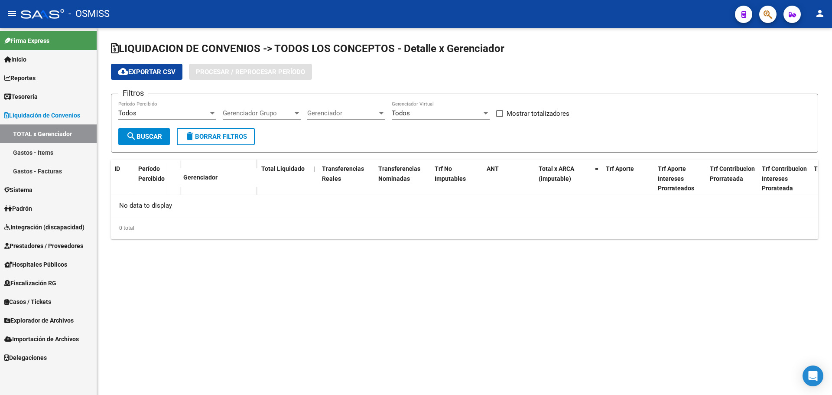
checkbox input "true"
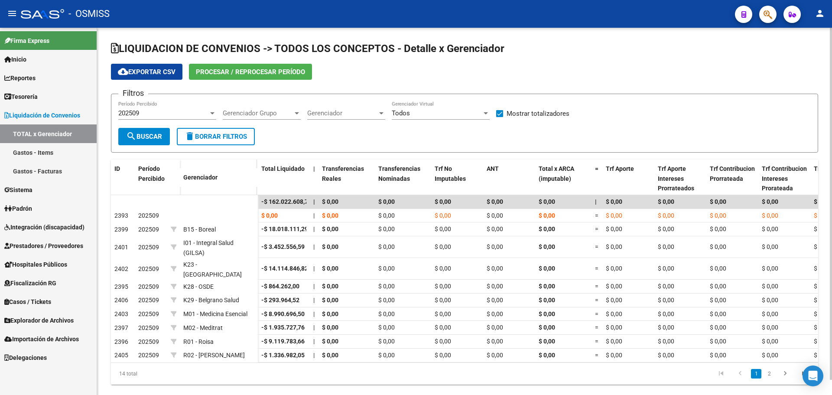
click at [251, 68] on span "Procesar / Reprocesar período" at bounding box center [250, 72] width 109 height 8
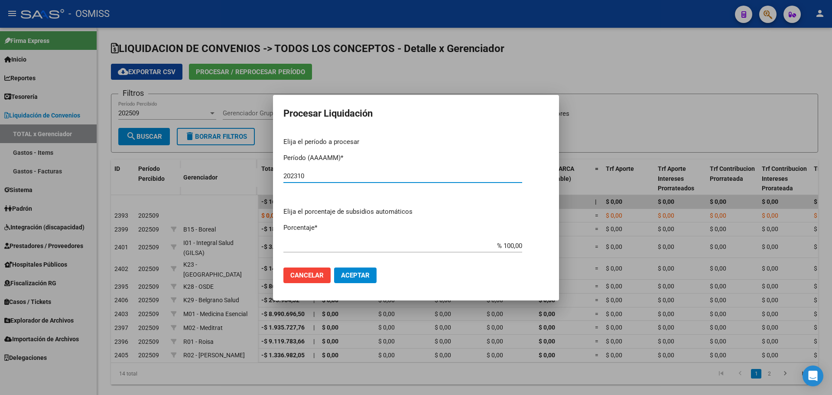
type input "202310"
click at [349, 274] on span "Aceptar" at bounding box center [355, 275] width 29 height 8
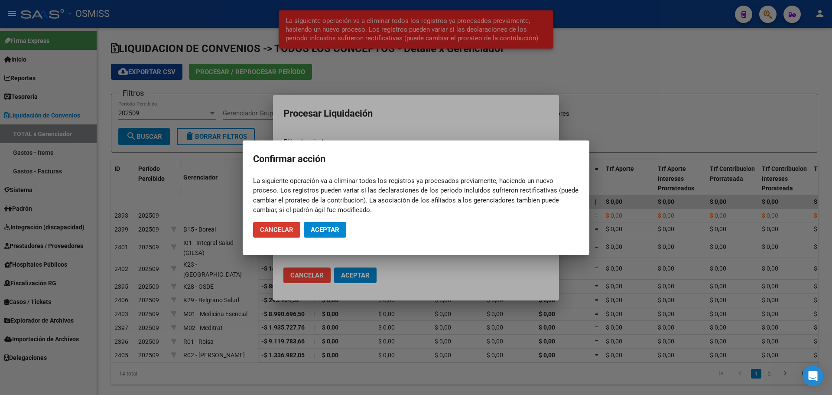
click at [336, 234] on button "Aceptar" at bounding box center [325, 230] width 42 height 16
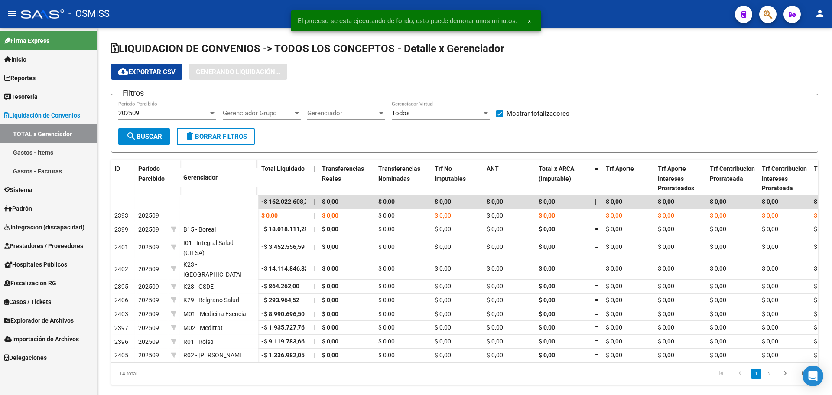
click at [62, 173] on link "Gastos - Facturas" at bounding box center [48, 171] width 97 height 19
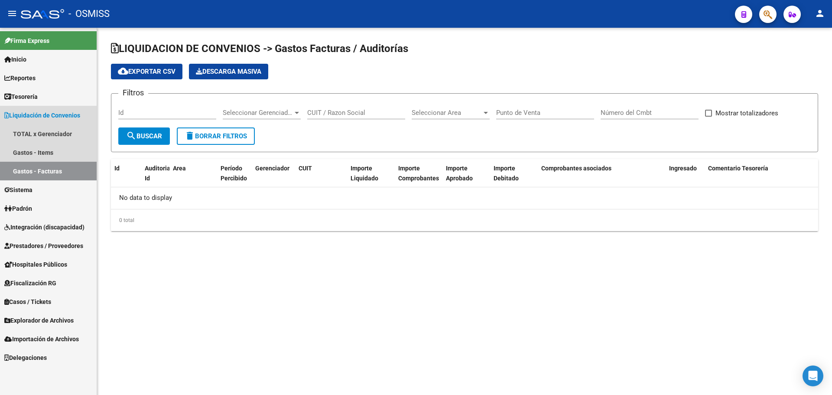
checkbox input "true"
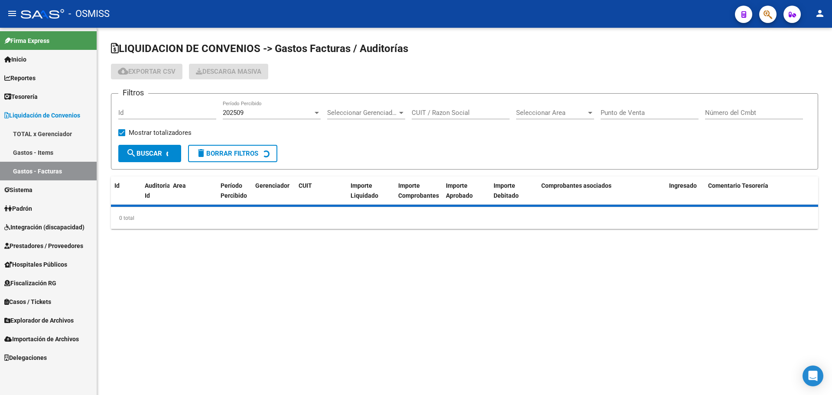
click at [69, 131] on link "TOTAL x Gerenciador" at bounding box center [48, 133] width 97 height 19
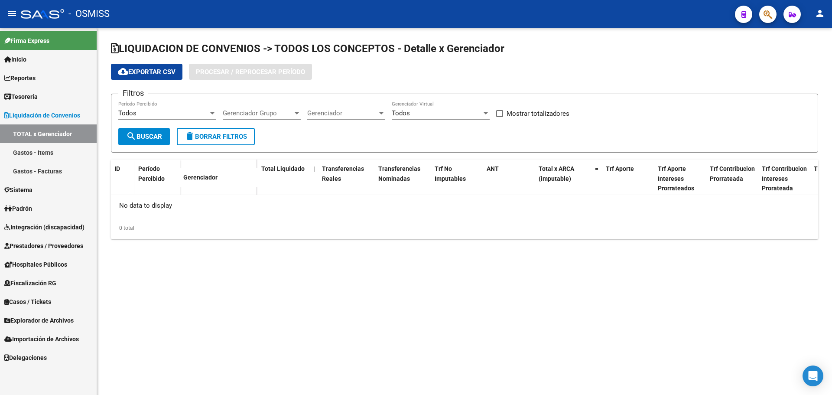
checkbox input "true"
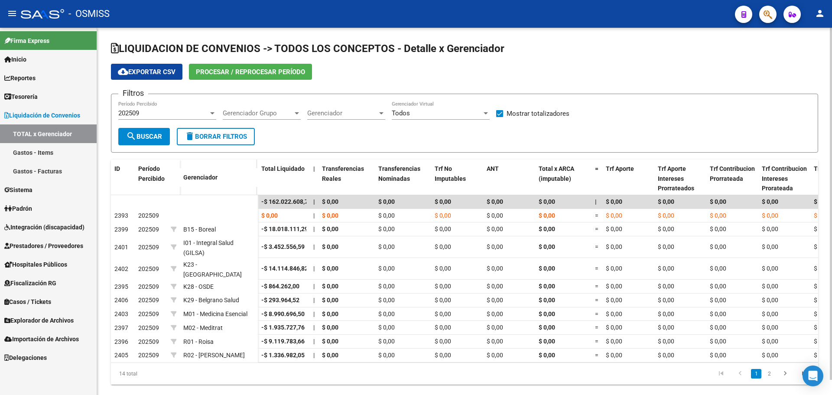
click at [245, 74] on span "Procesar / Reprocesar período" at bounding box center [250, 72] width 109 height 8
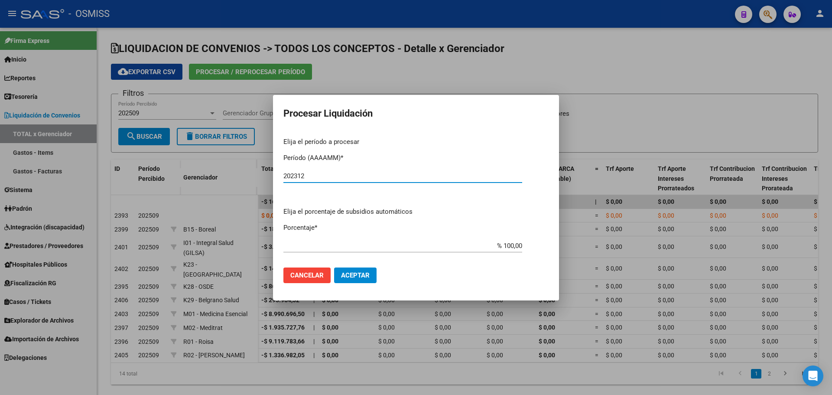
type input "202312"
click at [362, 282] on button "Aceptar" at bounding box center [355, 275] width 42 height 16
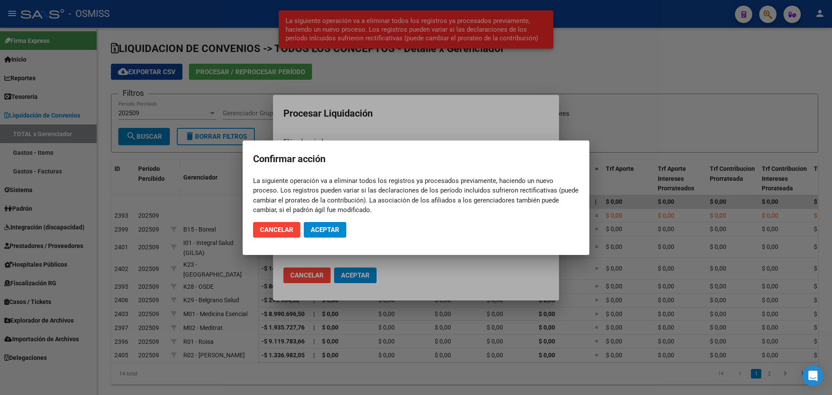
click at [329, 238] on mat-dialog-actions "Cancelar Aceptar" at bounding box center [416, 229] width 326 height 29
click at [327, 228] on span "Aceptar" at bounding box center [325, 230] width 29 height 8
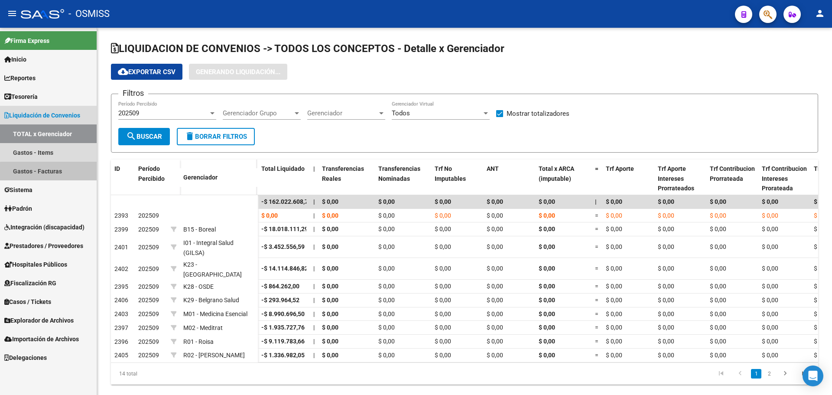
click at [64, 177] on link "Gastos - Facturas" at bounding box center [48, 171] width 97 height 19
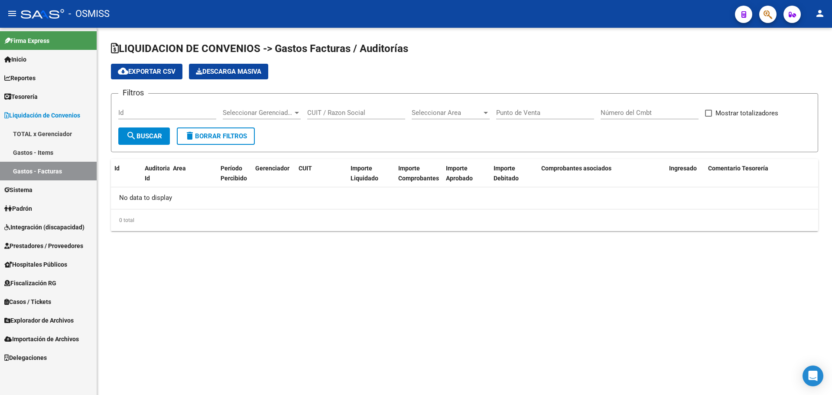
checkbox input "true"
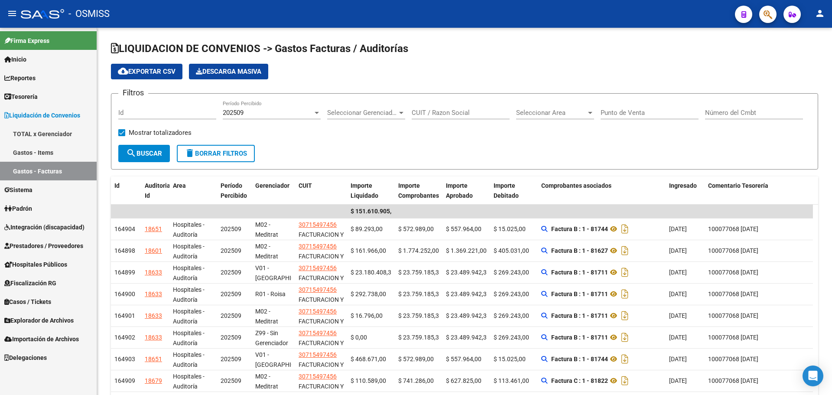
click at [66, 128] on link "TOTAL x Gerenciador" at bounding box center [48, 133] width 97 height 19
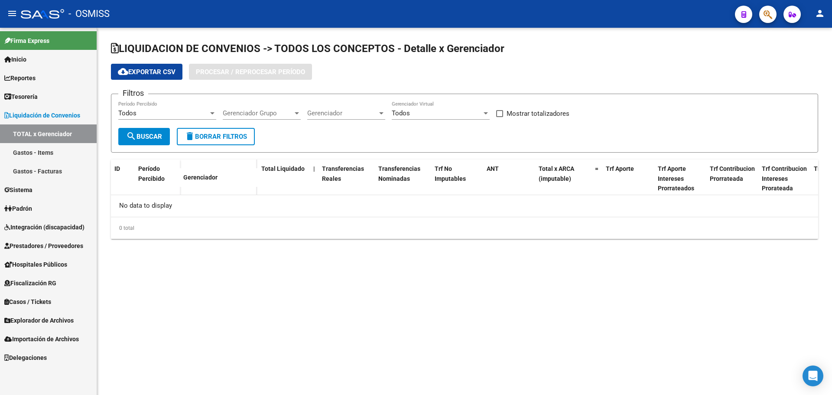
checkbox input "true"
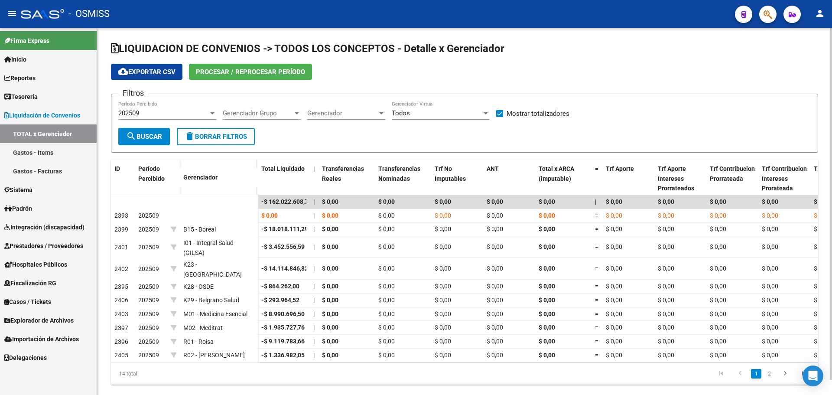
click at [256, 70] on span "Procesar / Reprocesar período" at bounding box center [250, 72] width 109 height 8
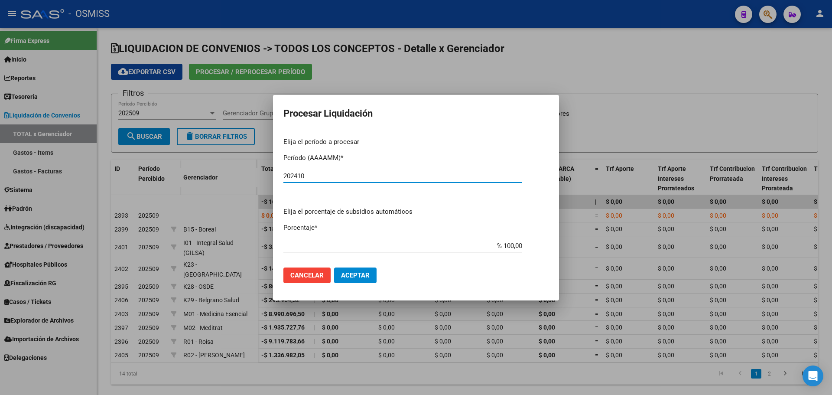
type input "202410"
click at [361, 278] on span "Aceptar" at bounding box center [355, 275] width 29 height 8
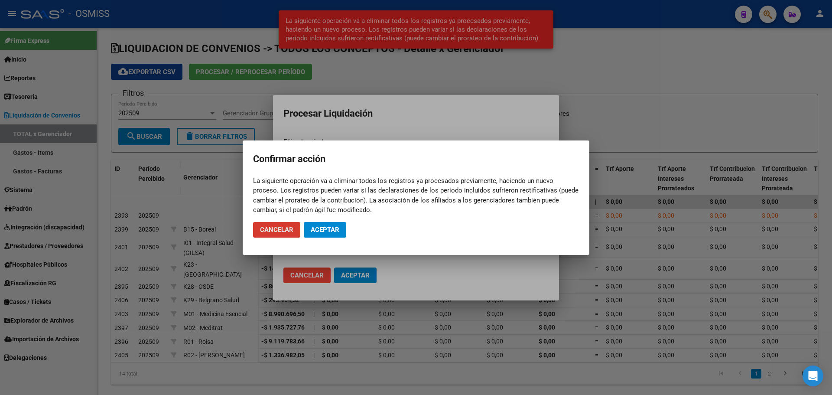
click at [333, 231] on span "Aceptar" at bounding box center [325, 230] width 29 height 8
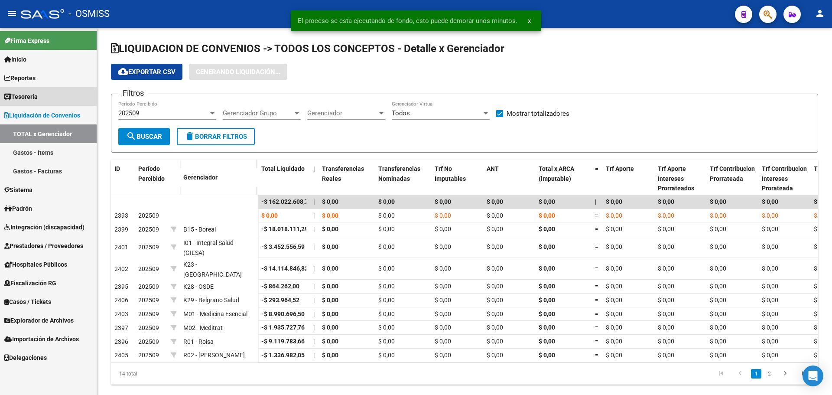
click at [51, 97] on link "Tesorería" at bounding box center [48, 96] width 97 height 19
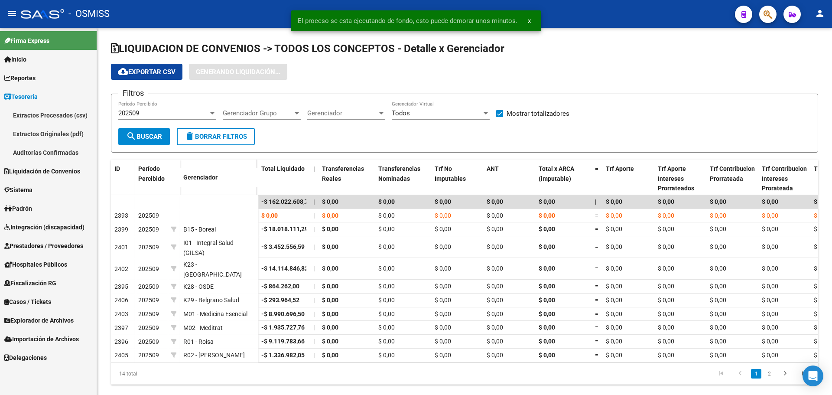
click at [46, 153] on link "Auditorías Confirmadas" at bounding box center [48, 152] width 97 height 19
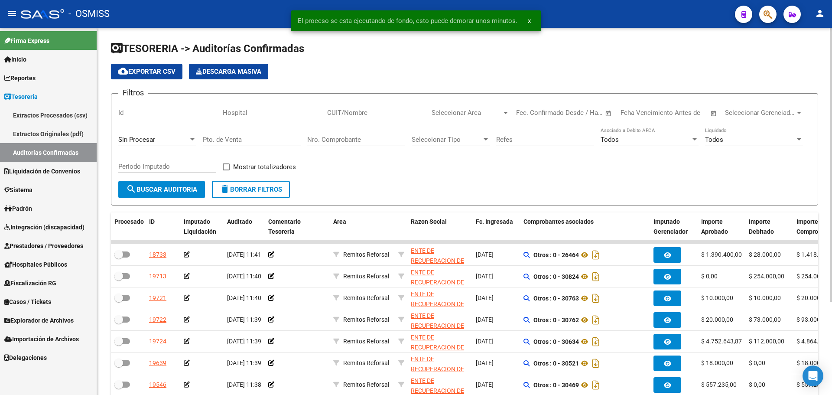
click at [155, 143] on div "Sin Procesar" at bounding box center [153, 140] width 70 height 8
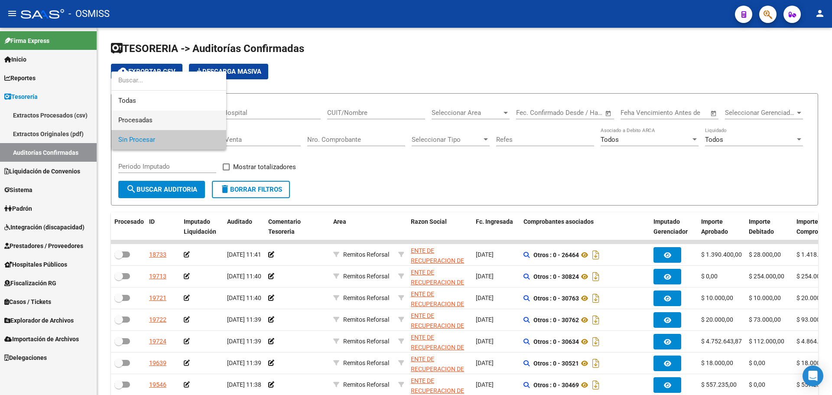
click at [157, 119] on span "Procesadas" at bounding box center [168, 121] width 101 height 20
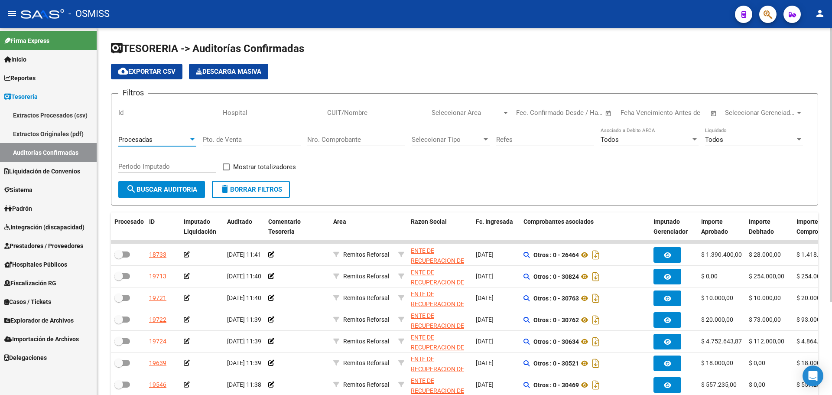
click at [477, 104] on div "Seleccionar Area Seleccionar Area" at bounding box center [471, 110] width 78 height 19
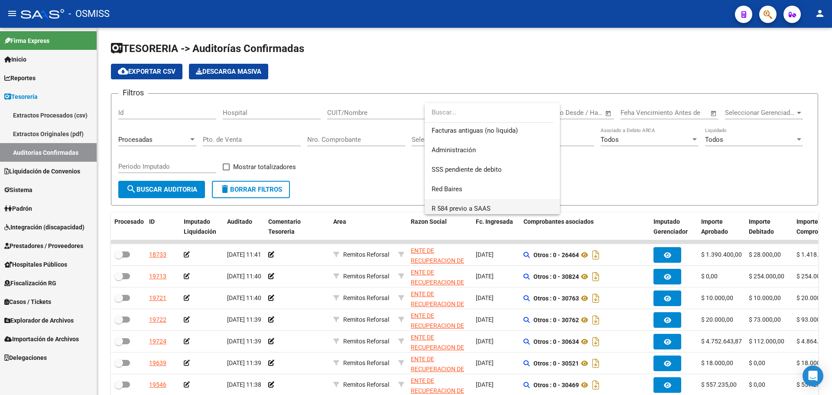
click at [492, 210] on span "R 584 previo a SAAS" at bounding box center [492, 209] width 121 height 20
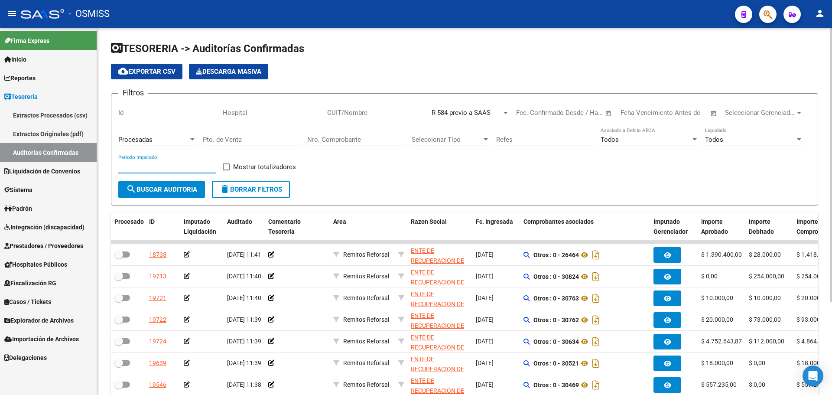
click at [171, 163] on input "Periodo Imputado" at bounding box center [167, 167] width 98 height 8
type input "202508"
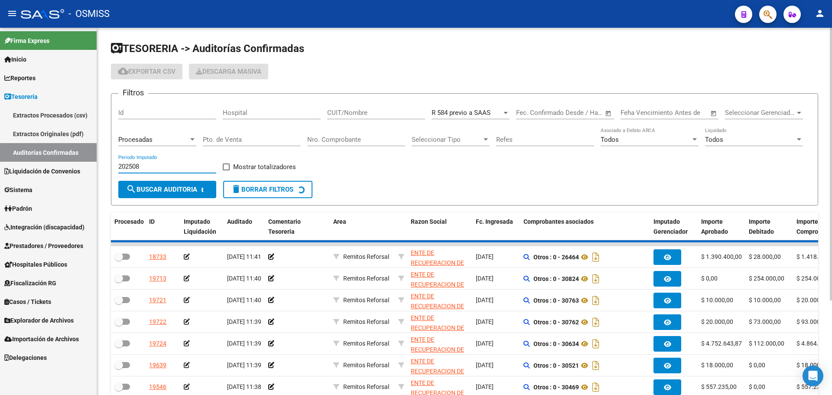
checkbox input "true"
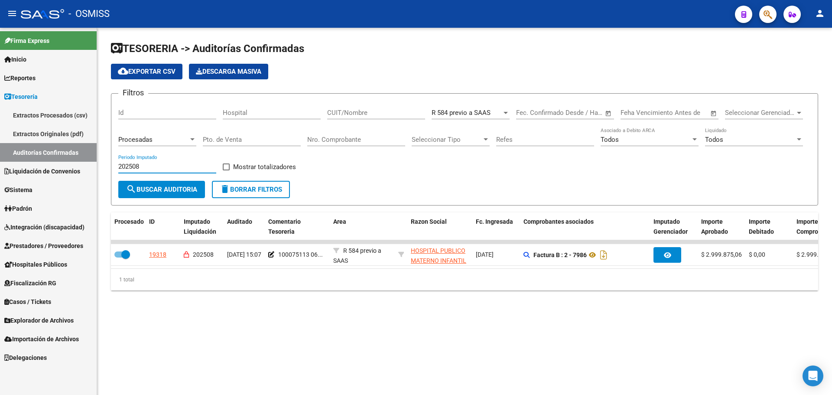
type input "202508"
click at [206, 311] on div "TESORERIA -> Auditorías Confirmadas cloud_download Exportar CSV Descarga Masiva…" at bounding box center [464, 173] width 735 height 290
drag, startPoint x: 262, startPoint y: 315, endPoint x: 292, endPoint y: 317, distance: 30.0
click at [263, 315] on div "TESORERIA -> Auditorías Confirmadas cloud_download Exportar CSV Descarga Masiva…" at bounding box center [464, 173] width 735 height 290
drag, startPoint x: 116, startPoint y: 165, endPoint x: 0, endPoint y: 166, distance: 115.7
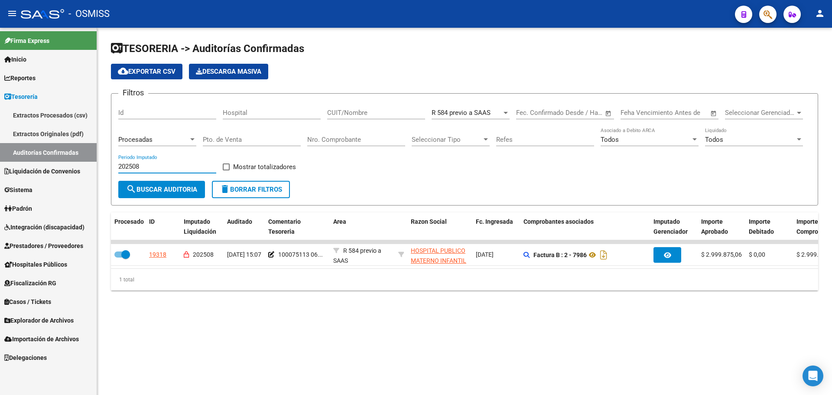
click at [0, 165] on mat-sidenav-container "Firma Express Inicio Instructivos Contacto OS Reportes Ingresos Percibidos Anál…" at bounding box center [416, 211] width 832 height 367
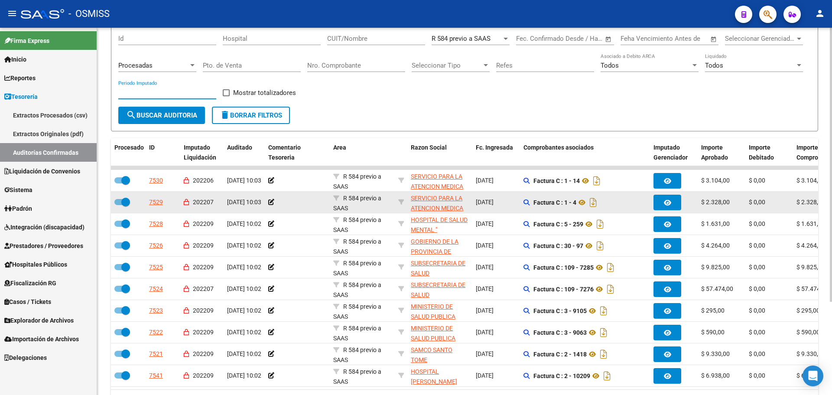
scroll to position [125, 0]
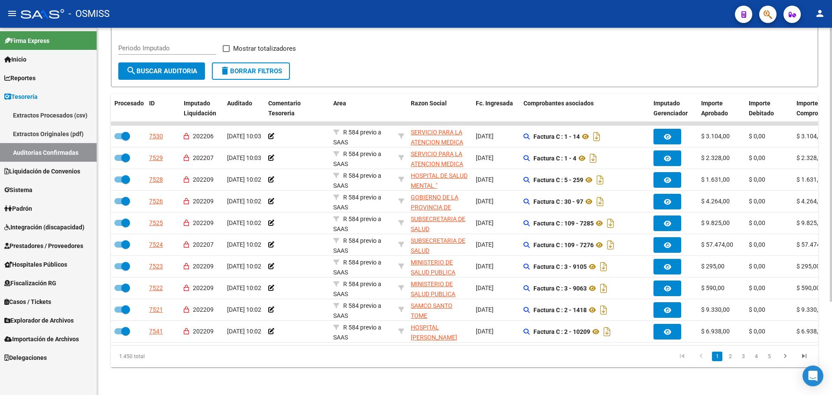
click at [376, 374] on div "TESORERIA -> Auditorías Confirmadas cloud_download Exportar CSV Descarga Masiva…" at bounding box center [464, 151] width 735 height 485
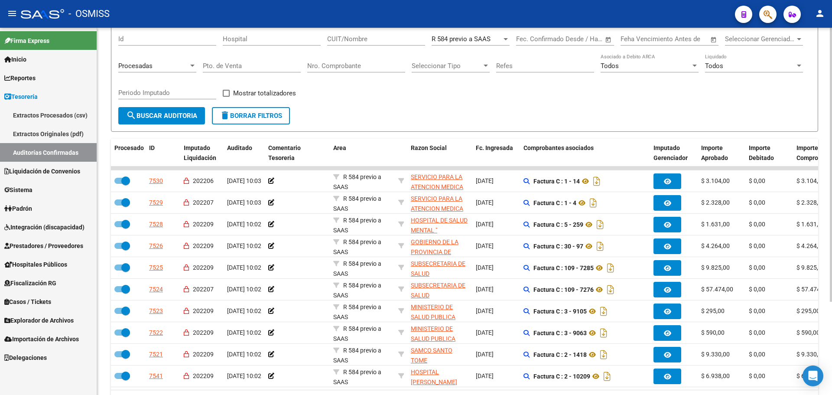
scroll to position [0, 0]
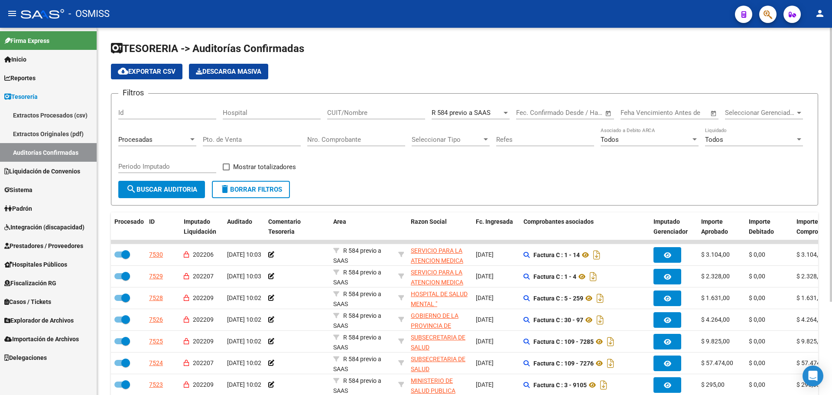
click at [372, 162] on div "Filtros Id Hospital CUIT/Nombre R 584 previo a SAAS Seleccionar Area Fecha inic…" at bounding box center [464, 141] width 693 height 80
click at [237, 186] on span "delete Borrar Filtros" at bounding box center [251, 190] width 62 height 8
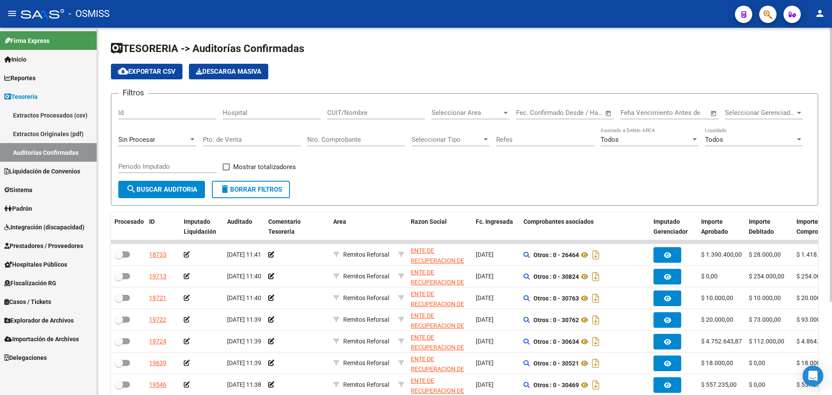
click at [470, 183] on form "Filtros Id Hospital CUIT/Nombre Seleccionar Area Seleccionar Area Fecha inicio …" at bounding box center [464, 149] width 707 height 112
click at [457, 107] on div "Seleccionar Area Seleccionar Area" at bounding box center [471, 110] width 78 height 19
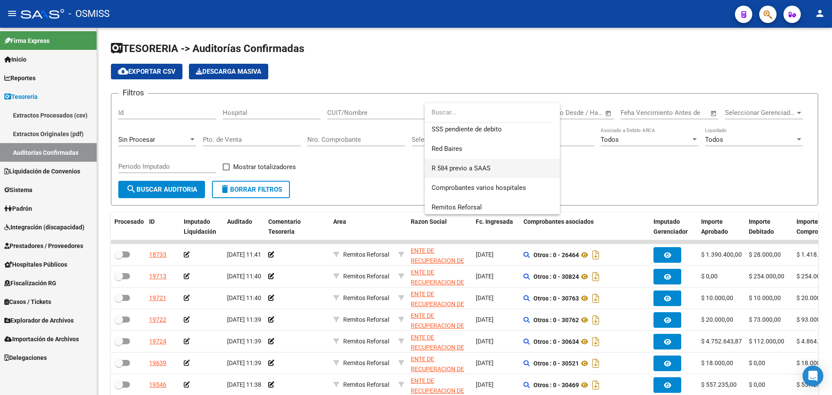
scroll to position [260, 0]
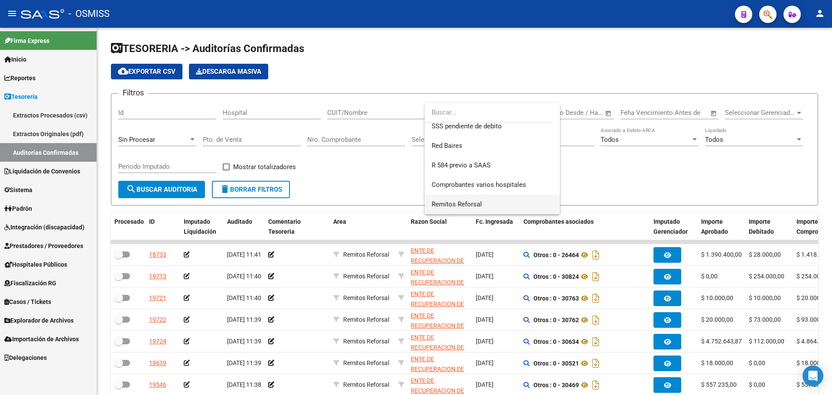
click at [456, 198] on span "Remitos Reforsal" at bounding box center [492, 205] width 121 height 20
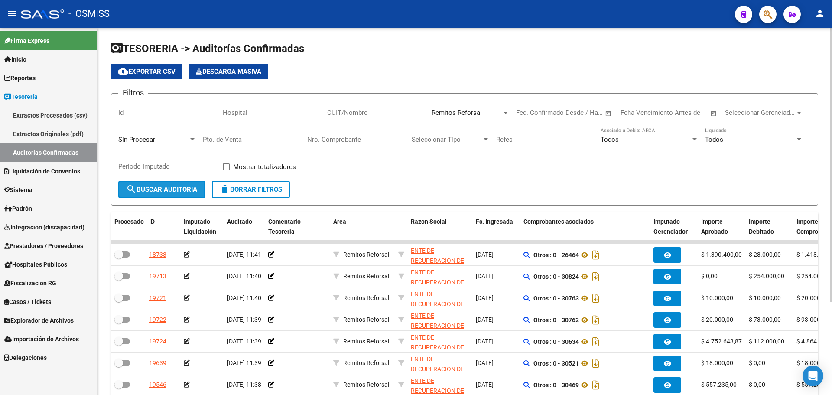
click at [161, 193] on span "search Buscar Auditoria" at bounding box center [161, 190] width 71 height 8
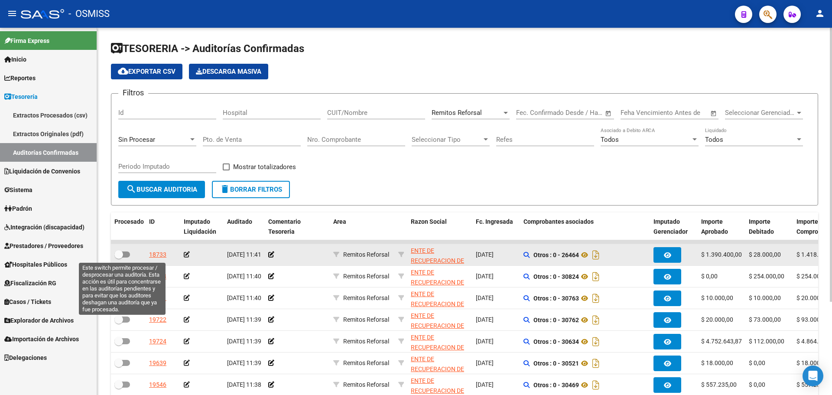
click at [125, 253] on span at bounding box center [122, 254] width 16 height 6
click at [119, 257] on input "checkbox" at bounding box center [118, 257] width 0 height 0
checkbox input "true"
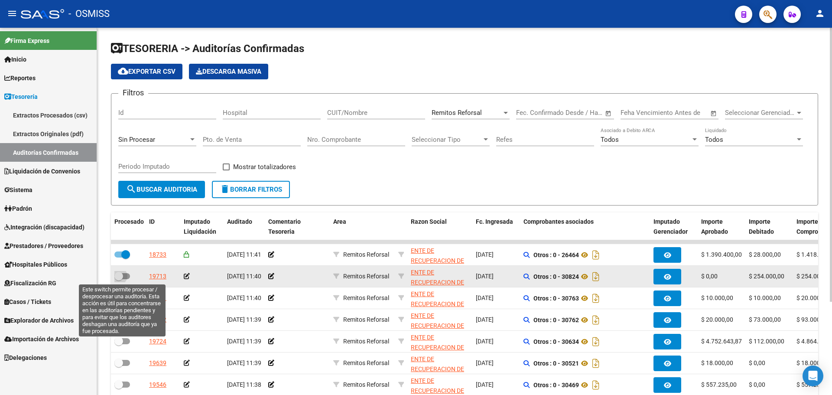
click at [124, 274] on span at bounding box center [122, 276] width 16 height 6
click at [119, 279] on input "checkbox" at bounding box center [118, 279] width 0 height 0
checkbox input "true"
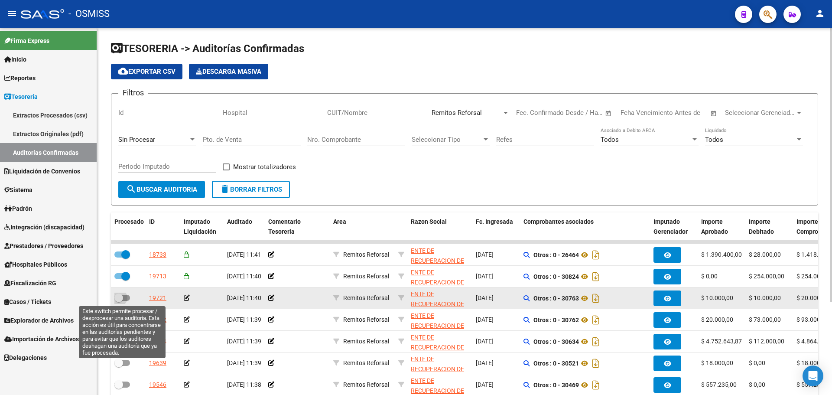
click at [124, 299] on span at bounding box center [122, 298] width 16 height 6
click at [119, 301] on input "checkbox" at bounding box center [118, 301] width 0 height 0
checkbox input "true"
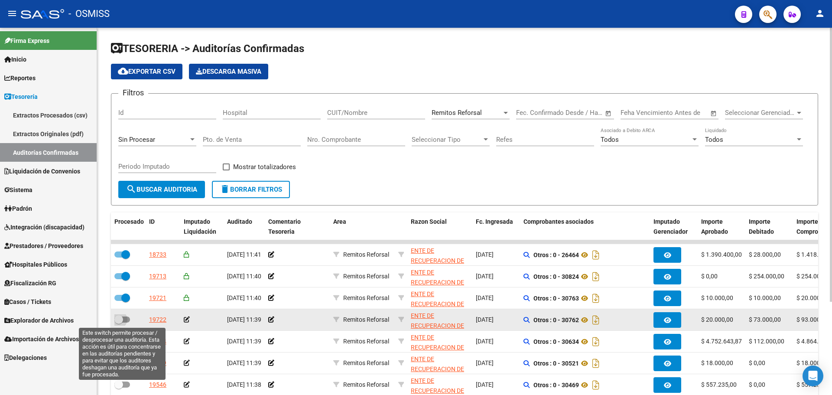
click at [126, 318] on span at bounding box center [122, 319] width 16 height 6
click at [119, 322] on input "checkbox" at bounding box center [118, 322] width 0 height 0
checkbox input "true"
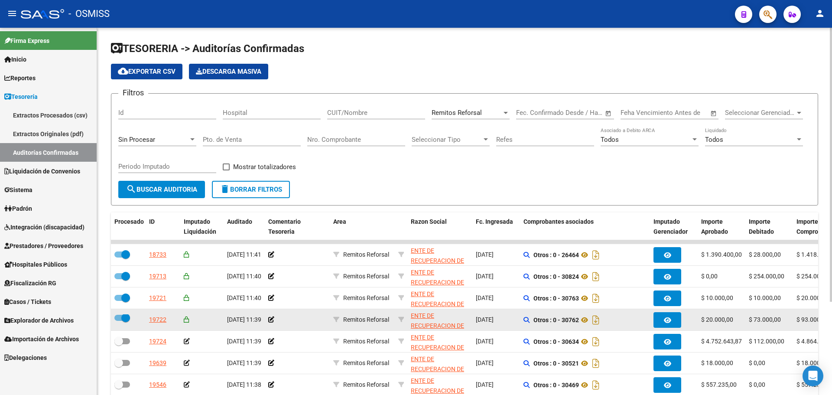
scroll to position [2, 0]
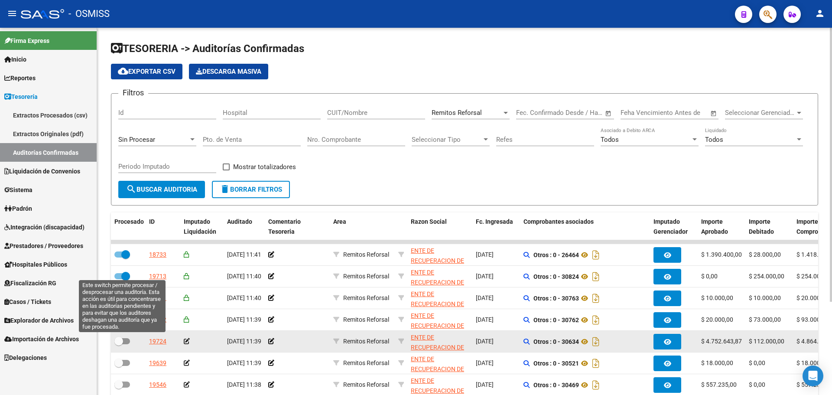
click at [115, 339] on span at bounding box center [118, 341] width 9 height 9
click at [118, 344] on input "checkbox" at bounding box center [118, 344] width 0 height 0
checkbox input "true"
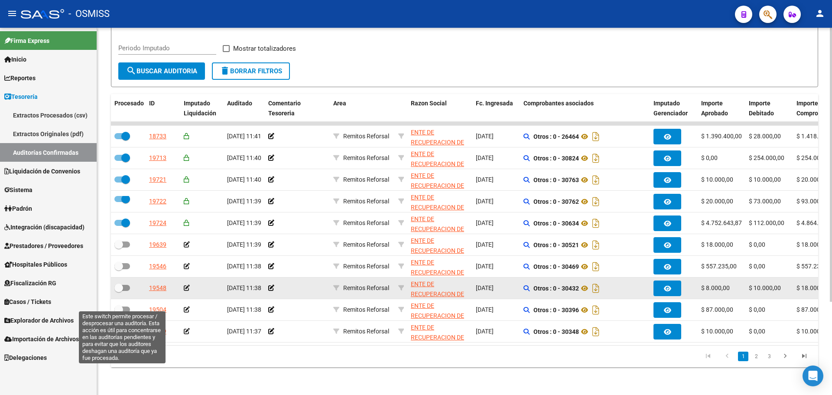
scroll to position [125, 0]
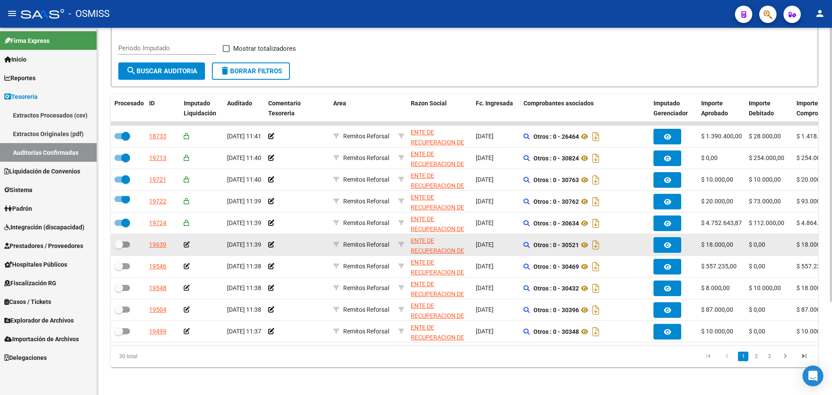
click at [124, 234] on datatable-body-cell at bounding box center [128, 244] width 35 height 21
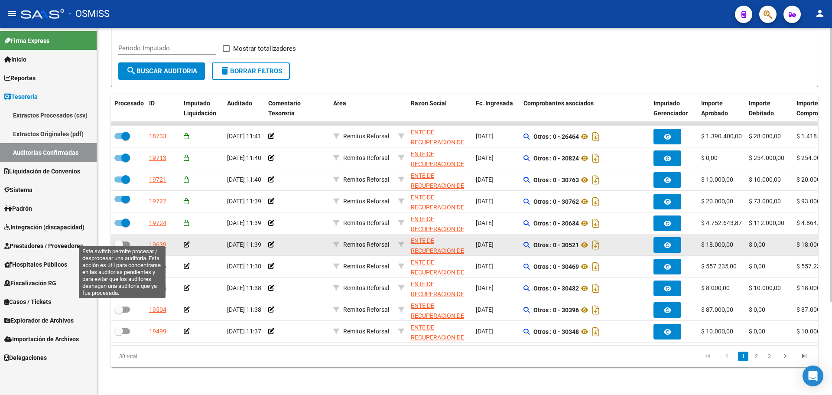
click at [124, 241] on span at bounding box center [122, 244] width 16 height 6
click at [119, 248] on input "checkbox" at bounding box center [118, 248] width 0 height 0
checkbox input "true"
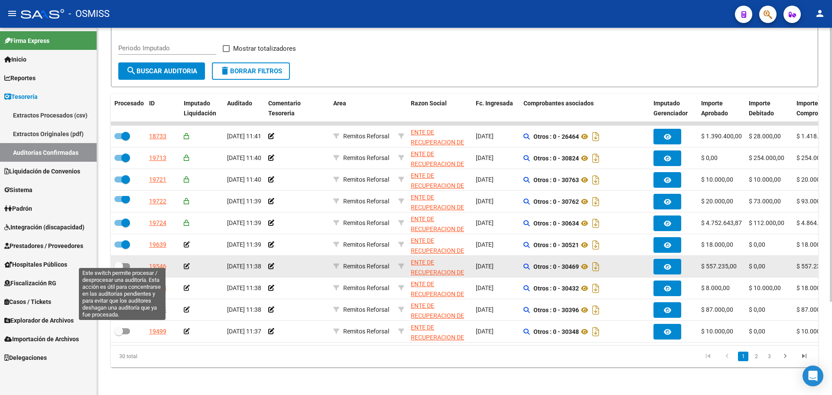
click at [122, 262] on span at bounding box center [118, 266] width 9 height 9
click at [119, 269] on input "checkbox" at bounding box center [118, 269] width 0 height 0
checkbox input "true"
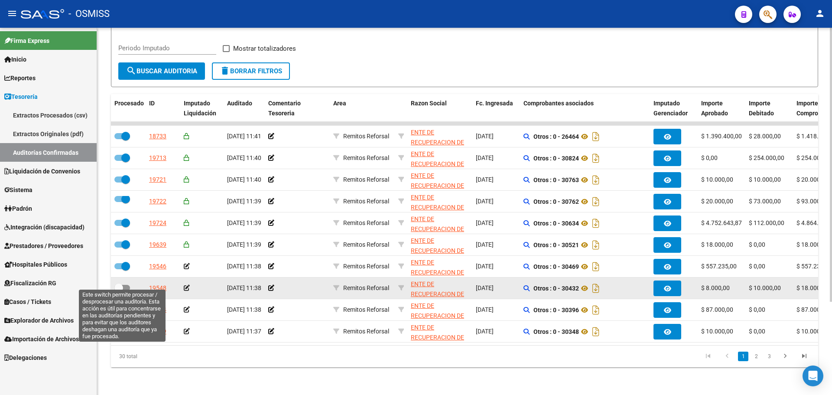
click at [123, 283] on span at bounding box center [118, 287] width 9 height 9
click at [119, 291] on input "checkbox" at bounding box center [118, 291] width 0 height 0
checkbox input "true"
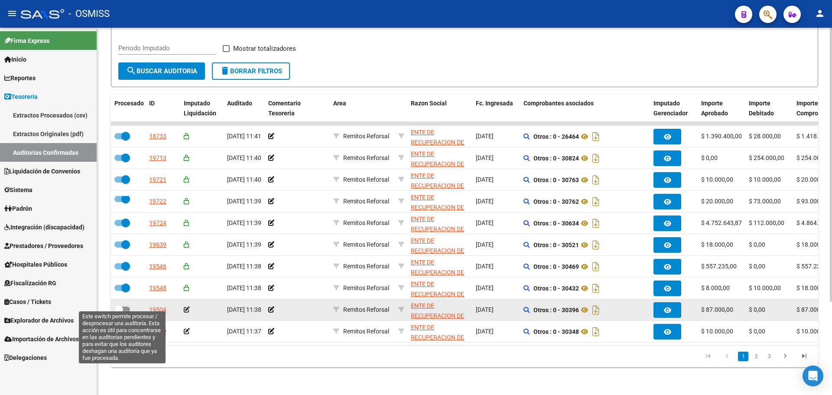
click at [124, 306] on span at bounding box center [122, 309] width 16 height 6
click at [119, 313] on input "checkbox" at bounding box center [118, 313] width 0 height 0
checkbox input "true"
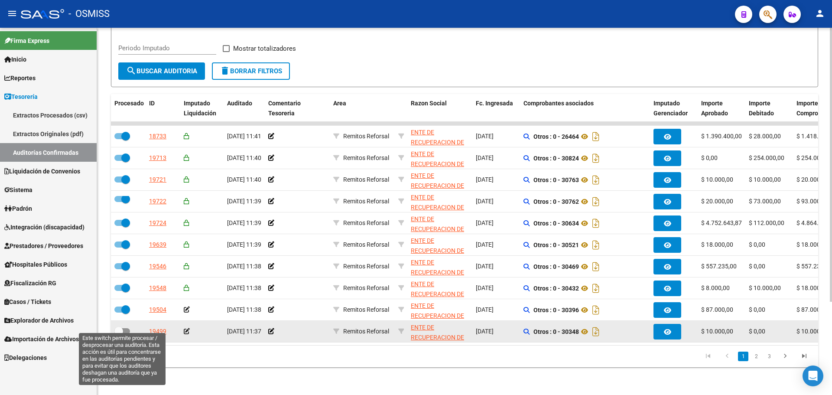
click at [124, 328] on span at bounding box center [122, 331] width 16 height 6
click at [119, 334] on input "checkbox" at bounding box center [118, 334] width 0 height 0
checkbox input "true"
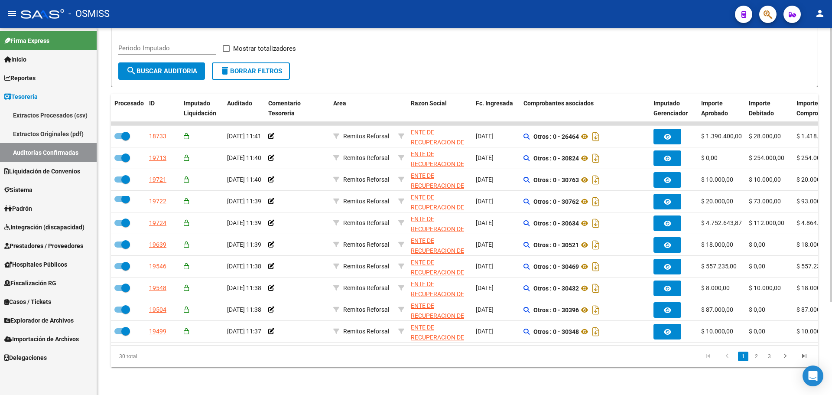
click at [153, 62] on button "search Buscar Auditoria" at bounding box center [161, 70] width 87 height 17
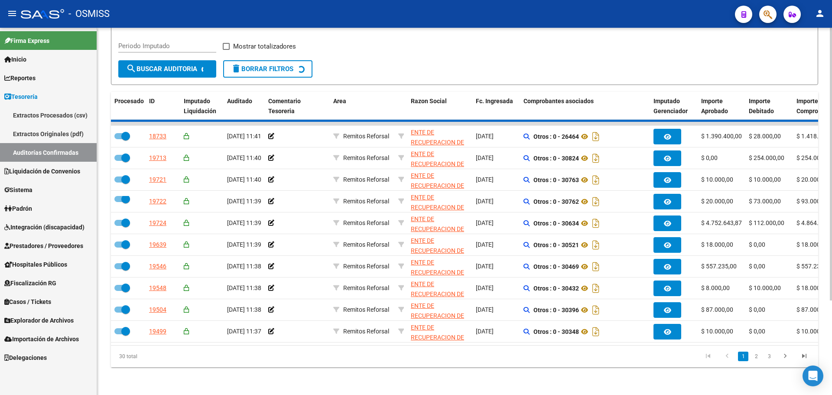
checkbox input "false"
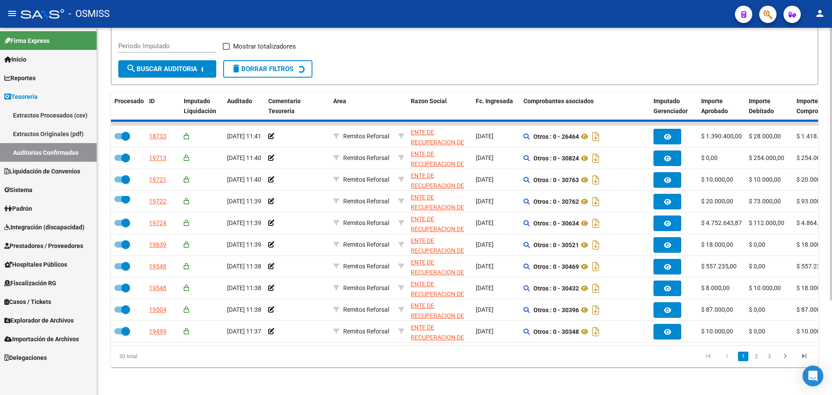
checkbox input "false"
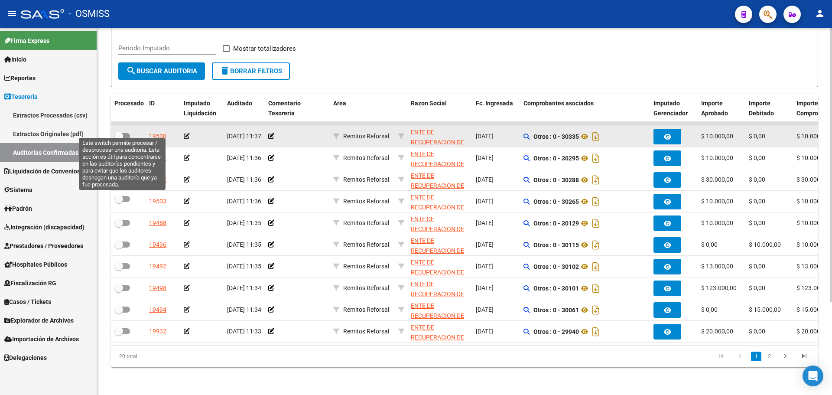
click at [120, 132] on span at bounding box center [118, 136] width 9 height 9
click at [119, 139] on input "checkbox" at bounding box center [118, 139] width 0 height 0
checkbox input "true"
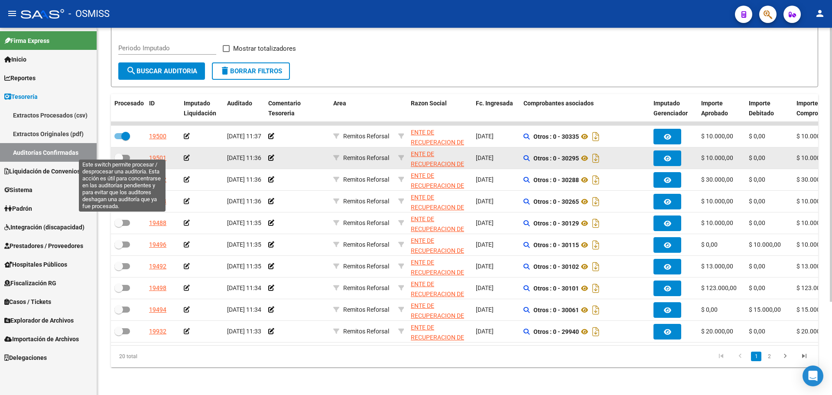
click at [122, 153] on span at bounding box center [118, 157] width 9 height 9
click at [119, 161] on input "checkbox" at bounding box center [118, 161] width 0 height 0
checkbox input "true"
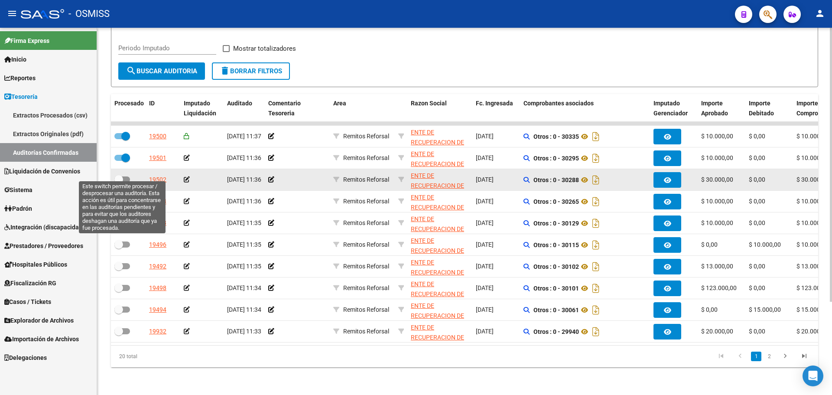
click at [125, 174] on label at bounding box center [122, 179] width 16 height 10
click at [119, 182] on input "checkbox" at bounding box center [118, 182] width 0 height 0
checkbox input "true"
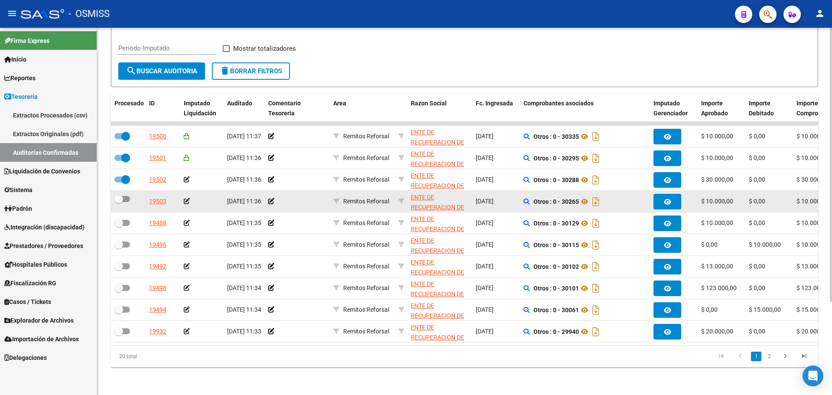
click at [125, 196] on span at bounding box center [122, 199] width 16 height 6
click at [119, 202] on input "checkbox" at bounding box center [118, 202] width 0 height 0
checkbox input "true"
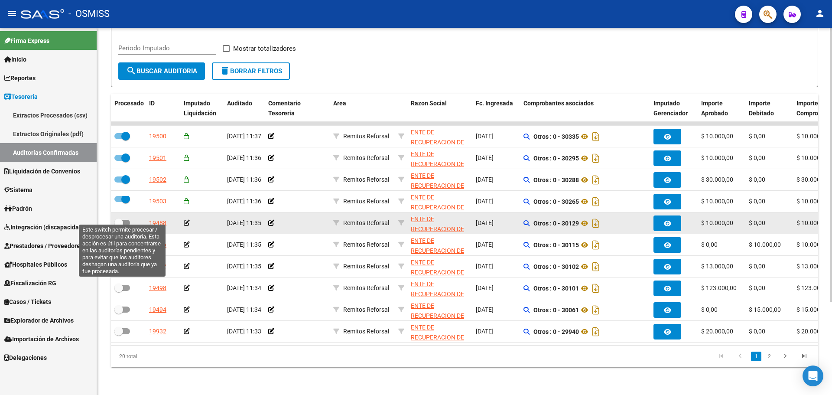
click at [125, 220] on span at bounding box center [122, 223] width 16 height 6
click at [119, 226] on input "checkbox" at bounding box center [118, 226] width 0 height 0
checkbox input "true"
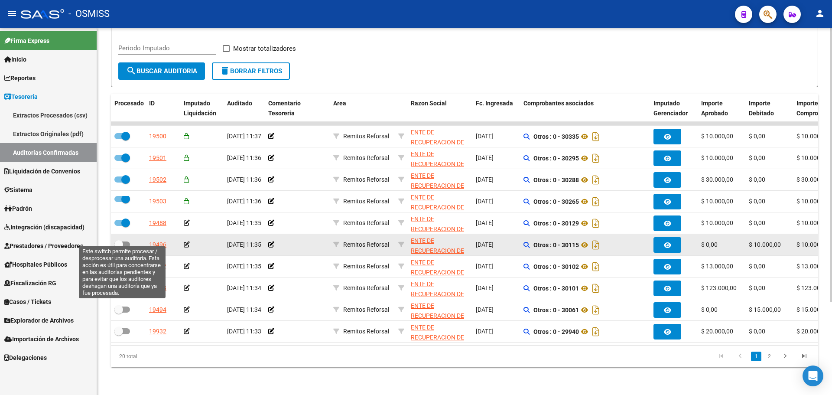
click at [126, 242] on label at bounding box center [122, 244] width 16 height 10
click at [119, 248] on input "checkbox" at bounding box center [118, 248] width 0 height 0
checkbox input "true"
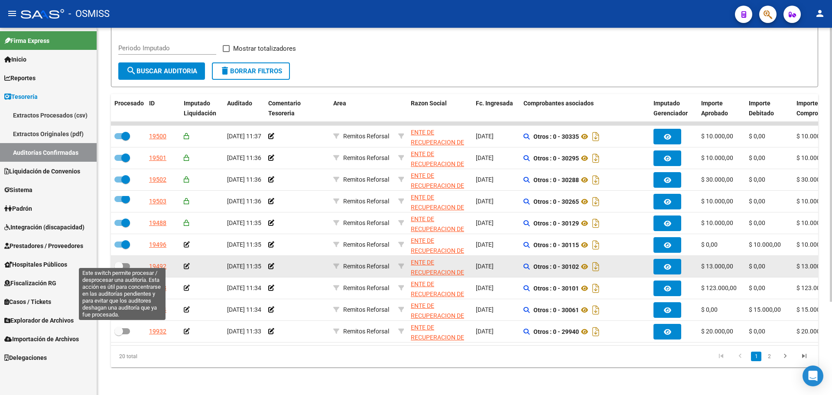
click at [128, 263] on span at bounding box center [122, 266] width 16 height 6
click at [119, 269] on input "checkbox" at bounding box center [118, 269] width 0 height 0
checkbox input "true"
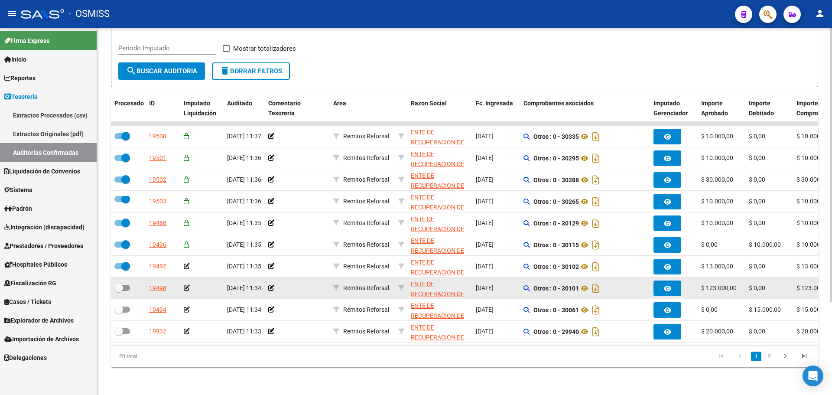
click at [127, 277] on datatable-body-cell at bounding box center [128, 287] width 35 height 21
click at [123, 287] on div at bounding box center [128, 288] width 28 height 11
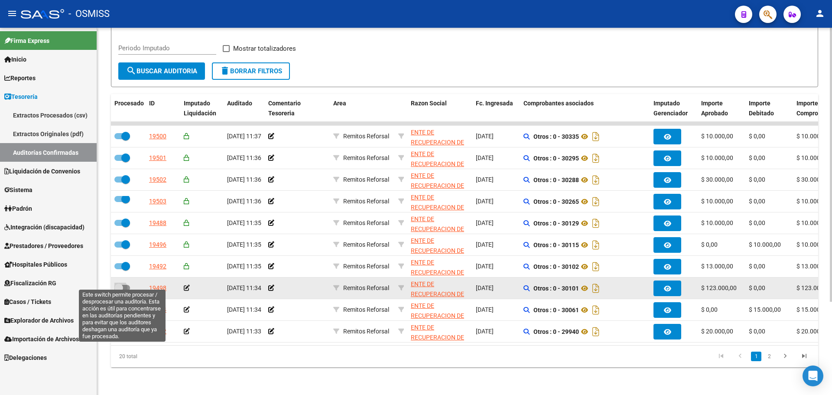
click at [123, 285] on span at bounding box center [122, 288] width 16 height 6
click at [119, 291] on input "checkbox" at bounding box center [118, 291] width 0 height 0
checkbox input "true"
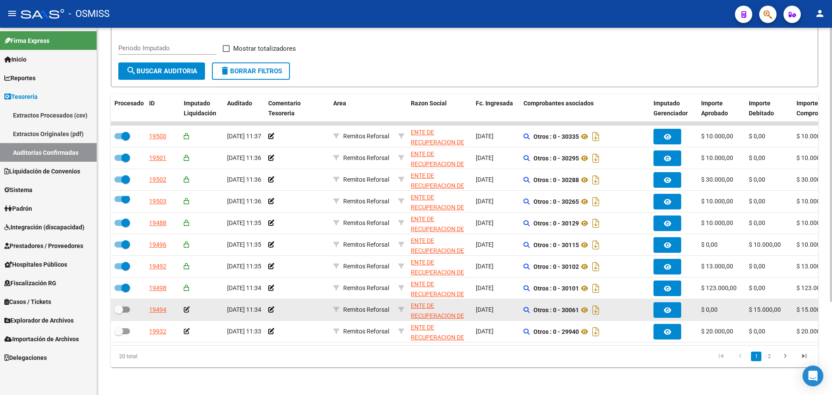
click at [124, 308] on div at bounding box center [128, 309] width 28 height 11
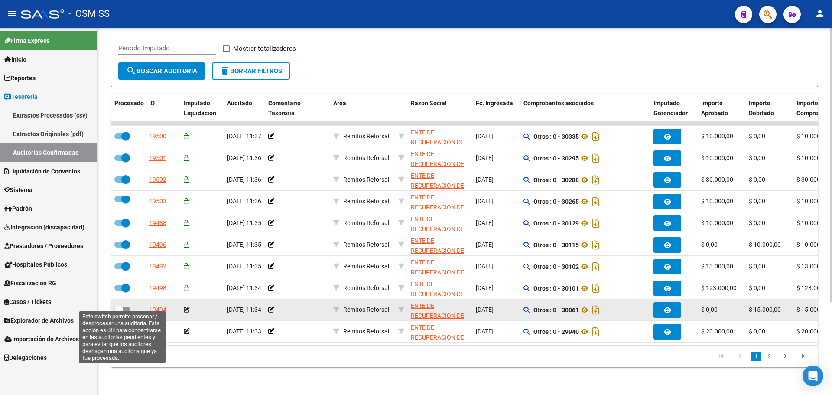
click at [125, 306] on span at bounding box center [122, 309] width 16 height 6
click at [119, 313] on input "checkbox" at bounding box center [118, 313] width 0 height 0
checkbox input "true"
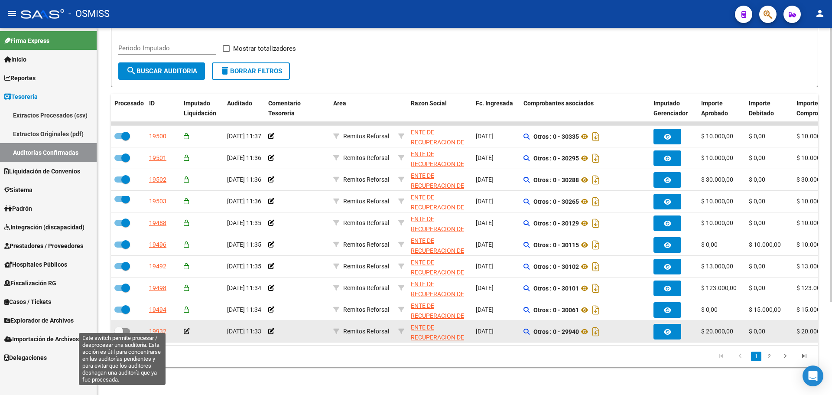
click at [127, 328] on span at bounding box center [122, 331] width 16 height 6
click at [119, 334] on input "checkbox" at bounding box center [118, 334] width 0 height 0
checkbox input "true"
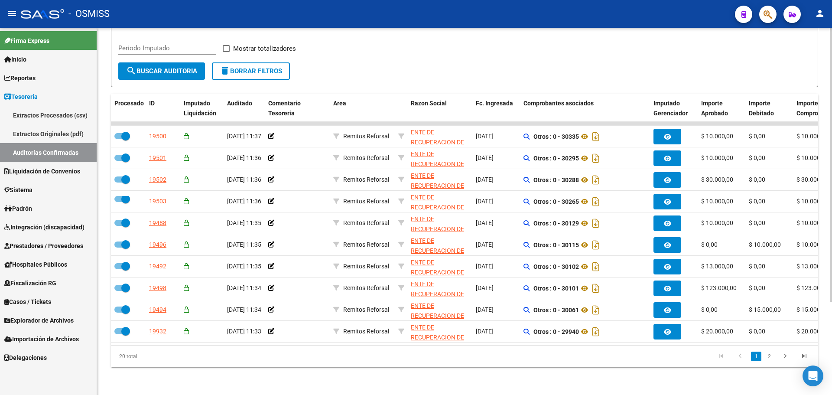
click at [148, 67] on span "search Buscar Auditoria" at bounding box center [161, 71] width 71 height 8
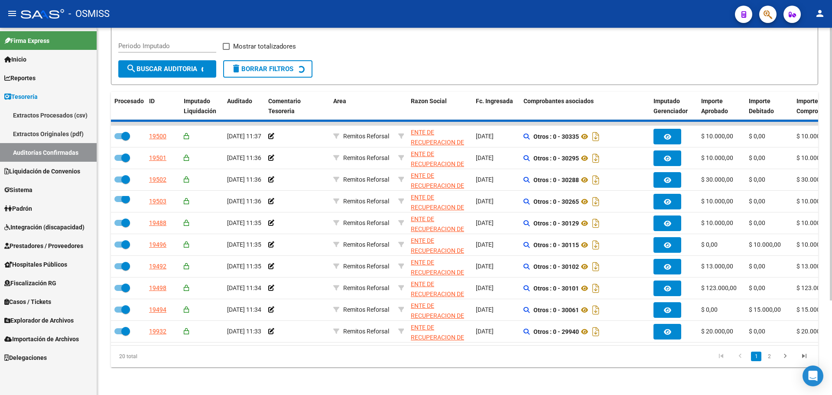
checkbox input "false"
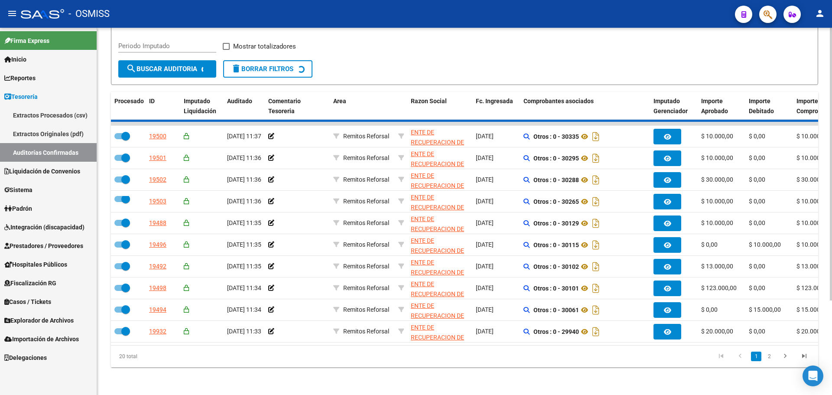
checkbox input "false"
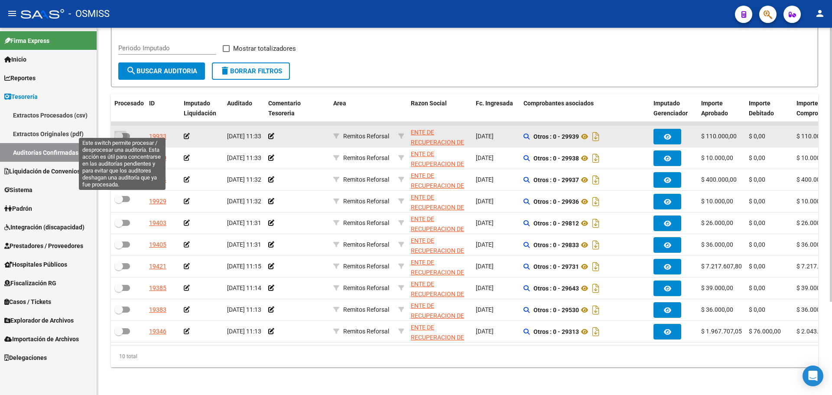
click at [123, 131] on label at bounding box center [122, 136] width 16 height 10
click at [119, 139] on input "checkbox" at bounding box center [118, 139] width 0 height 0
checkbox input "true"
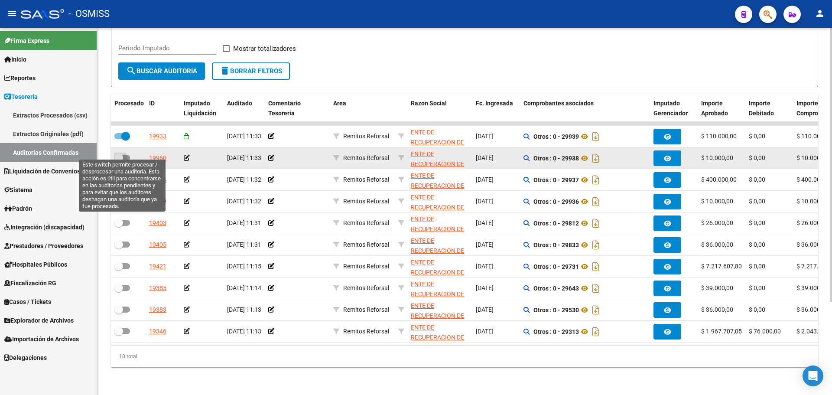
click at [123, 153] on span at bounding box center [118, 157] width 9 height 9
click at [119, 161] on input "checkbox" at bounding box center [118, 161] width 0 height 0
checkbox input "true"
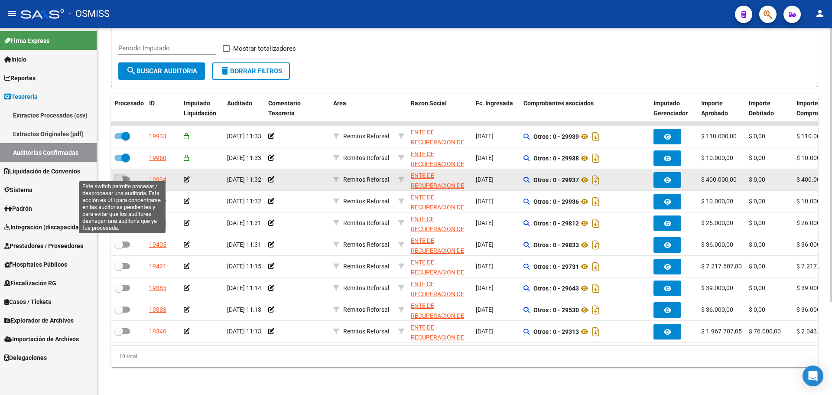
click at [128, 176] on span at bounding box center [122, 179] width 16 height 6
click at [119, 182] on input "checkbox" at bounding box center [118, 182] width 0 height 0
checkbox input "true"
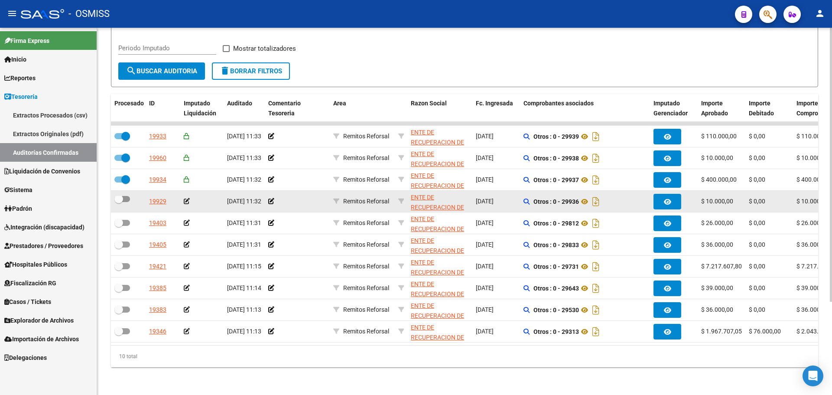
click at [124, 191] on datatable-body-cell at bounding box center [128, 201] width 35 height 21
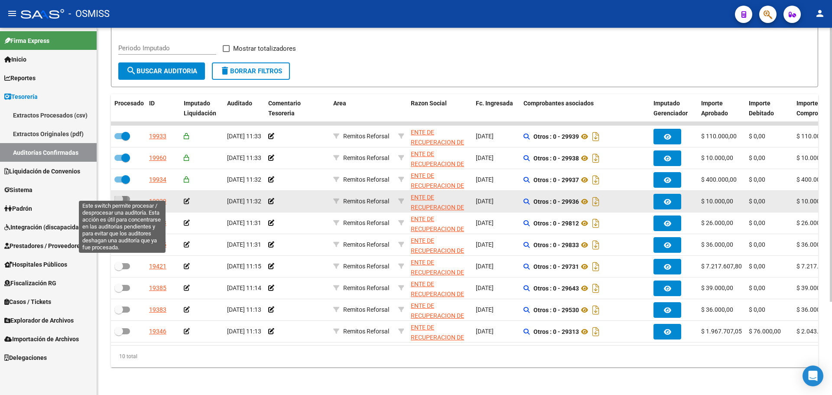
click at [124, 196] on span at bounding box center [122, 199] width 16 height 6
click at [119, 202] on input "checkbox" at bounding box center [118, 202] width 0 height 0
checkbox input "true"
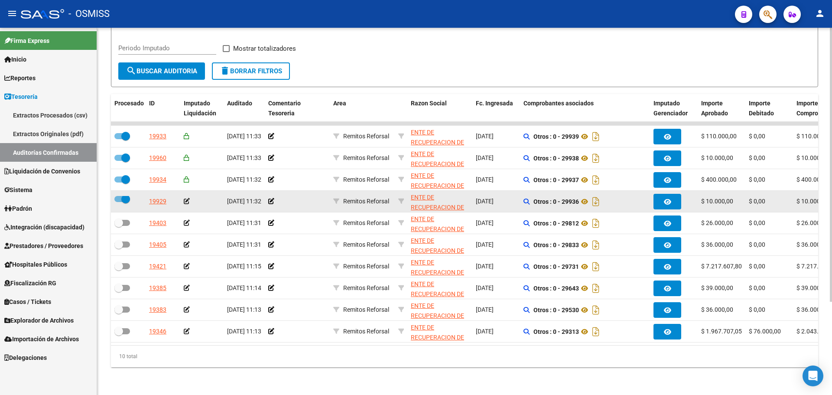
click at [124, 201] on div at bounding box center [128, 201] width 28 height 11
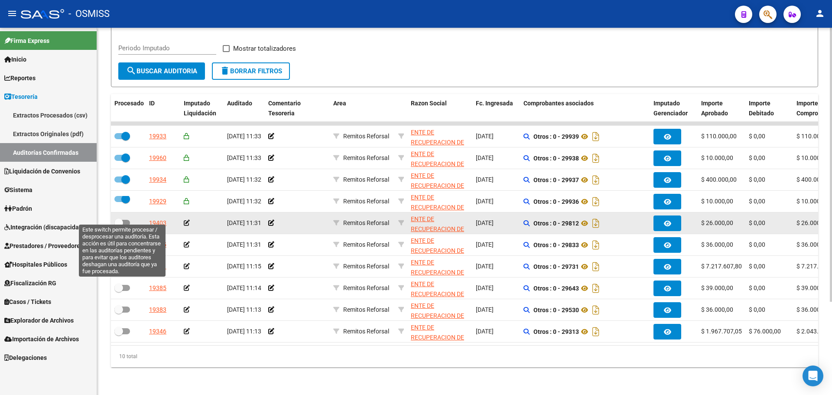
click at [125, 220] on span at bounding box center [122, 223] width 16 height 6
click at [119, 226] on input "checkbox" at bounding box center [118, 226] width 0 height 0
checkbox input "true"
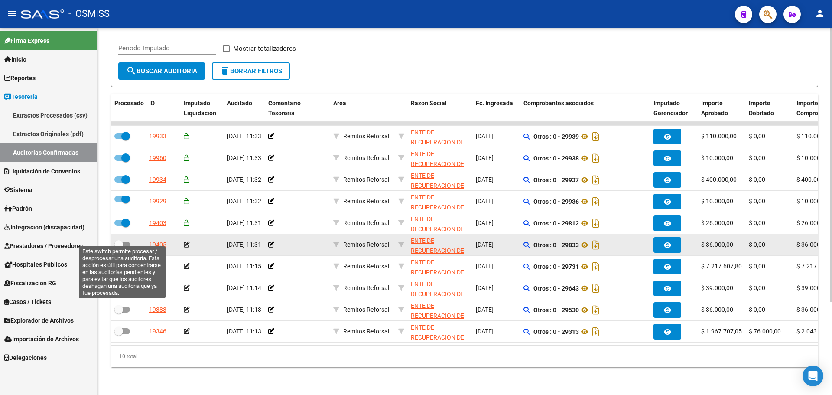
click at [117, 240] on span at bounding box center [118, 244] width 9 height 9
click at [118, 248] on input "checkbox" at bounding box center [118, 248] width 0 height 0
checkbox input "true"
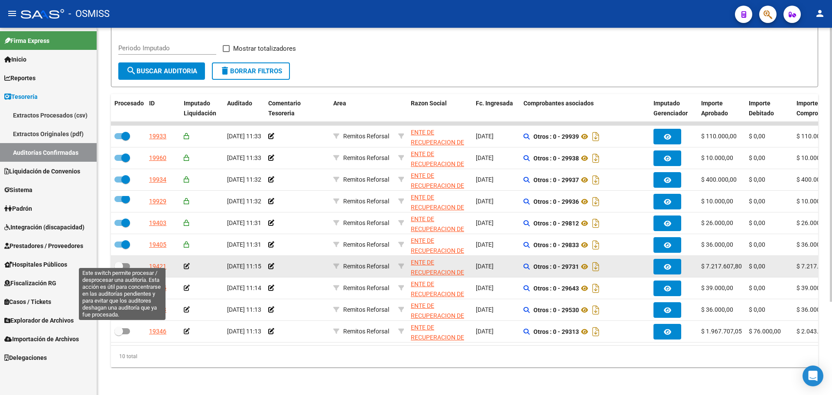
click at [124, 263] on span at bounding box center [122, 266] width 16 height 6
click at [119, 269] on input "checkbox" at bounding box center [118, 269] width 0 height 0
checkbox input "true"
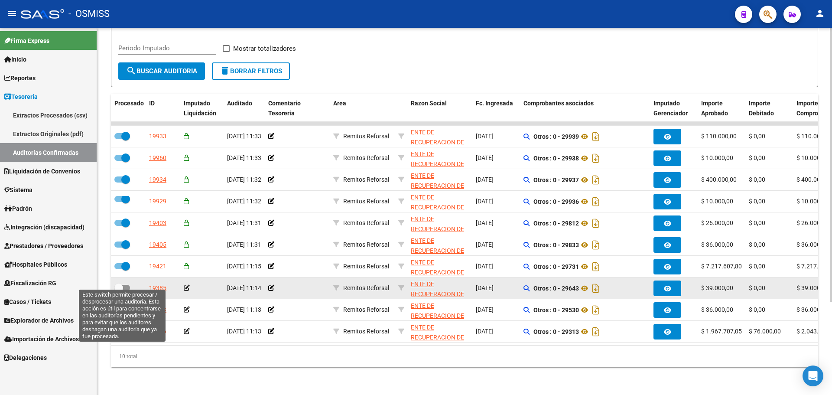
click at [127, 285] on span at bounding box center [122, 288] width 16 height 6
click at [119, 291] on input "checkbox" at bounding box center [118, 291] width 0 height 0
checkbox input "true"
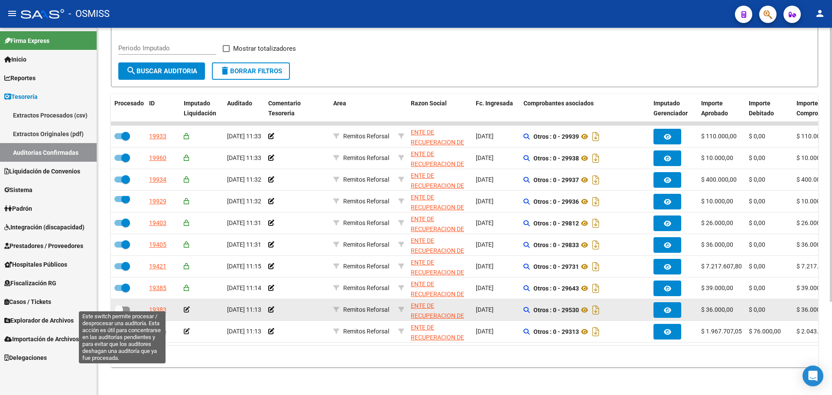
click at [120, 305] on span at bounding box center [118, 309] width 9 height 9
click at [119, 313] on input "checkbox" at bounding box center [118, 313] width 0 height 0
checkbox input "true"
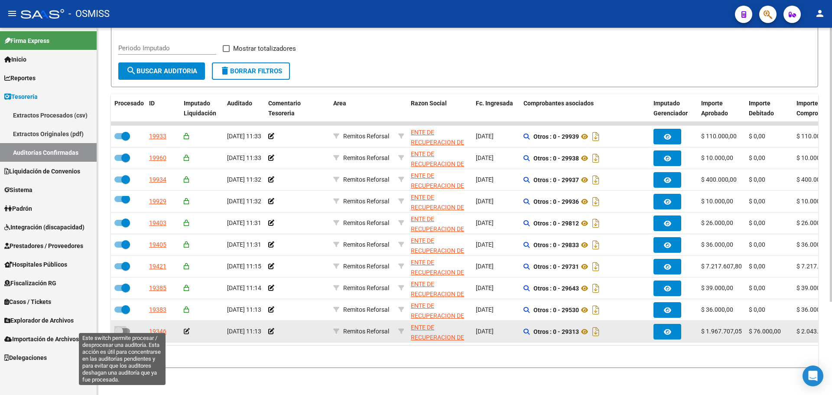
click at [126, 328] on span at bounding box center [122, 331] width 16 height 6
click at [119, 334] on input "checkbox" at bounding box center [118, 334] width 0 height 0
checkbox input "true"
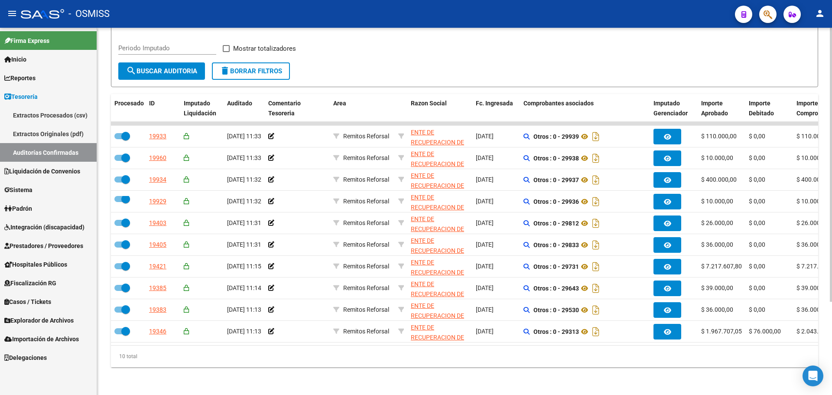
click at [173, 62] on button "search Buscar Auditoria" at bounding box center [161, 70] width 87 height 17
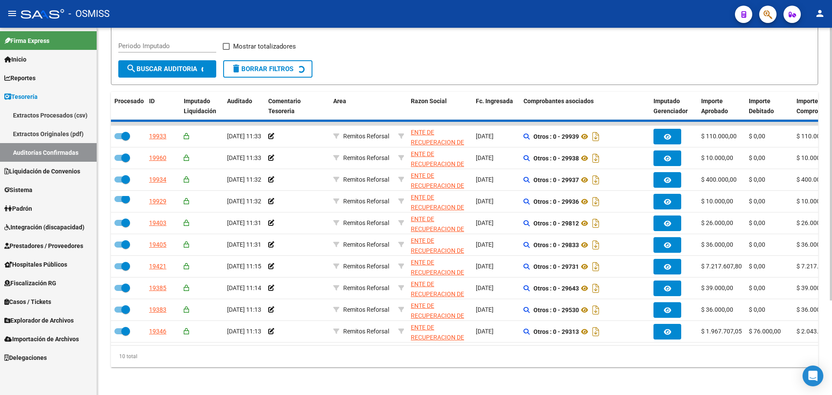
scroll to position [0, 0]
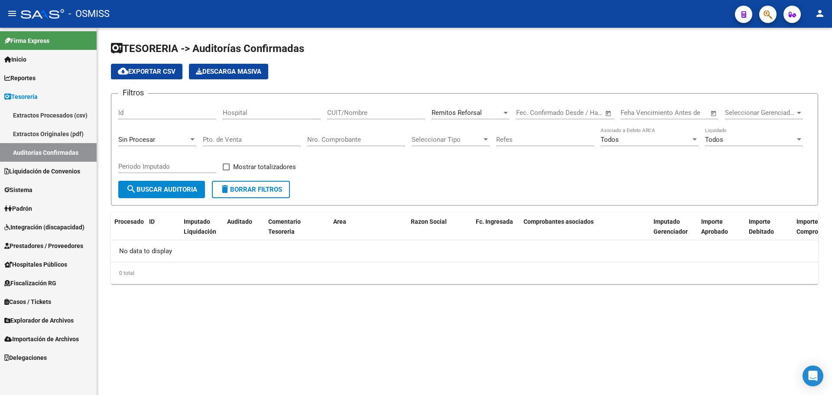
click at [466, 114] on span "Remitos Reforsal" at bounding box center [457, 113] width 50 height 8
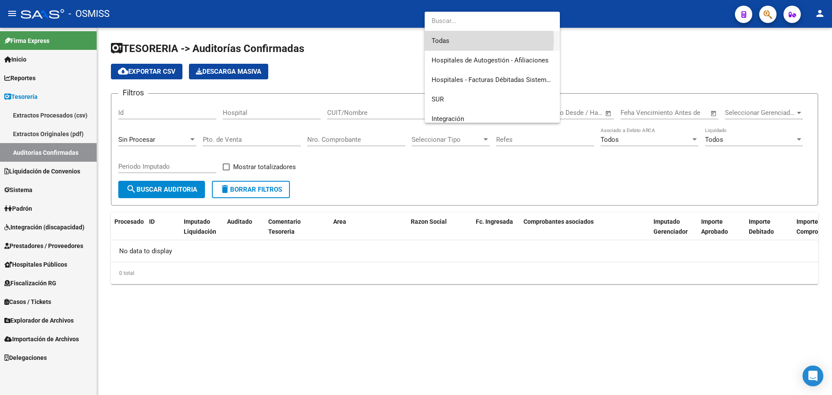
click at [456, 40] on span "Todas" at bounding box center [492, 41] width 121 height 20
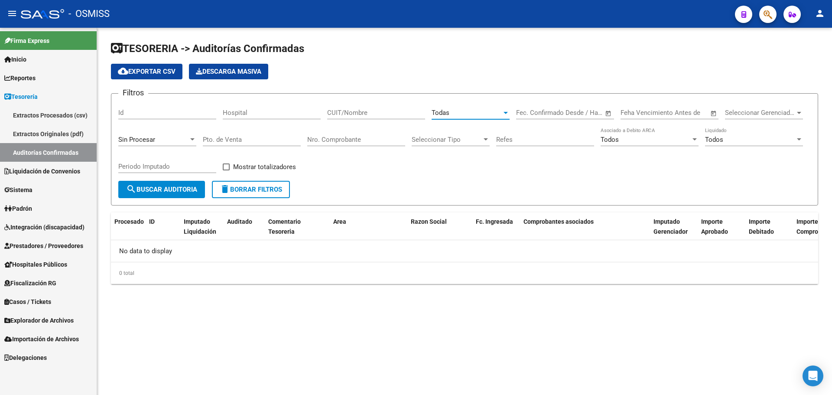
click at [159, 141] on div "Sin Procesar" at bounding box center [153, 140] width 70 height 8
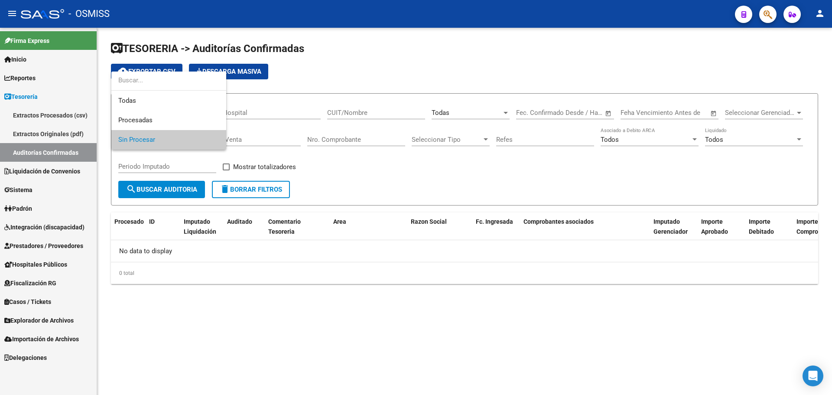
click at [159, 139] on span "Sin Procesar" at bounding box center [168, 140] width 101 height 20
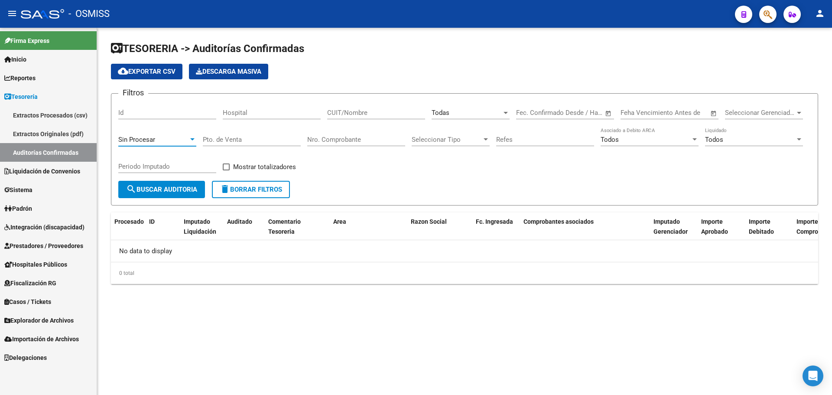
click at [144, 197] on button "search Buscar Auditoria" at bounding box center [161, 189] width 87 height 17
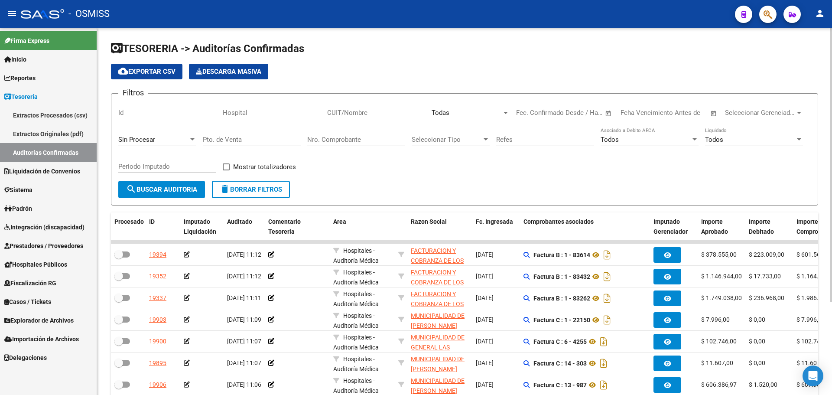
click at [384, 173] on div "Filtros Id Hospital CUIT/Nombre Todas Seleccionar Area Fecha inicio – Fecha fin…" at bounding box center [464, 141] width 693 height 80
click at [766, 13] on icon "button" at bounding box center [768, 15] width 9 height 10
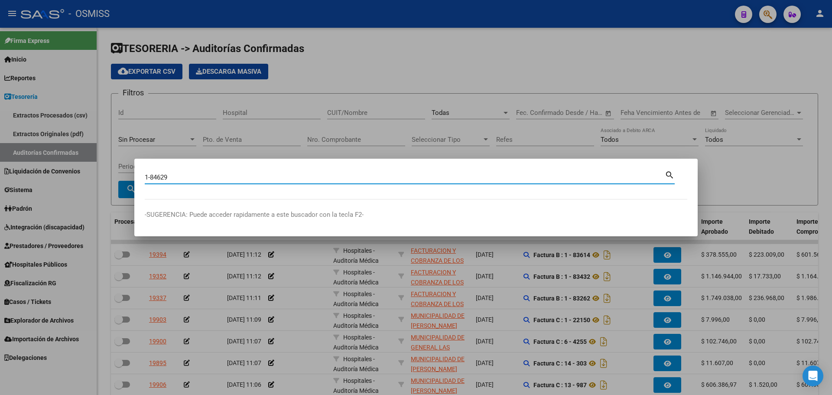
type input "1-84629"
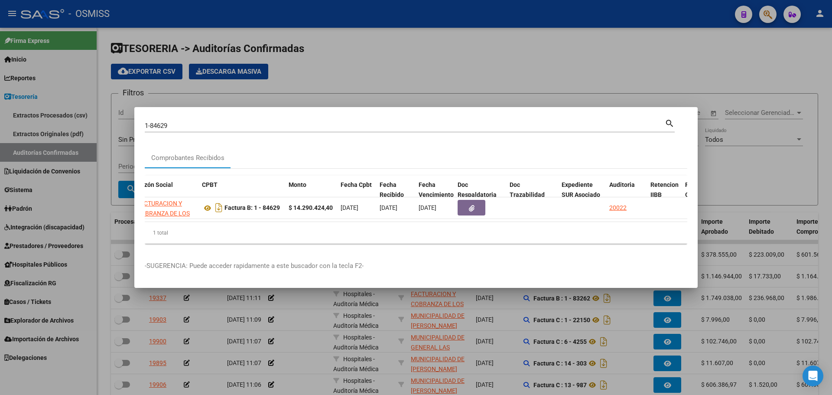
scroll to position [0, 228]
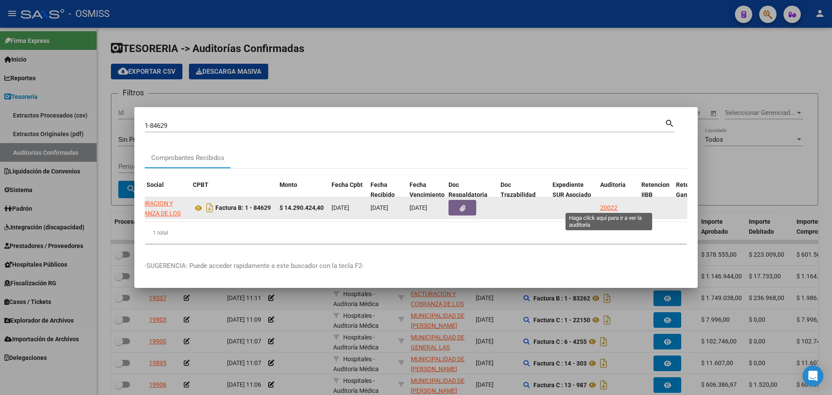
click at [606, 203] on div "20022" at bounding box center [608, 208] width 17 height 10
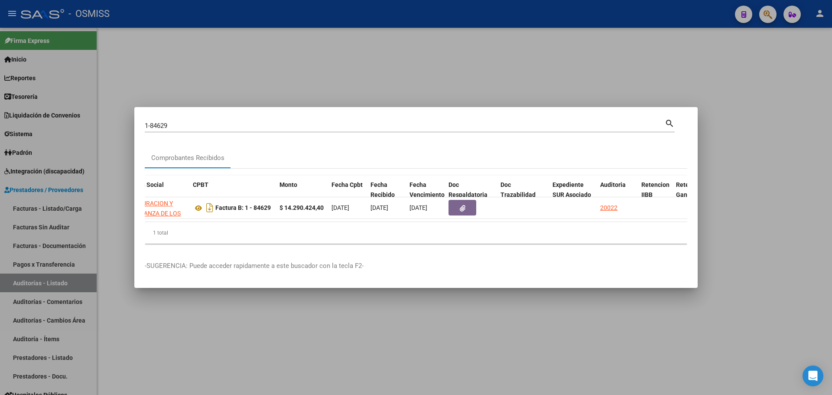
click at [426, 34] on div at bounding box center [416, 197] width 832 height 395
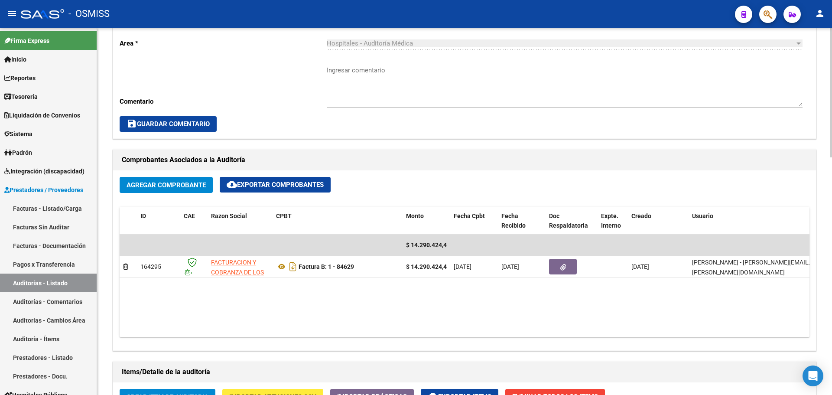
scroll to position [303, 0]
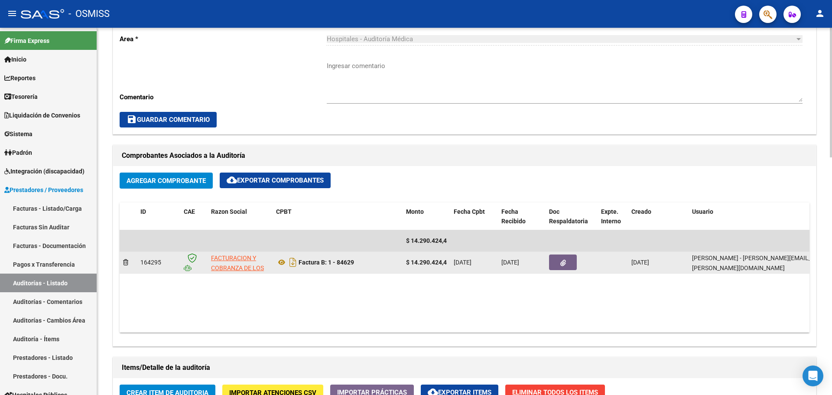
click at [555, 270] on button "button" at bounding box center [563, 262] width 28 height 16
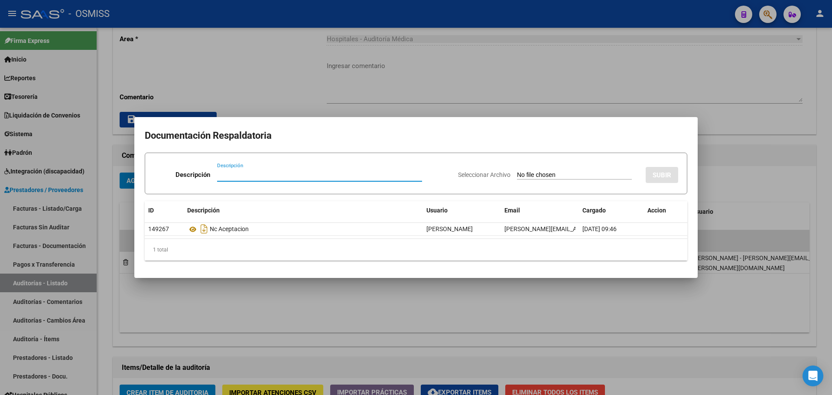
click at [268, 94] on div at bounding box center [416, 197] width 832 height 395
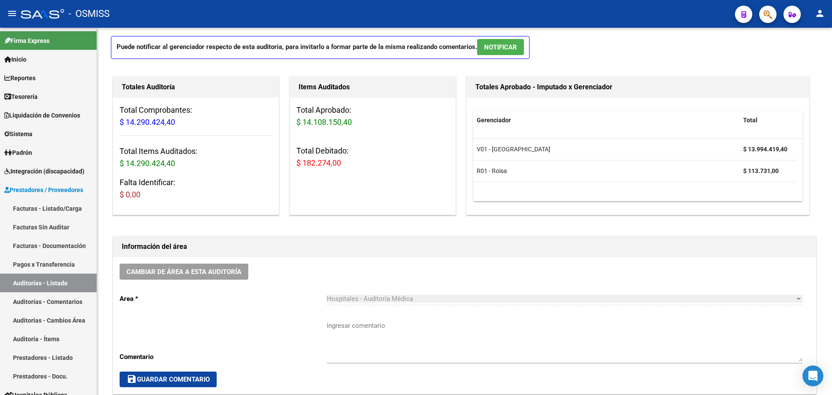
scroll to position [43, 0]
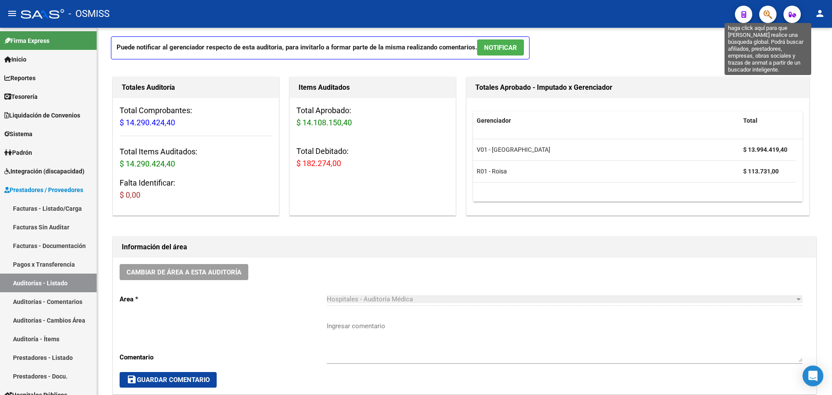
click at [768, 16] on icon "button" at bounding box center [768, 15] width 9 height 10
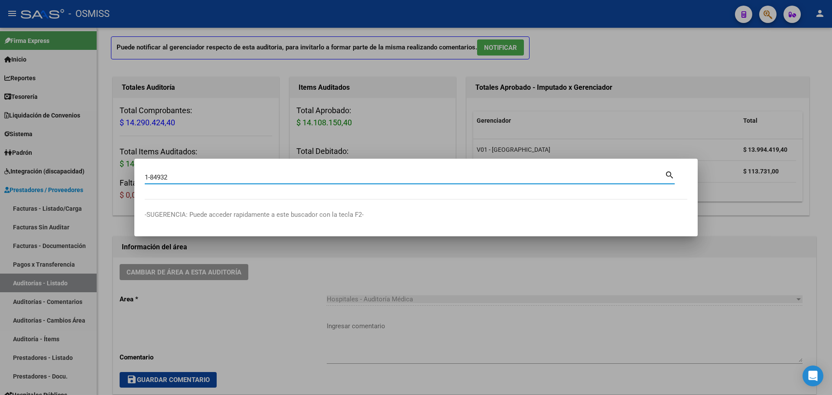
type input "1-84932"
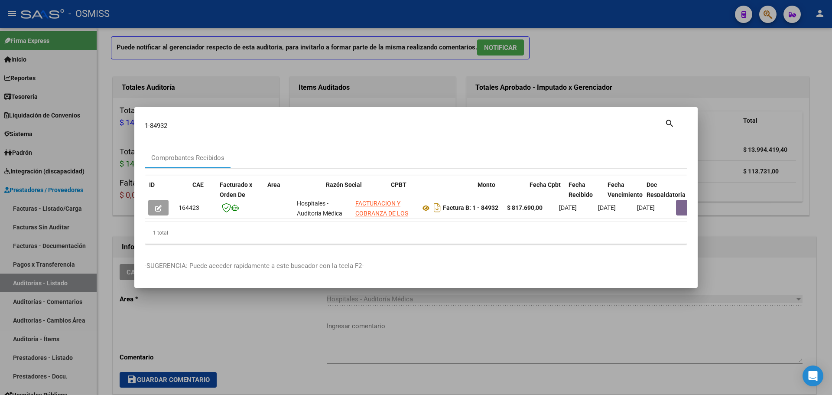
scroll to position [0, 446]
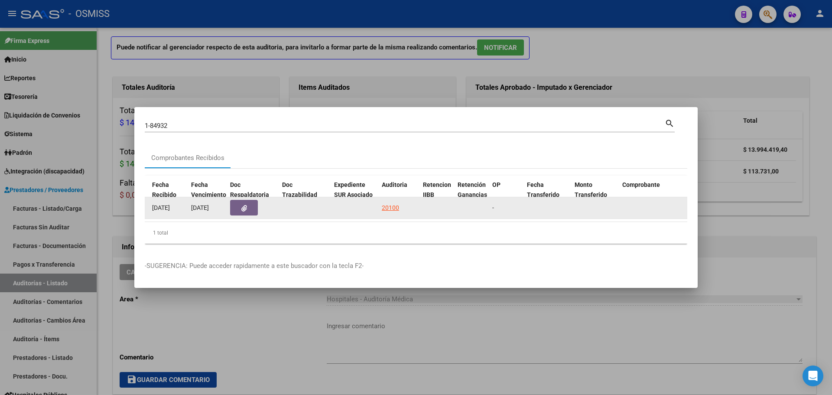
click at [392, 198] on datatable-body-cell "20100" at bounding box center [398, 207] width 41 height 21
click at [392, 203] on div "20100" at bounding box center [390, 208] width 17 height 10
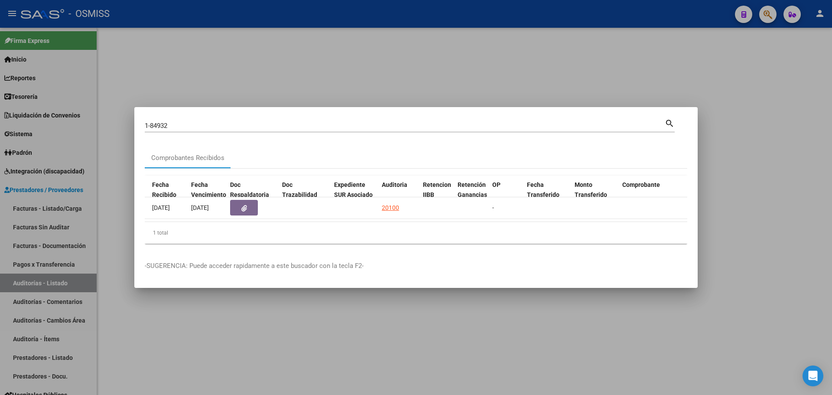
click at [327, 82] on div at bounding box center [416, 197] width 832 height 395
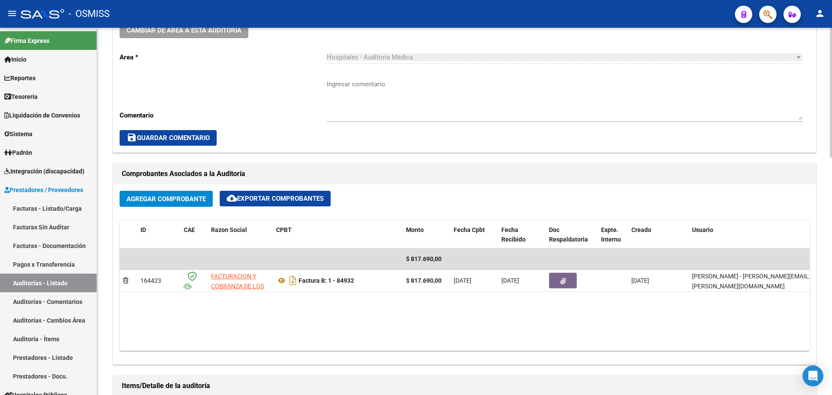
scroll to position [303, 0]
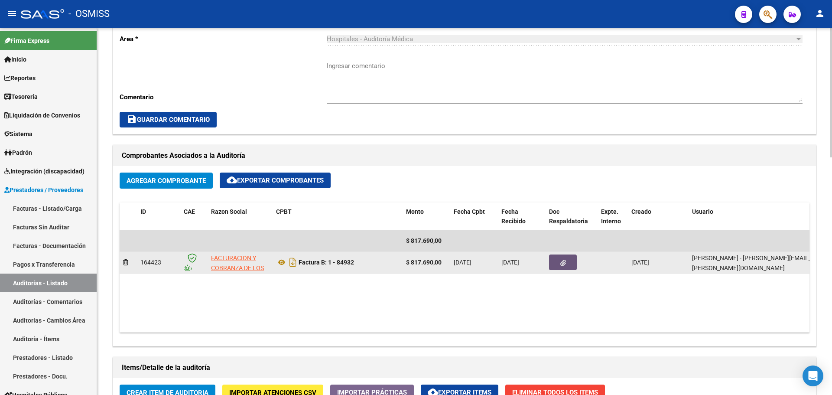
click at [563, 258] on button "button" at bounding box center [563, 262] width 28 height 16
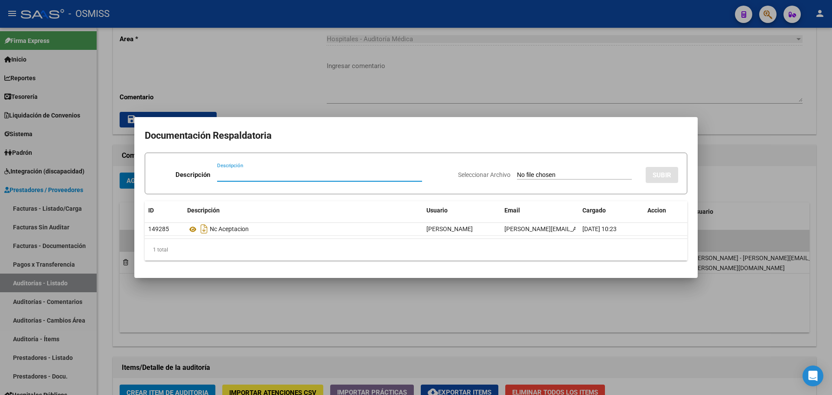
click at [331, 101] on div at bounding box center [416, 197] width 832 height 395
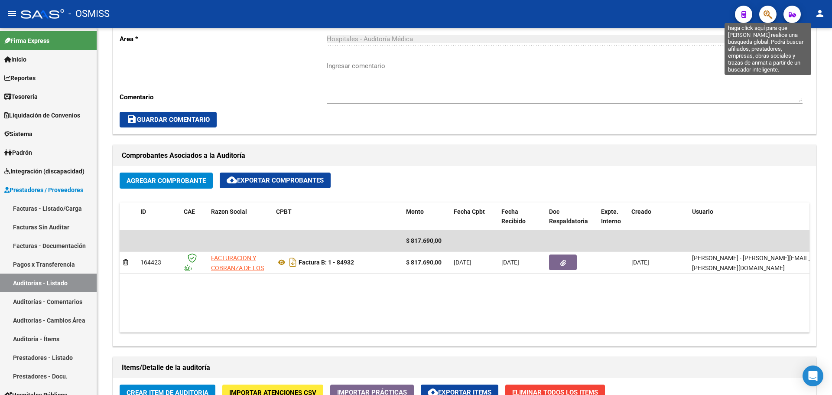
click at [769, 17] on icon "button" at bounding box center [768, 15] width 9 height 10
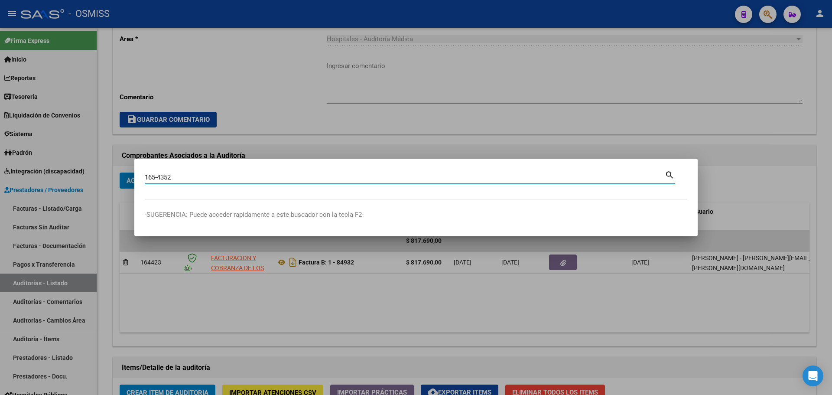
type input "165-4352"
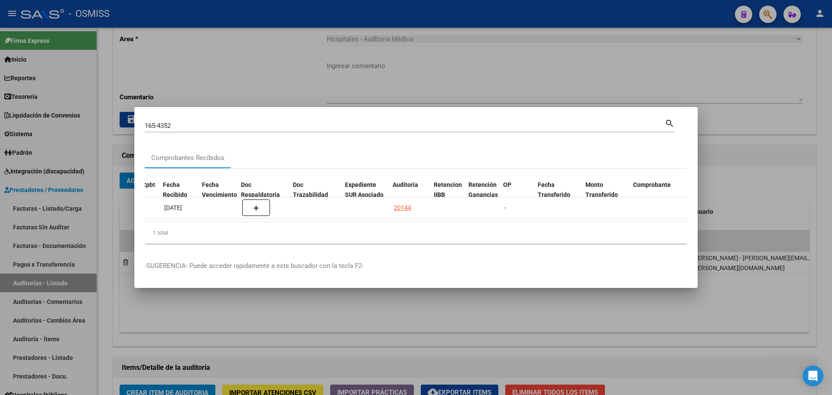
scroll to position [0, 435]
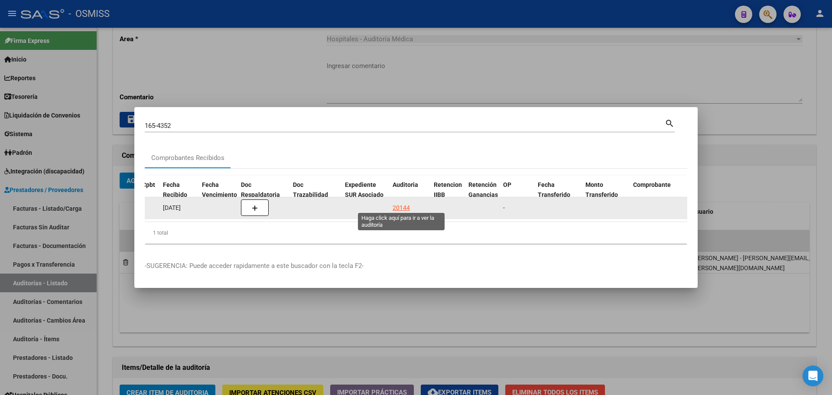
click at [406, 203] on div "20144" at bounding box center [401, 208] width 17 height 10
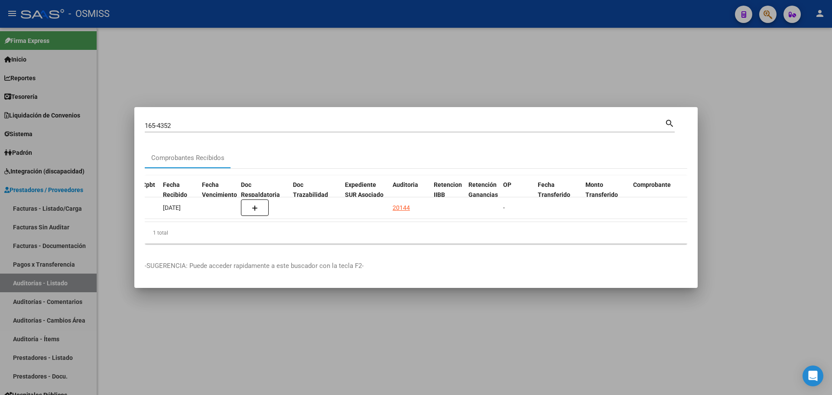
click at [327, 88] on div at bounding box center [416, 197] width 832 height 395
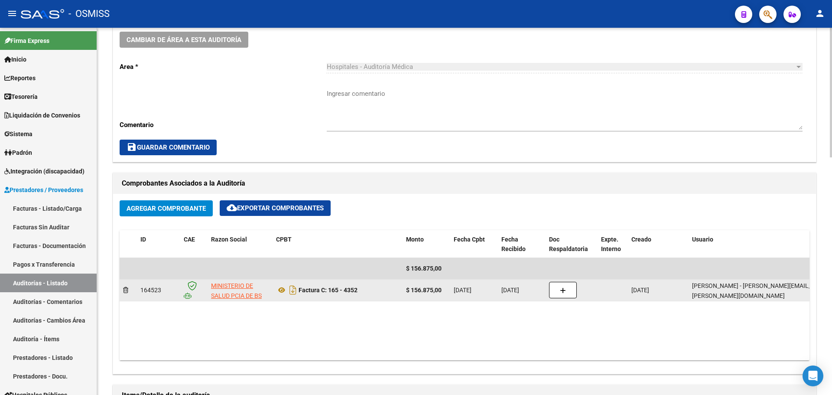
scroll to position [347, 0]
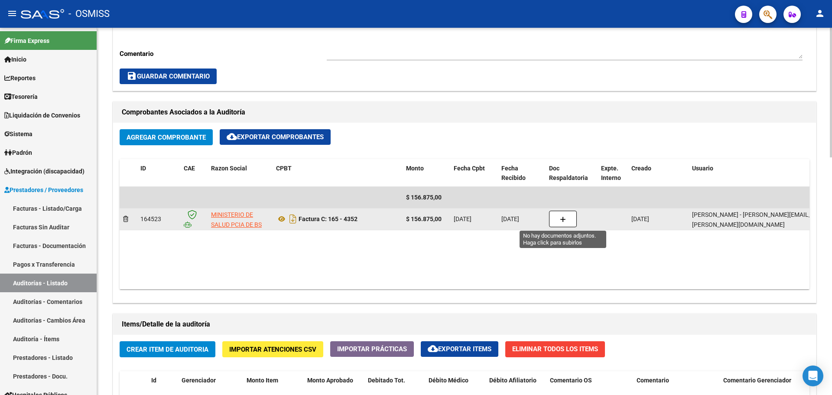
click at [549, 221] on button "button" at bounding box center [563, 219] width 28 height 16
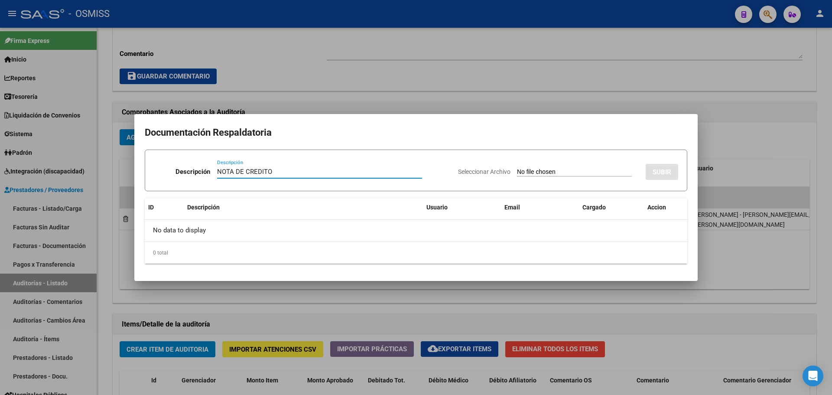
type input "NOTA DE CREDITO"
click at [517, 171] on input "Seleccionar Archivo" at bounding box center [574, 172] width 115 height 8
click at [517, 169] on input "Seleccionar Archivo" at bounding box center [574, 172] width 115 height 8
type input "C:\fakepath\NC. HOSPITAL [PERSON_NAME] MIN BS AS FC. 4352.pdf"
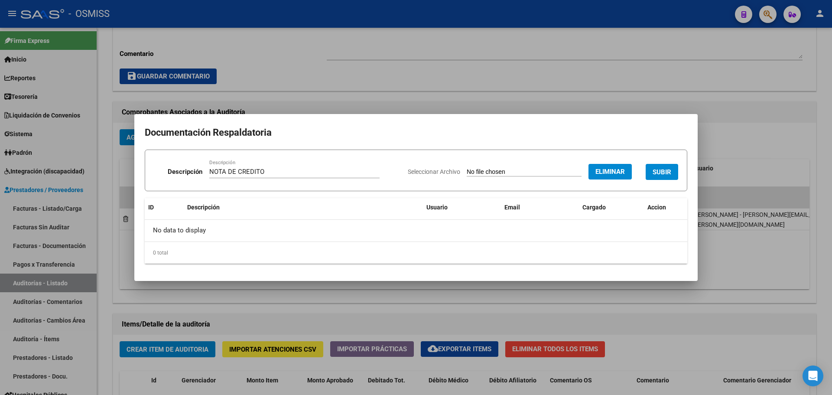
click at [666, 168] on span "SUBIR" at bounding box center [662, 172] width 19 height 8
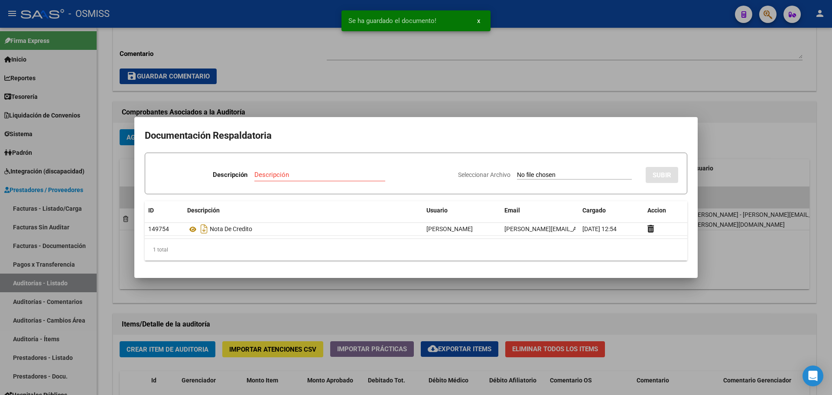
click at [428, 87] on div at bounding box center [416, 197] width 832 height 395
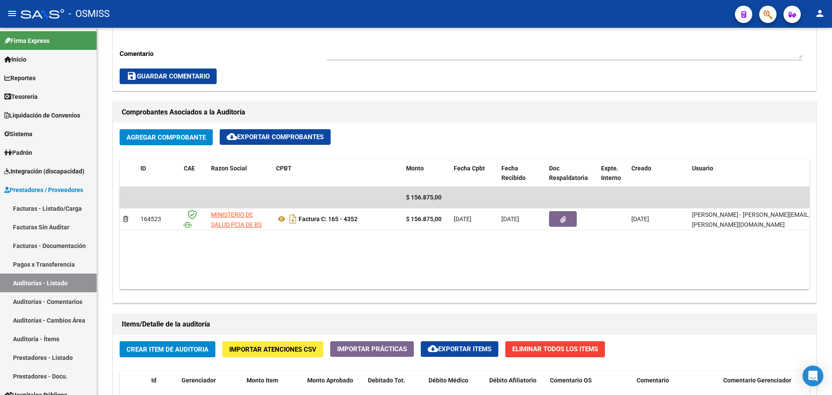
click at [758, 17] on div at bounding box center [764, 14] width 24 height 18
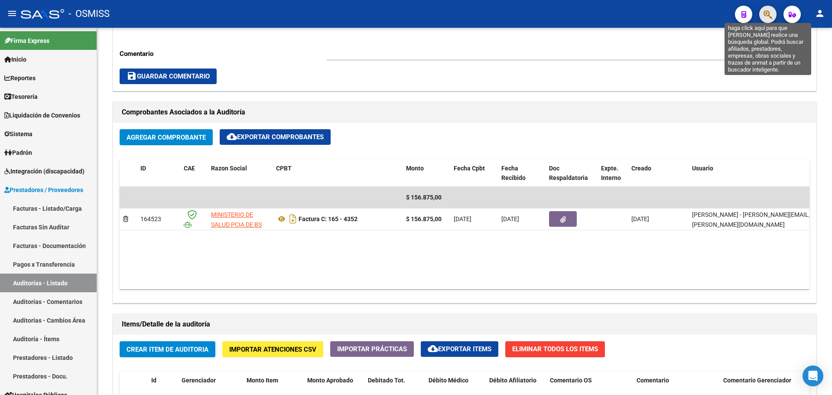
click at [765, 17] on icon "button" at bounding box center [768, 15] width 9 height 10
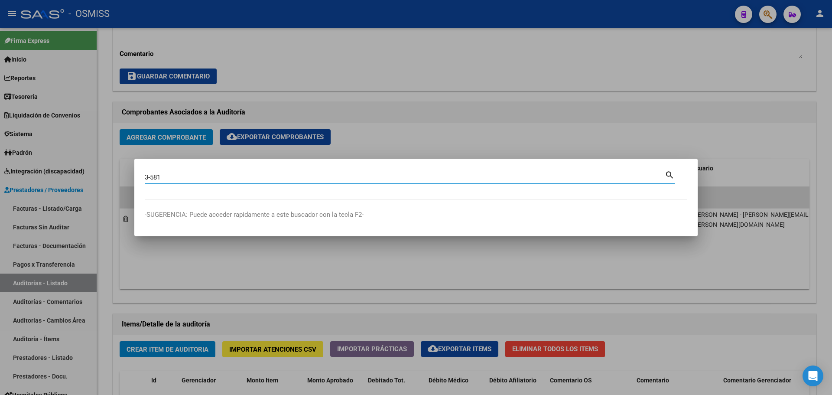
type input "3-581"
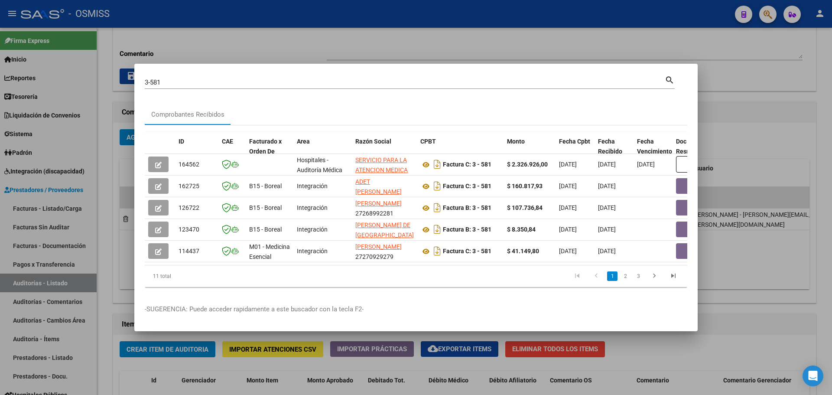
drag, startPoint x: 279, startPoint y: 268, endPoint x: 368, endPoint y: 274, distance: 89.0
click at [368, 274] on div "11 total 1 2 3" at bounding box center [416, 276] width 543 height 22
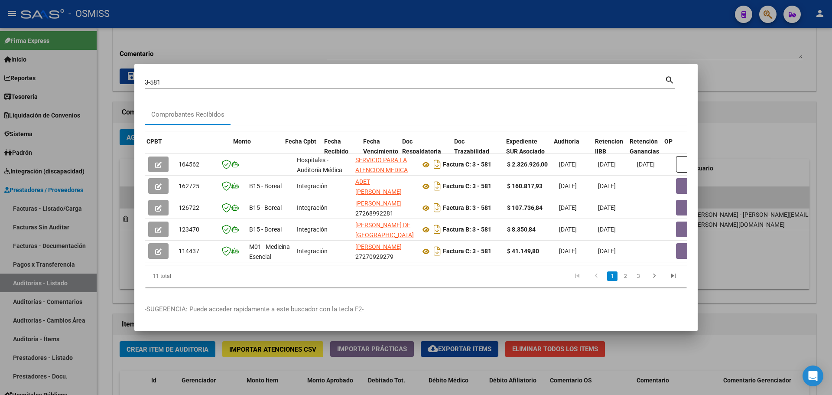
scroll to position [0, 427]
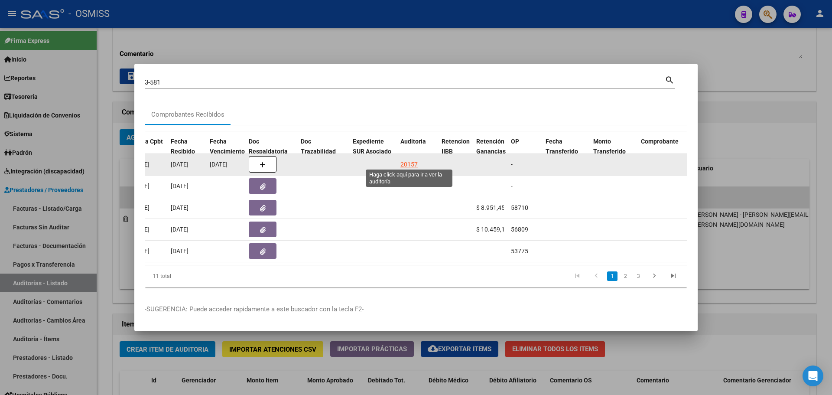
click at [412, 164] on div "20157" at bounding box center [409, 165] width 17 height 10
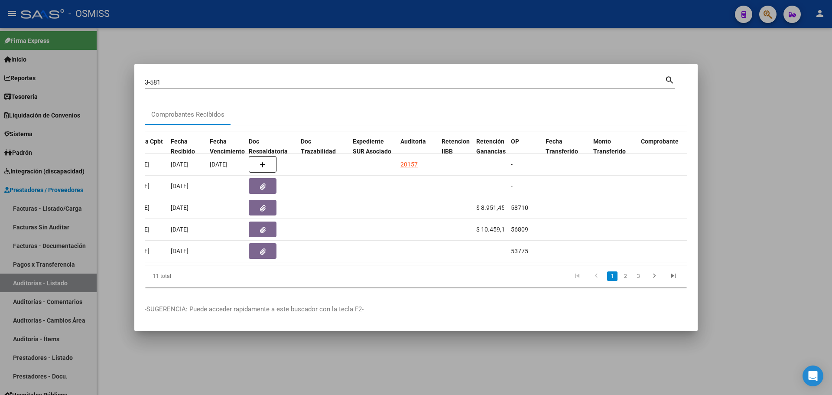
click at [343, 50] on div at bounding box center [416, 197] width 832 height 395
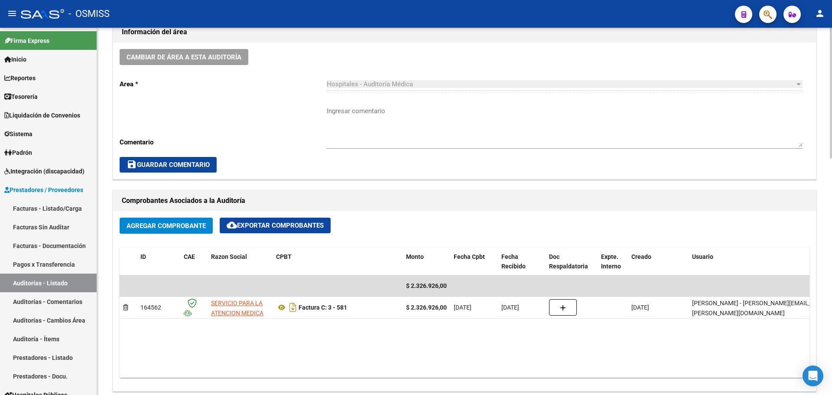
scroll to position [303, 0]
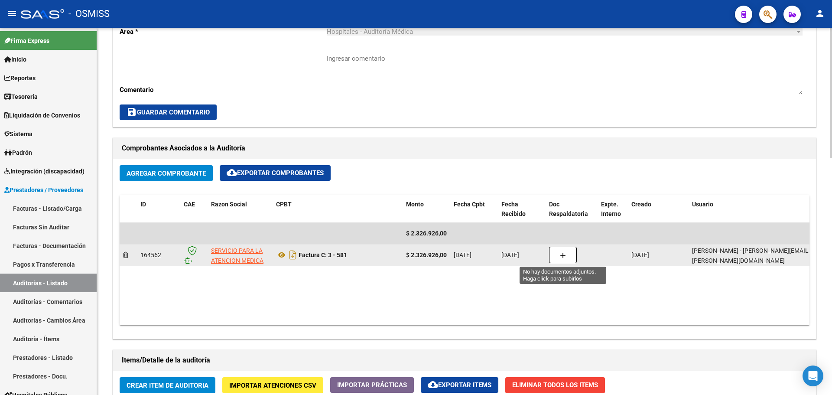
click at [557, 257] on button "button" at bounding box center [563, 255] width 28 height 16
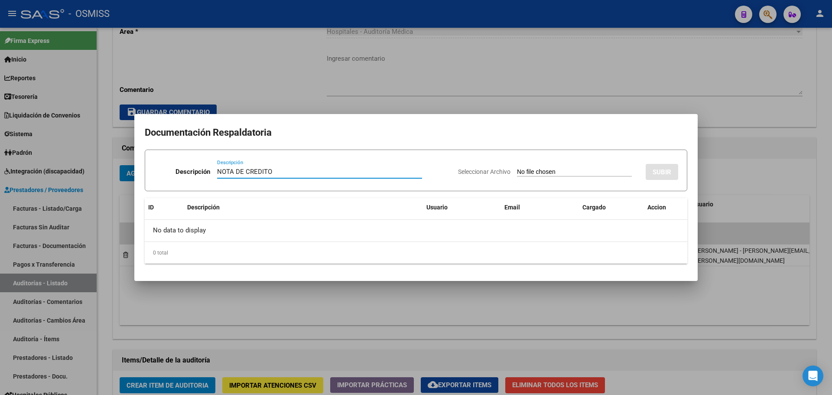
type input "NOTA DE CREDITO"
click at [517, 173] on input "Seleccionar Archivo" at bounding box center [574, 172] width 115 height 8
type input "C:\fakepath\NC. HOSPITAL [PERSON_NAME] FC. 581.pdf"
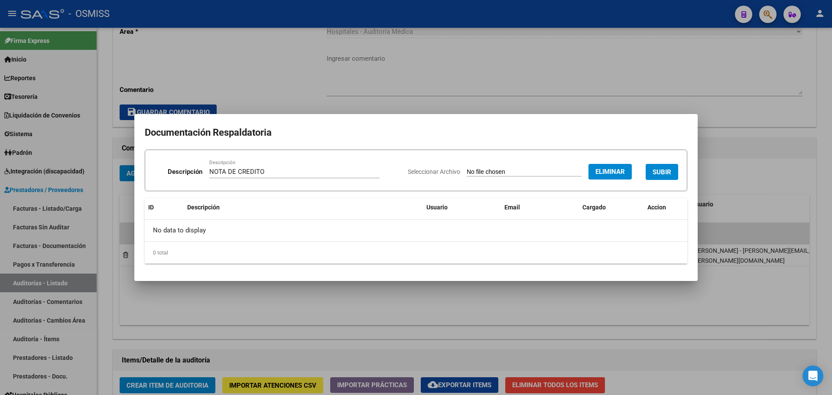
click at [658, 172] on span "SUBIR" at bounding box center [662, 172] width 19 height 8
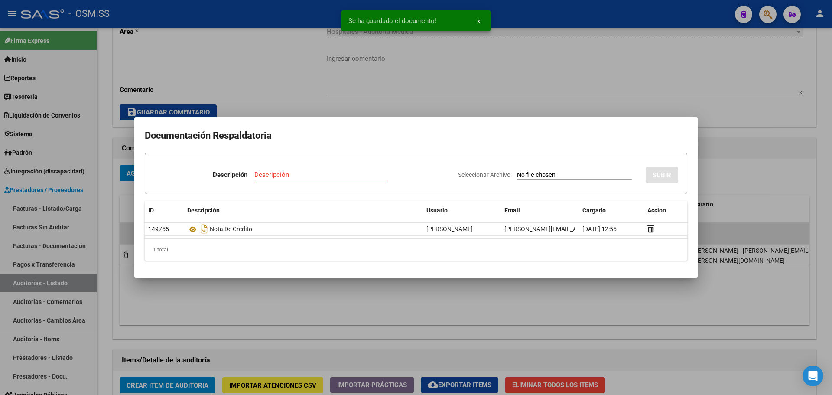
click at [345, 88] on div at bounding box center [416, 197] width 832 height 395
